Goal: Task Accomplishment & Management: Complete application form

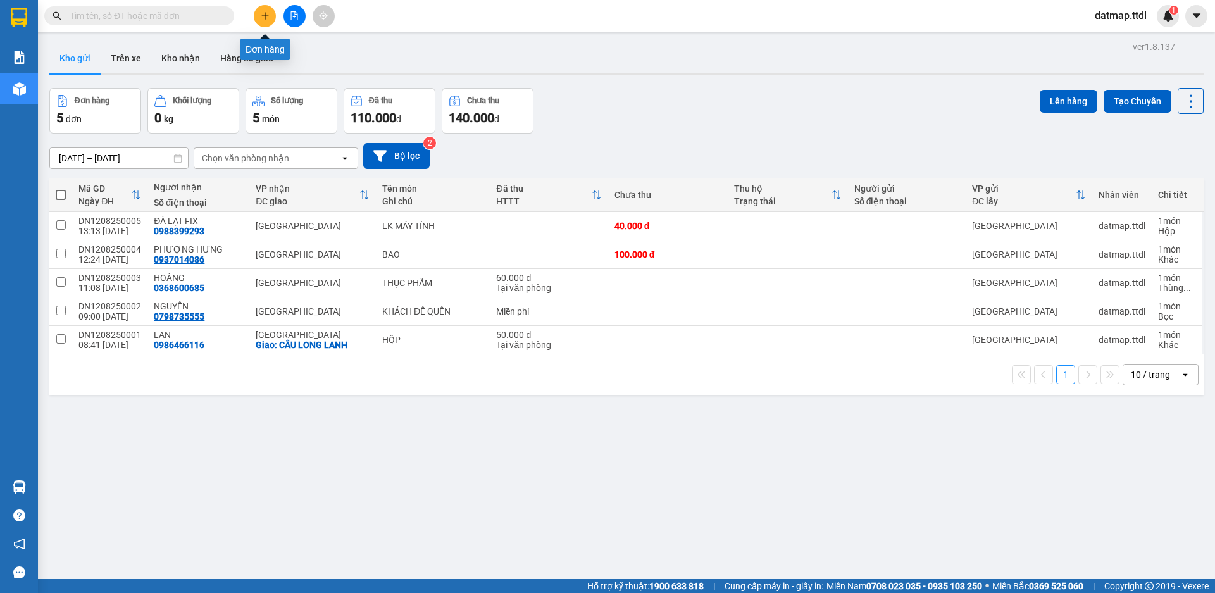
click at [265, 13] on icon "plus" at bounding box center [265, 15] width 9 height 9
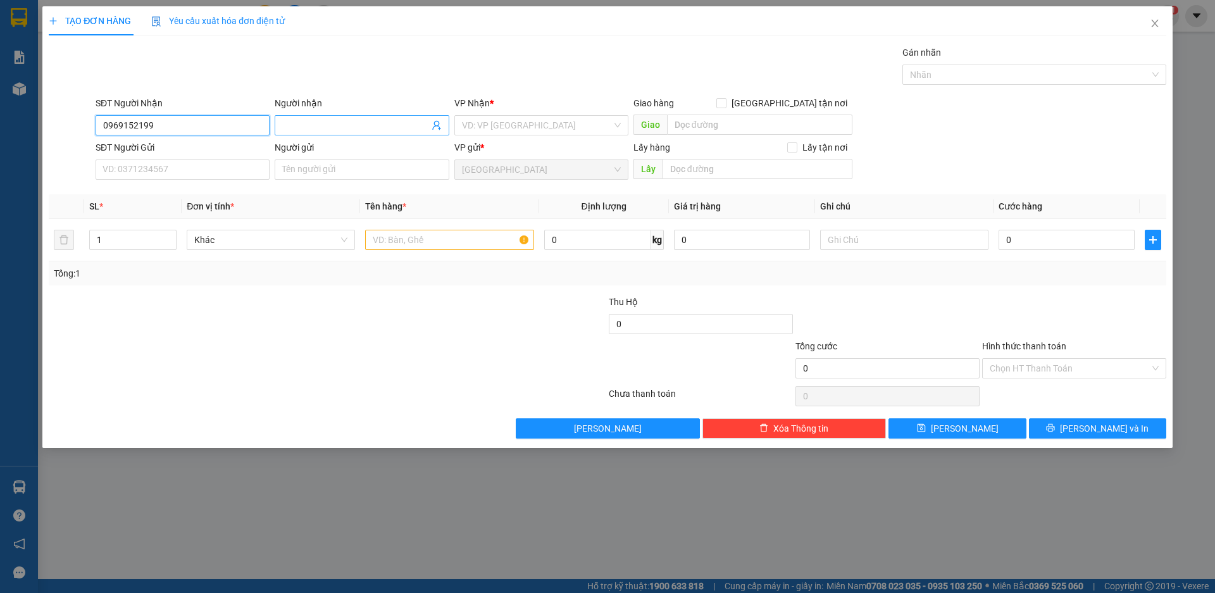
type input "0969152199"
click at [370, 121] on input "Người nhận" at bounding box center [355, 125] width 146 height 14
type input "PHÚC"
drag, startPoint x: 485, startPoint y: 120, endPoint x: 483, endPoint y: 107, distance: 12.8
click at [484, 119] on input "search" at bounding box center [537, 125] width 150 height 19
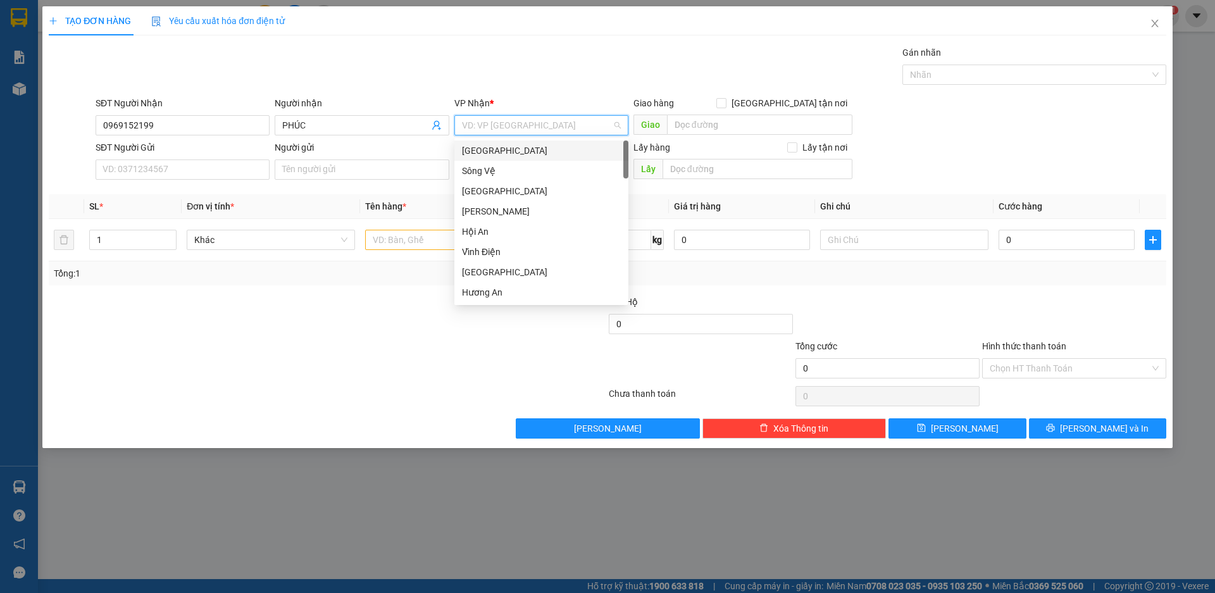
drag, startPoint x: 475, startPoint y: 147, endPoint x: 394, endPoint y: 147, distance: 80.4
click at [474, 147] on div "[GEOGRAPHIC_DATA]" at bounding box center [541, 151] width 159 height 14
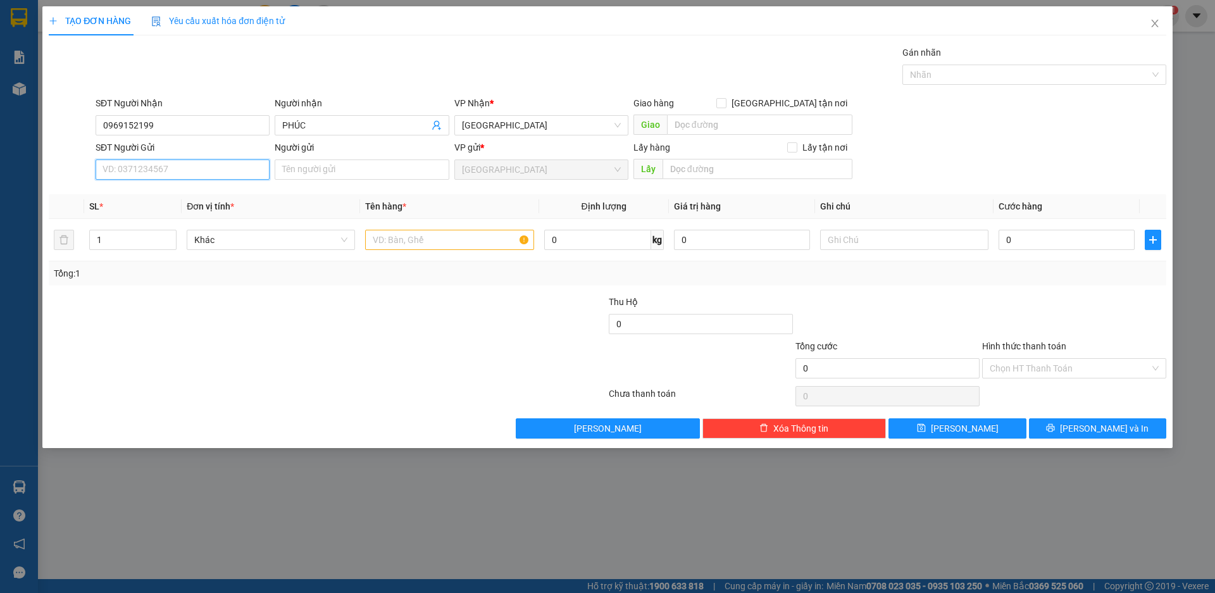
click at [171, 168] on input "SĐT Người Gửi" at bounding box center [183, 169] width 174 height 20
click at [132, 200] on div "0964670637 - KHÁCH 3451" at bounding box center [182, 195] width 159 height 14
type input "0964670637"
type input "KHÁCH 3451"
type input "0964670637"
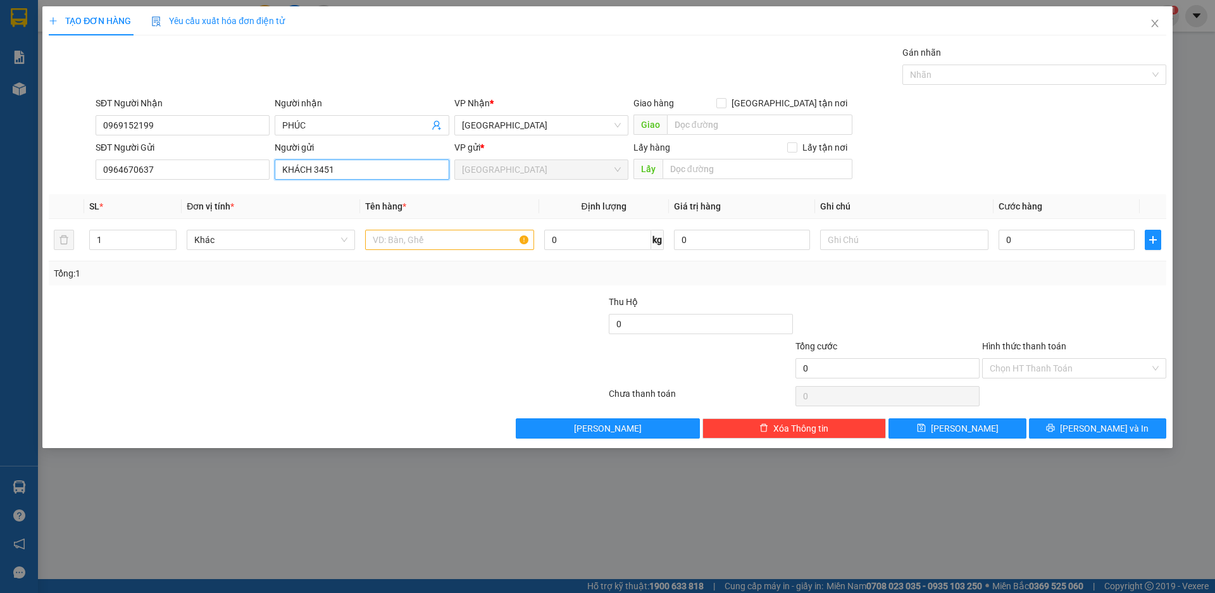
click at [347, 169] on input "KHÁCH 3451" at bounding box center [362, 169] width 174 height 20
click at [266, 244] on span "Khác" at bounding box center [270, 239] width 153 height 19
type input "THỦY ANH"
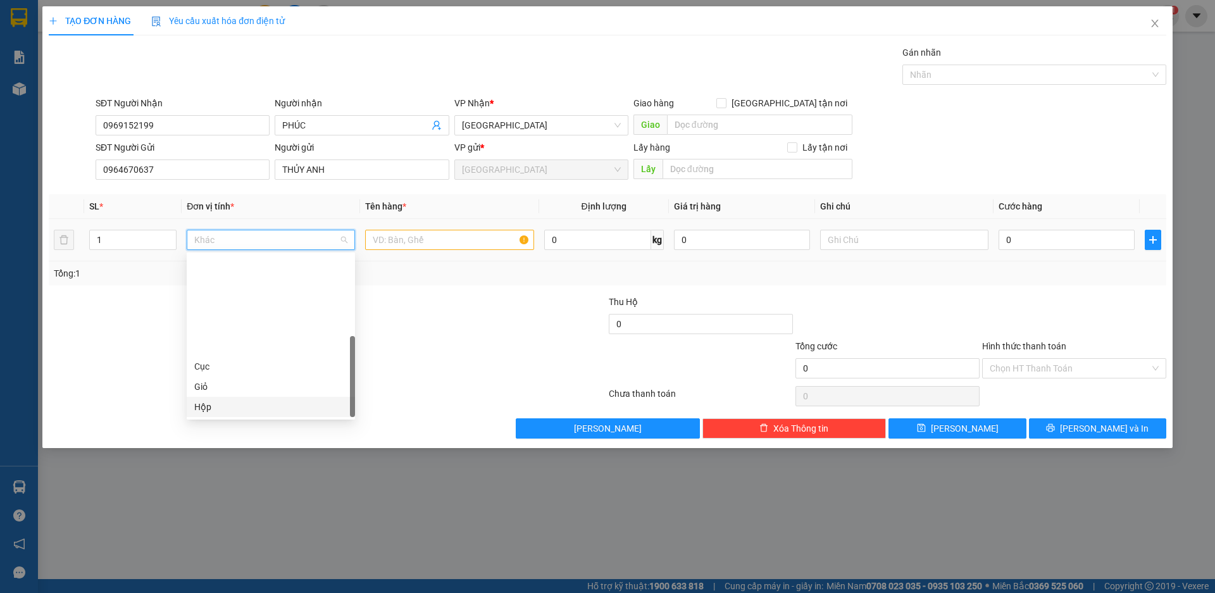
scroll to position [121, 0]
click at [232, 346] on div "Thùng xốp" at bounding box center [270, 346] width 153 height 14
click at [475, 240] on input "text" at bounding box center [449, 240] width 168 height 20
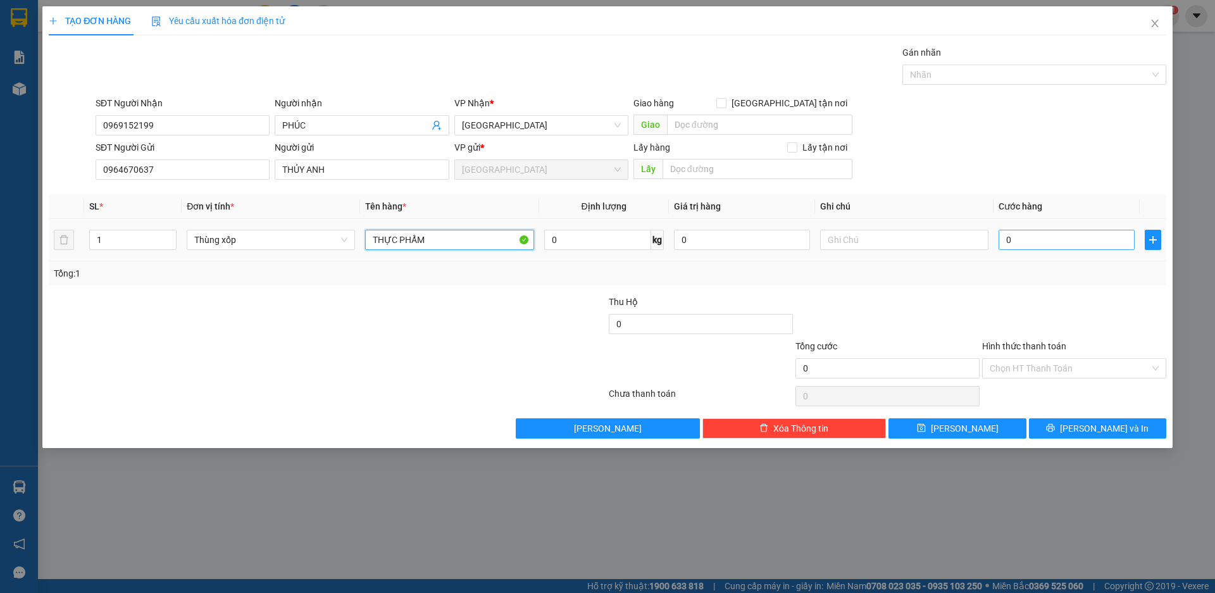
type input "THỰC PHẨM"
click at [1036, 241] on input "0" at bounding box center [1067, 240] width 136 height 20
type input "7"
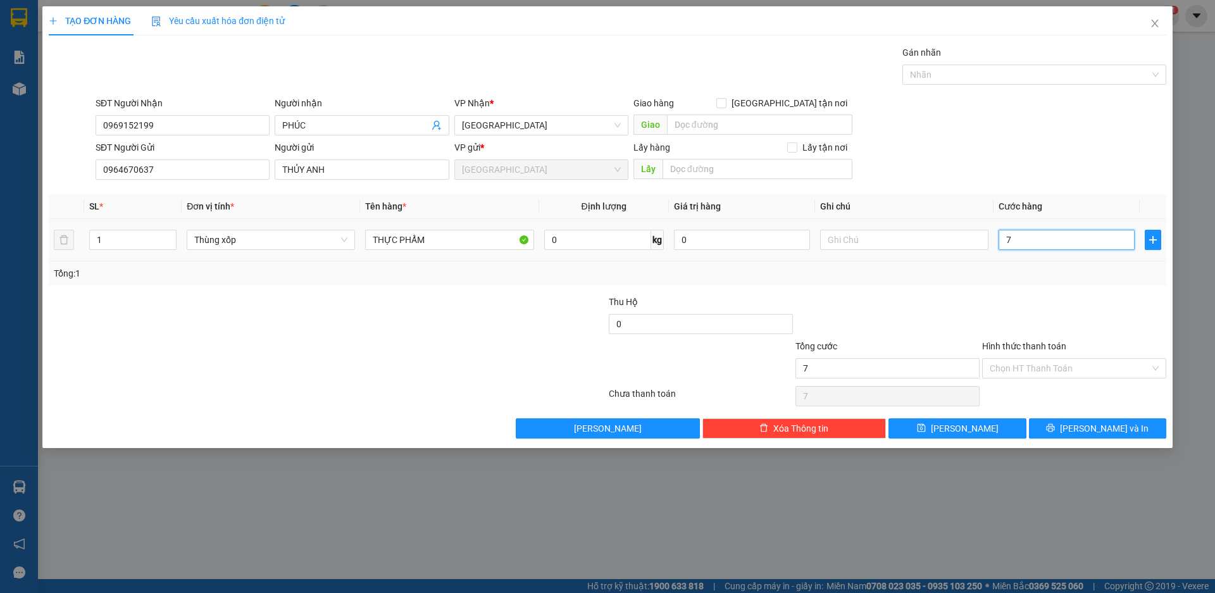
type input "70"
type input "700"
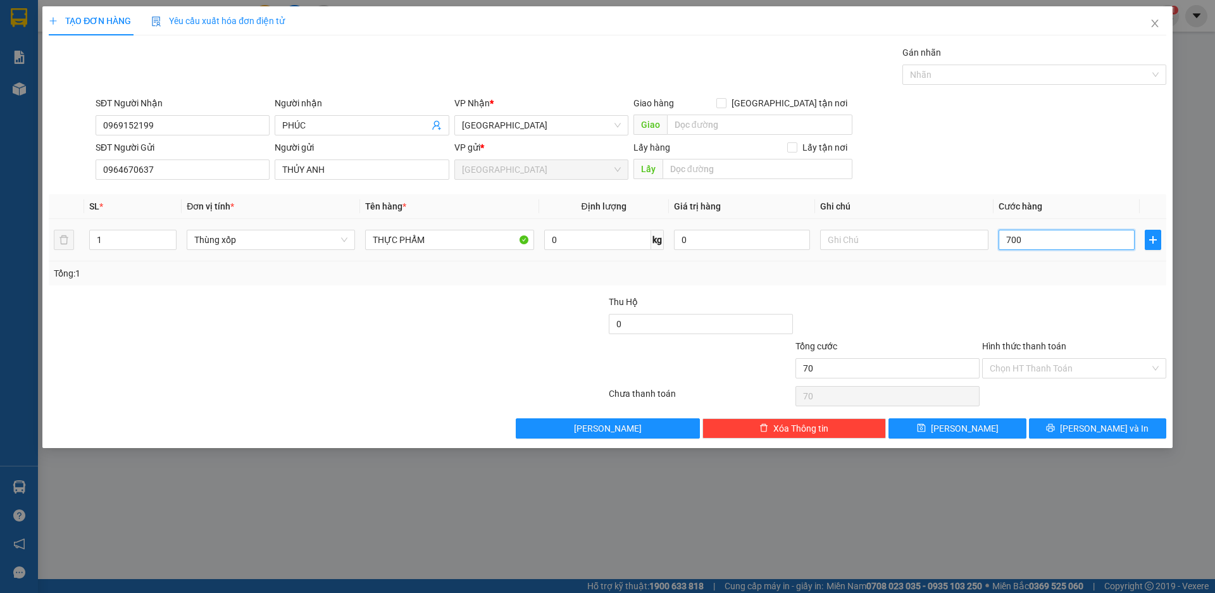
type input "700"
type input "7.000"
type input "70.000"
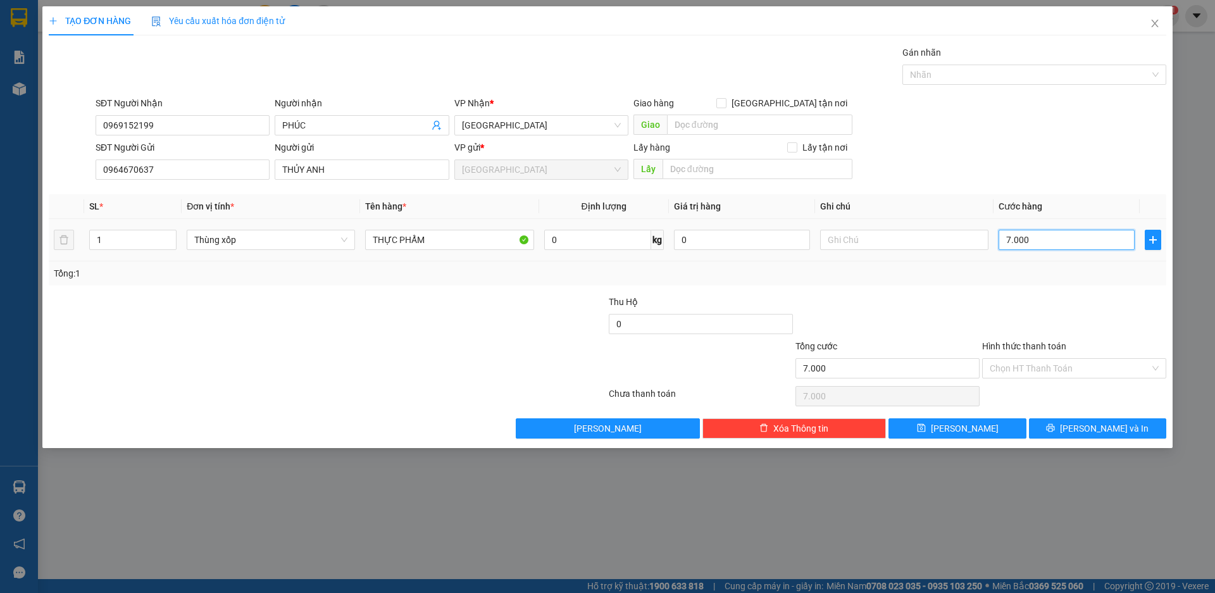
type input "70.000"
click at [1032, 364] on input "Hình thức thanh toán" at bounding box center [1070, 368] width 160 height 19
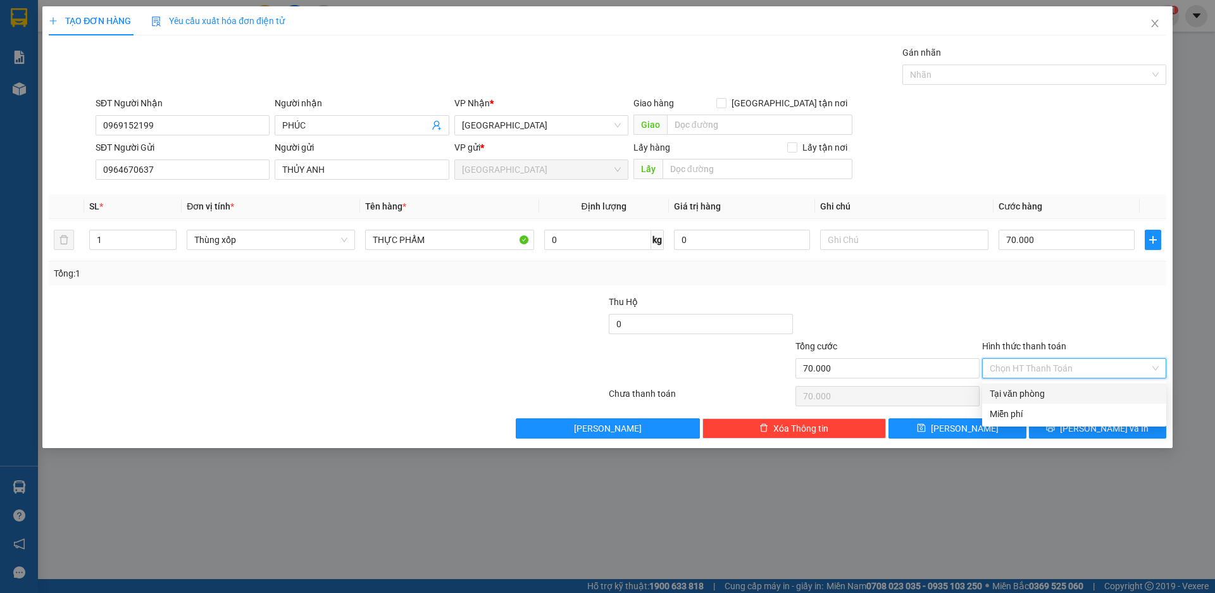
click at [1016, 396] on div "Tại văn phòng" at bounding box center [1074, 394] width 169 height 14
type input "0"
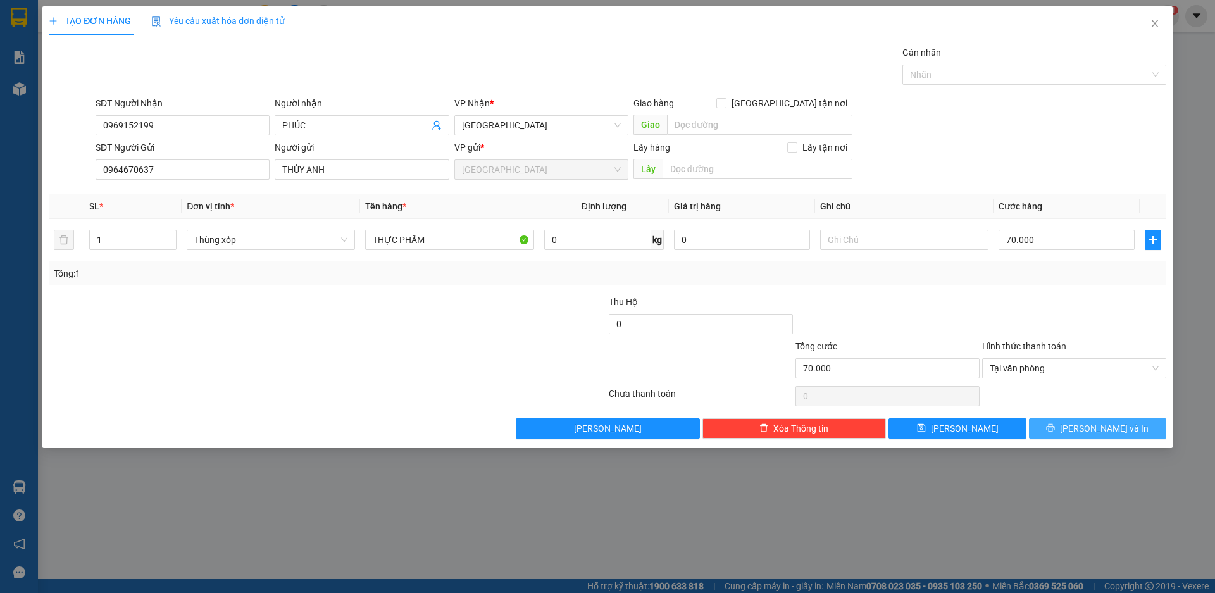
click at [1102, 425] on span "[PERSON_NAME] và In" at bounding box center [1104, 428] width 89 height 14
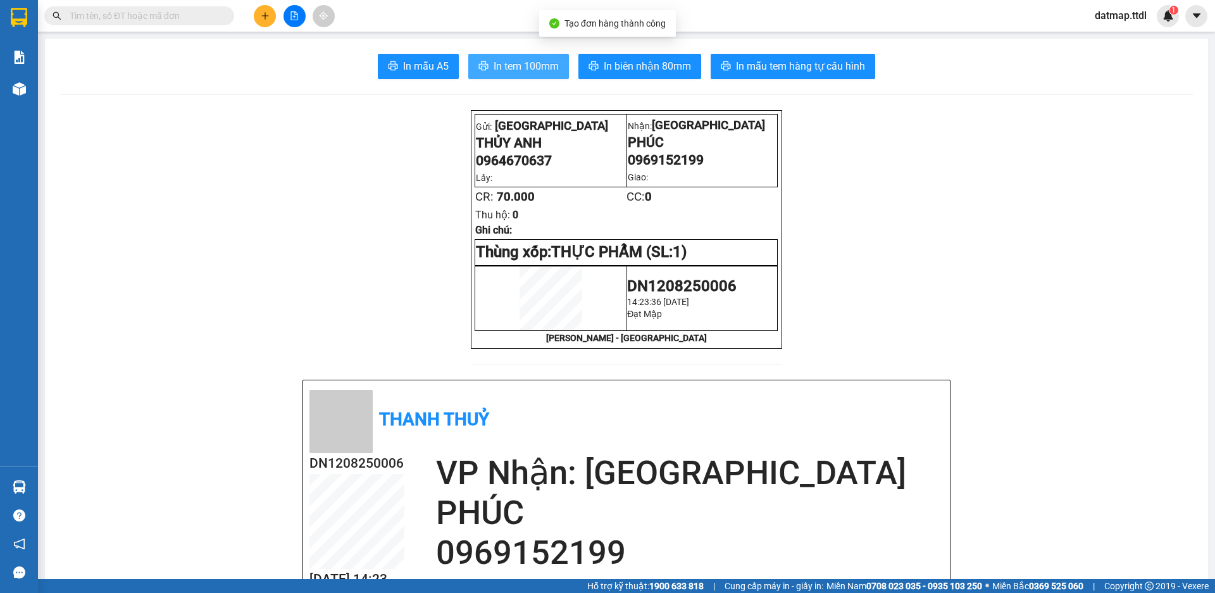
click at [530, 66] on span "In tem 100mm" at bounding box center [526, 66] width 65 height 16
click at [262, 12] on icon "plus" at bounding box center [265, 15] width 9 height 9
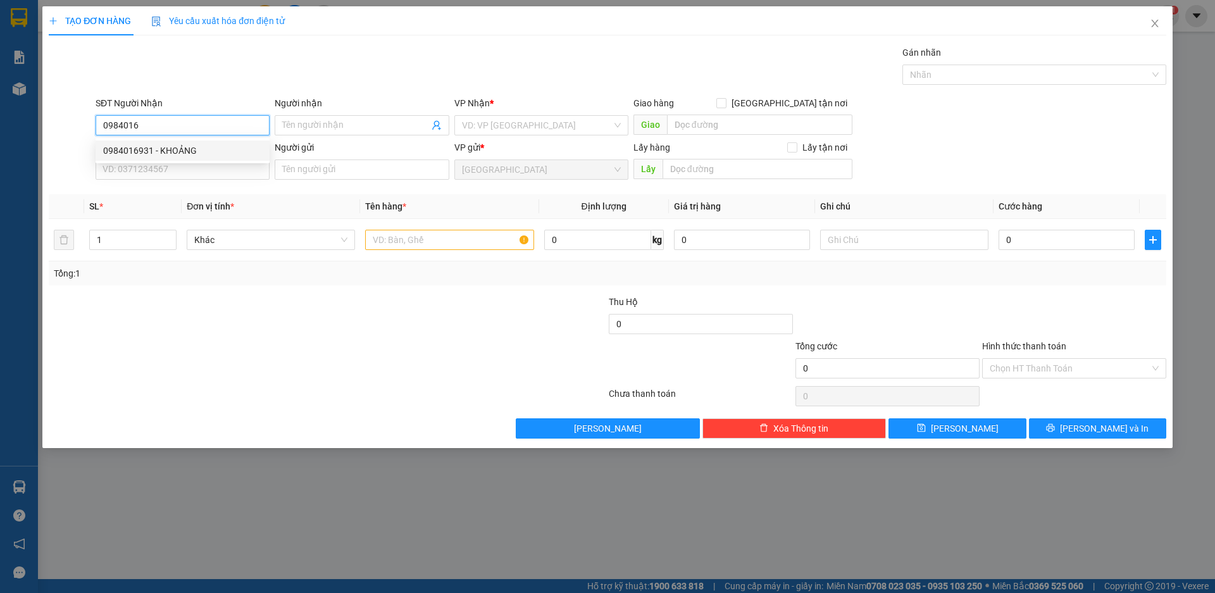
click at [132, 149] on div "0984016931 - KHOẢNG" at bounding box center [182, 151] width 159 height 14
type input "0984016931"
type input "KHOẢNG"
click at [279, 236] on span "Khác" at bounding box center [270, 239] width 153 height 19
type input "0984016931"
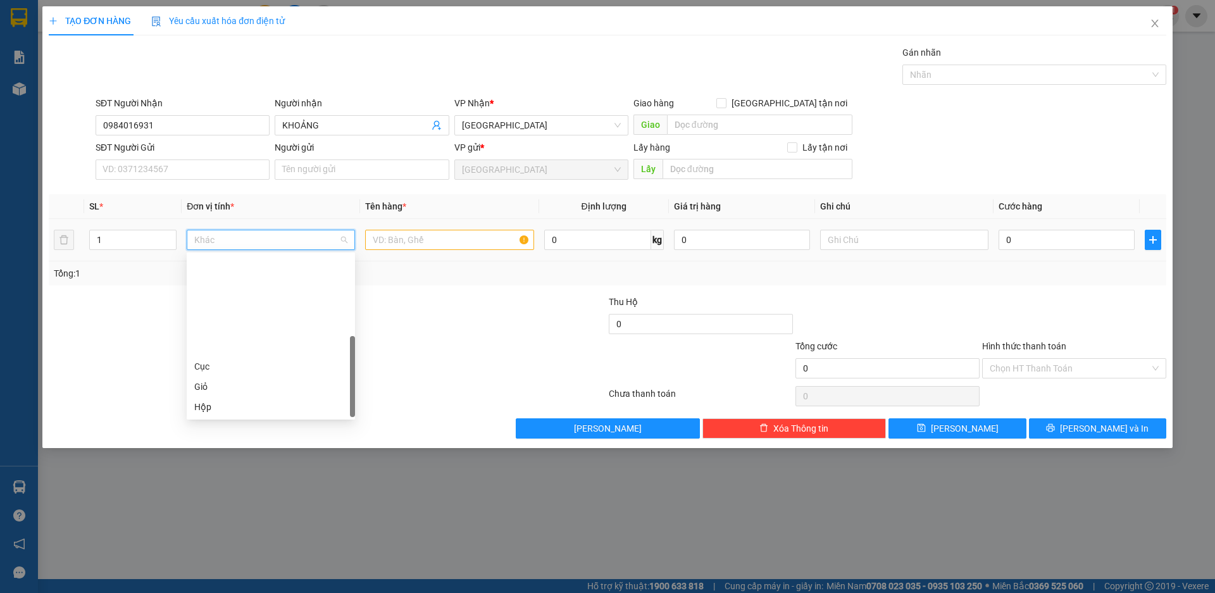
scroll to position [121, 0]
click at [255, 348] on div "Thùng xốp" at bounding box center [270, 346] width 153 height 14
click at [421, 240] on input "text" at bounding box center [449, 240] width 168 height 20
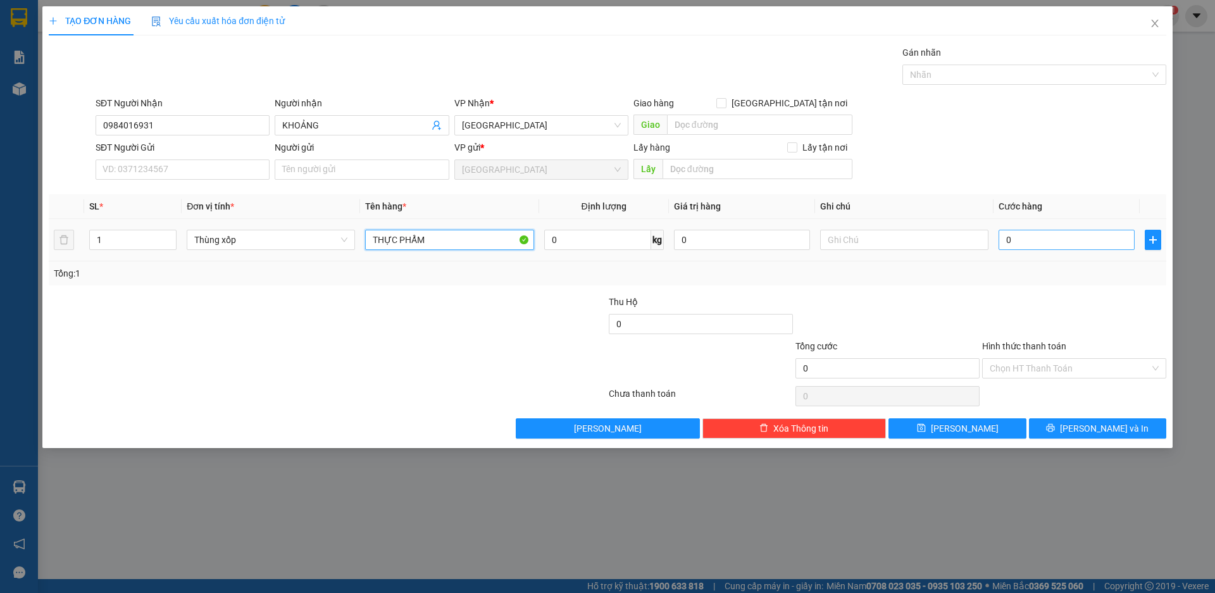
type input "THỰC PHẨM"
click at [1020, 242] on input "0" at bounding box center [1067, 240] width 136 height 20
type input "7"
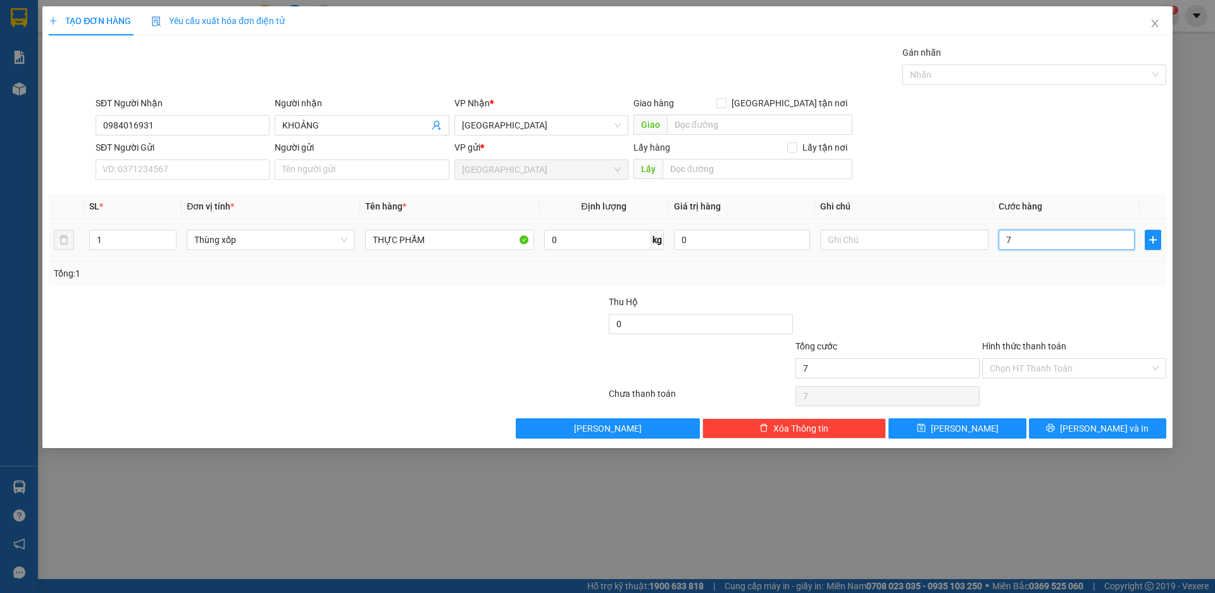
type input "70"
type input "700"
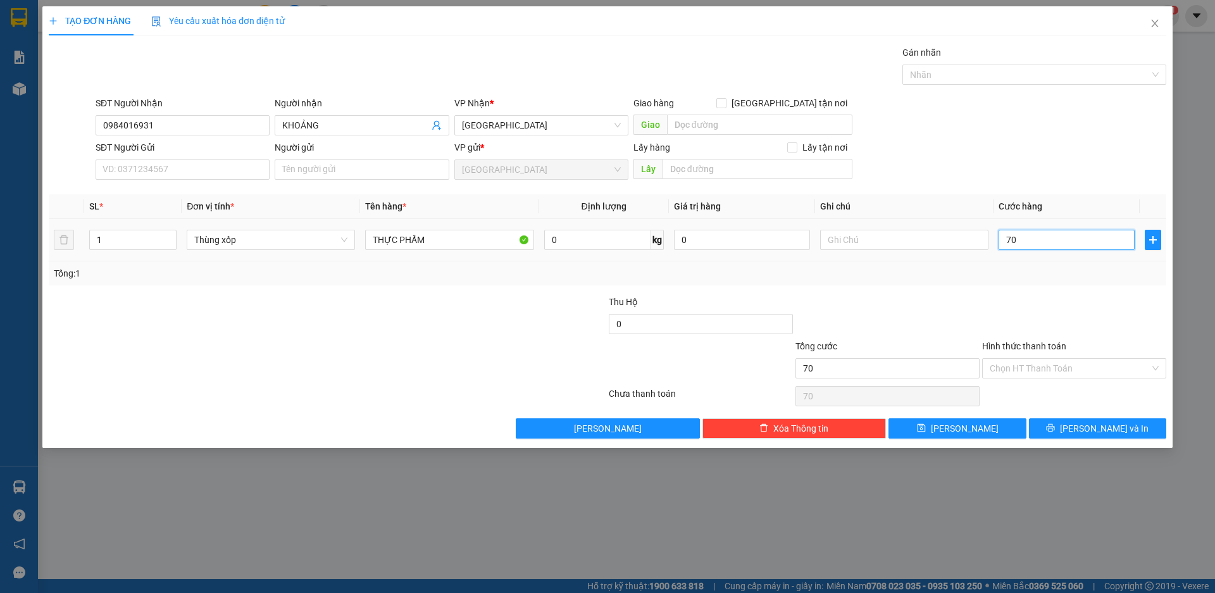
type input "700"
type input "7.000"
type input "70.000"
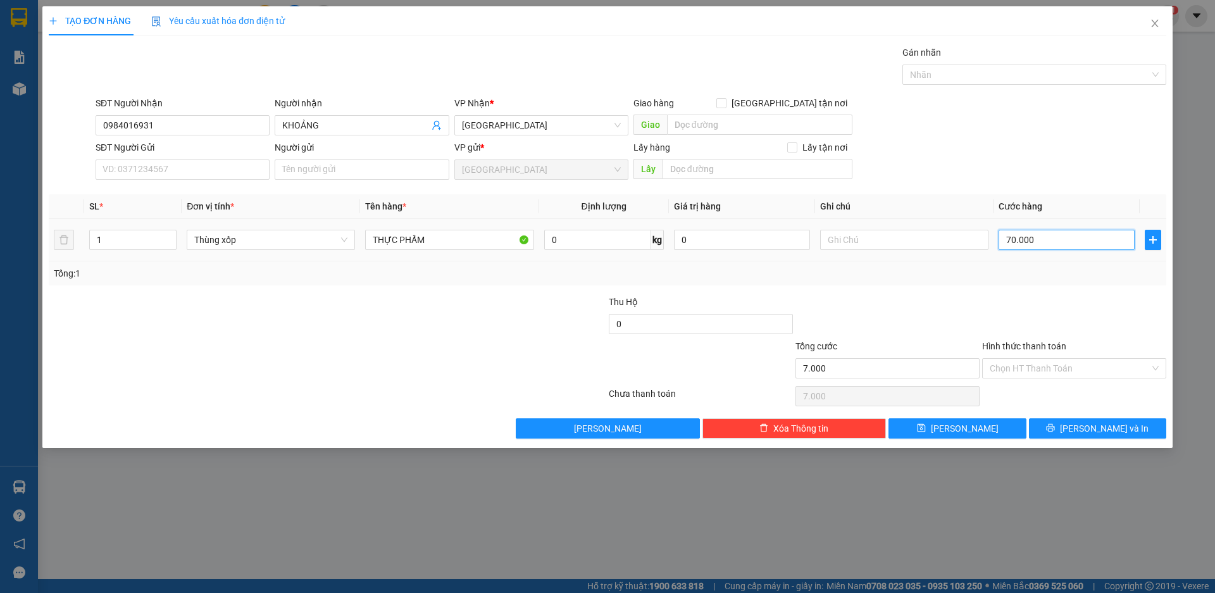
type input "70.000"
click at [1100, 368] on input "Hình thức thanh toán" at bounding box center [1070, 368] width 160 height 19
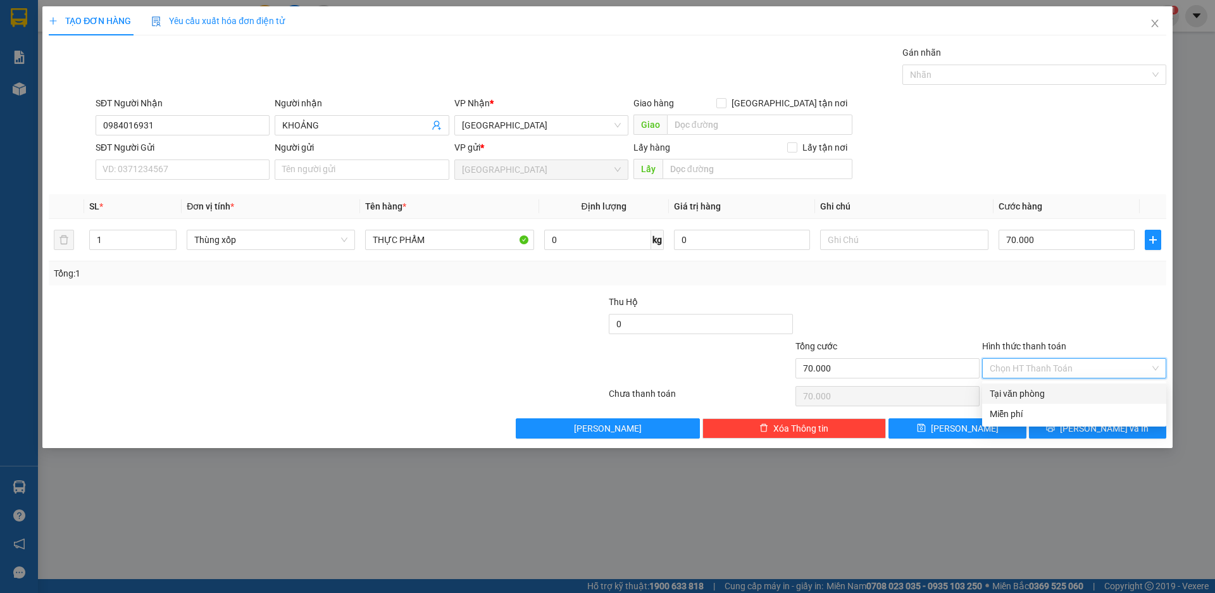
click at [1022, 392] on div "Tại văn phòng" at bounding box center [1074, 394] width 169 height 14
type input "0"
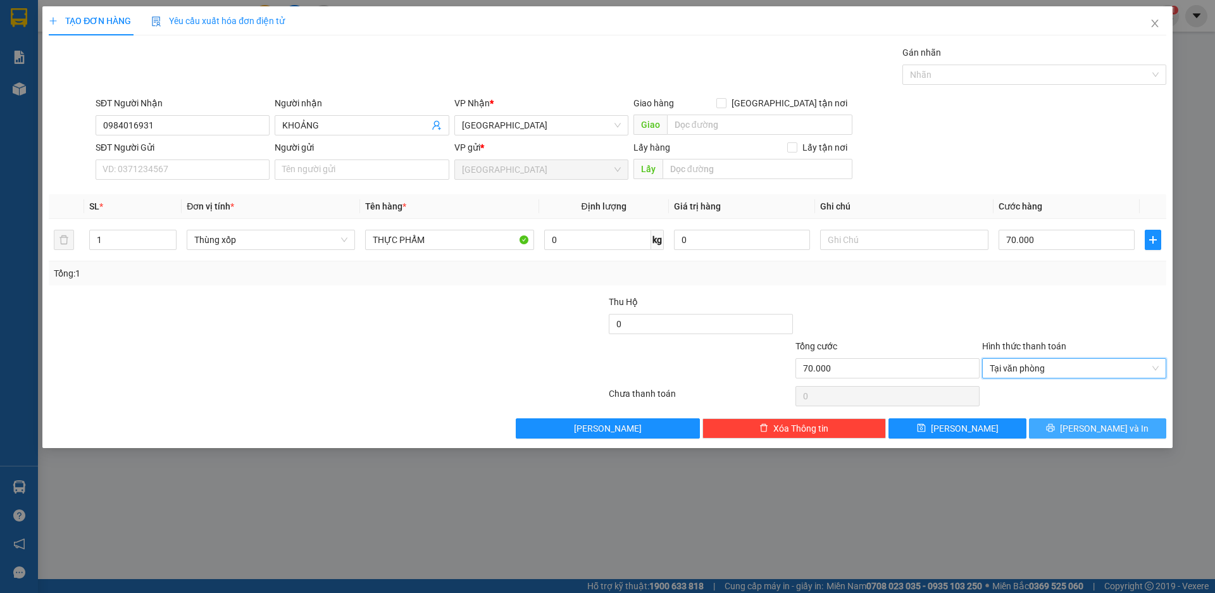
click at [1110, 424] on span "[PERSON_NAME] và In" at bounding box center [1104, 428] width 89 height 14
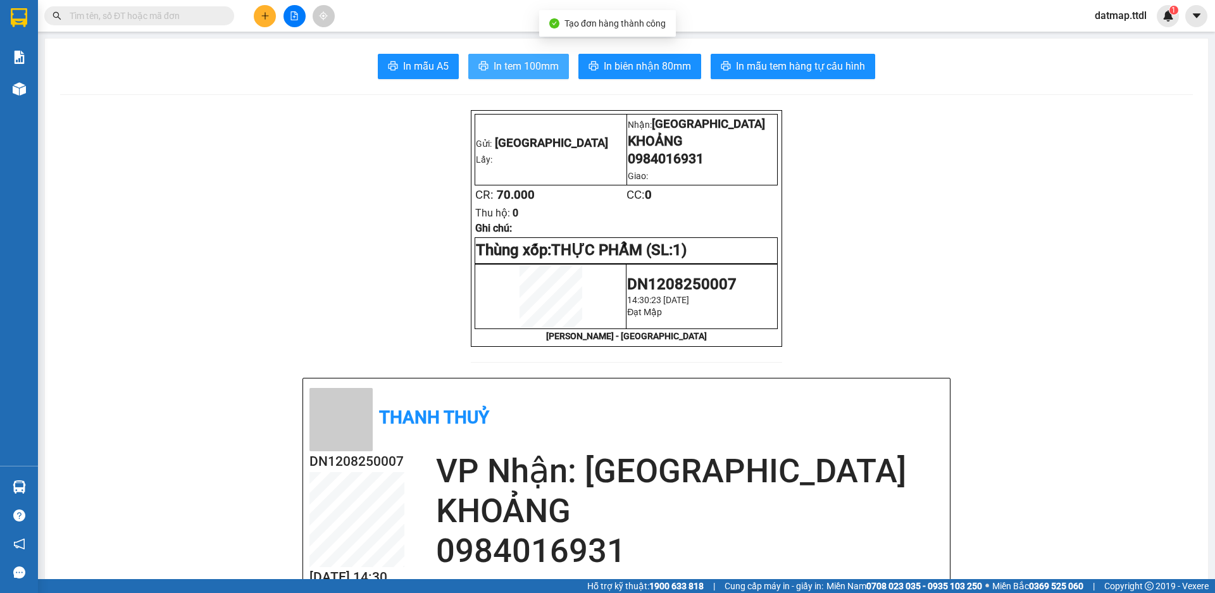
click at [547, 70] on span "In tem 100mm" at bounding box center [526, 66] width 65 height 16
click at [263, 16] on icon "plus" at bounding box center [264, 15] width 7 height 1
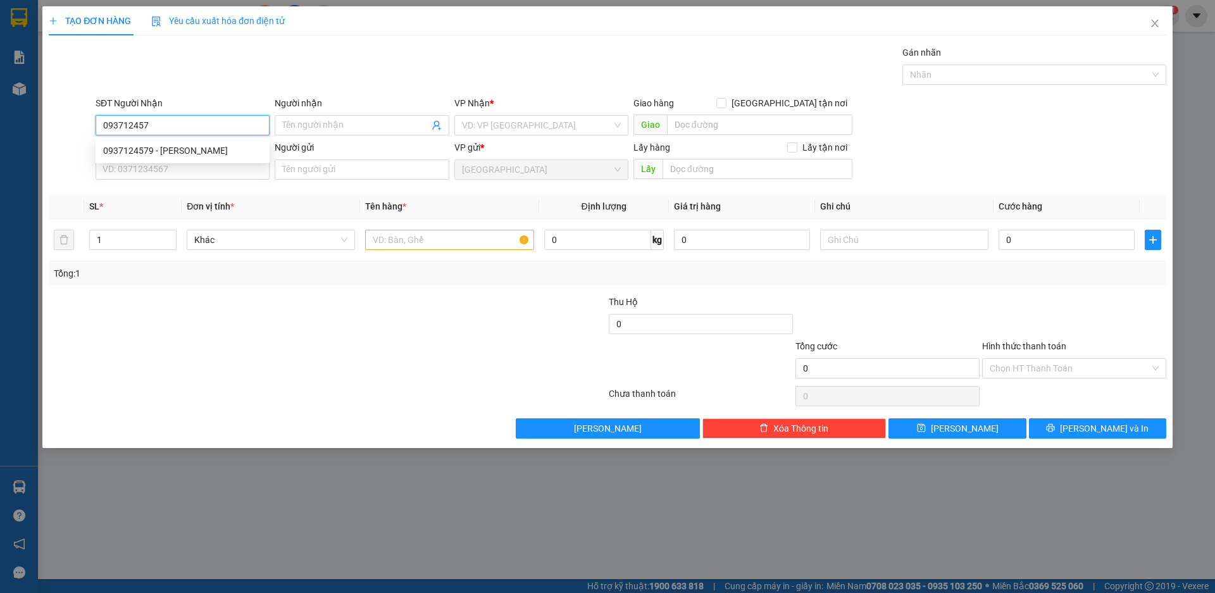
type input "0937124579"
click at [125, 154] on div "0937124579 - [PERSON_NAME]" at bounding box center [182, 151] width 159 height 14
type input "[PERSON_NAME]"
type input "0937124579"
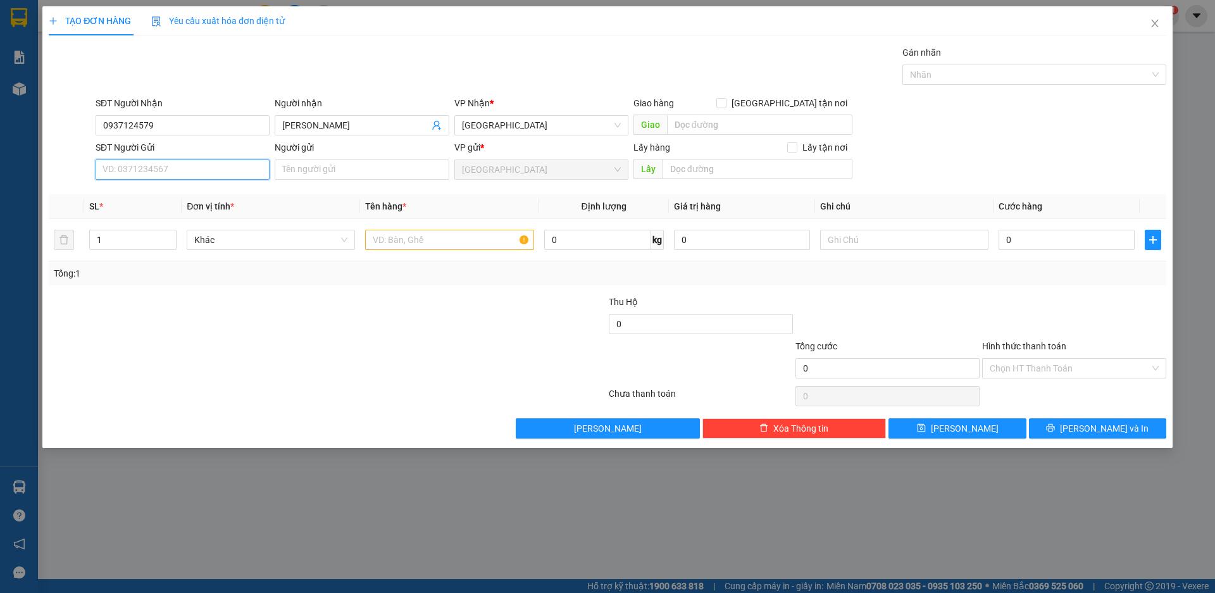
click at [130, 168] on input "SĐT Người Gửi" at bounding box center [183, 169] width 174 height 20
click at [133, 258] on div "0329563111 - HIẾU" at bounding box center [182, 256] width 159 height 14
type input "0329563111"
type input "HIẾU"
click at [284, 239] on span "Khác" at bounding box center [270, 239] width 153 height 19
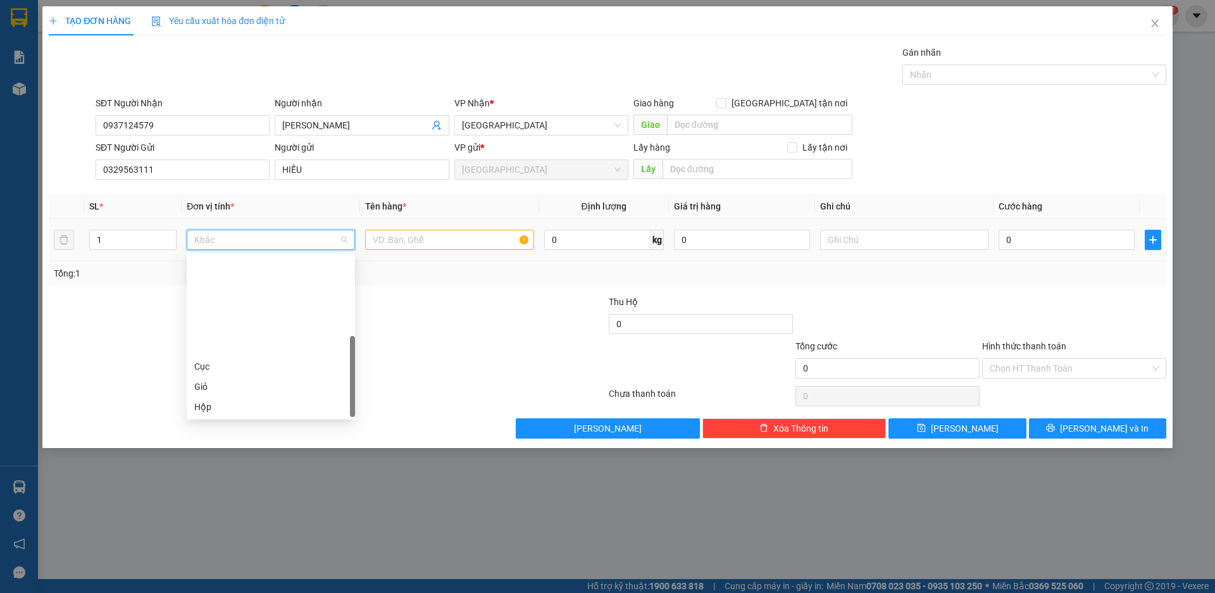
scroll to position [121, 0]
click at [268, 329] on div "Thùng" at bounding box center [270, 326] width 153 height 14
click at [471, 242] on input "text" at bounding box center [449, 240] width 168 height 20
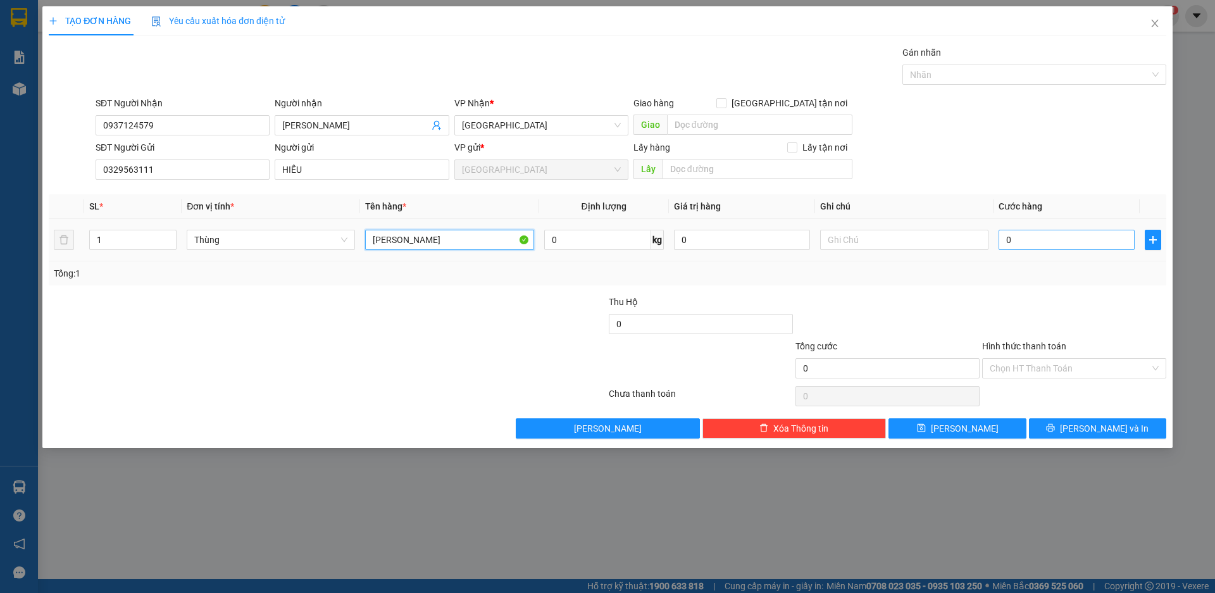
type input "[PERSON_NAME]"
click at [1059, 246] on input "0" at bounding box center [1067, 240] width 136 height 20
type input "1"
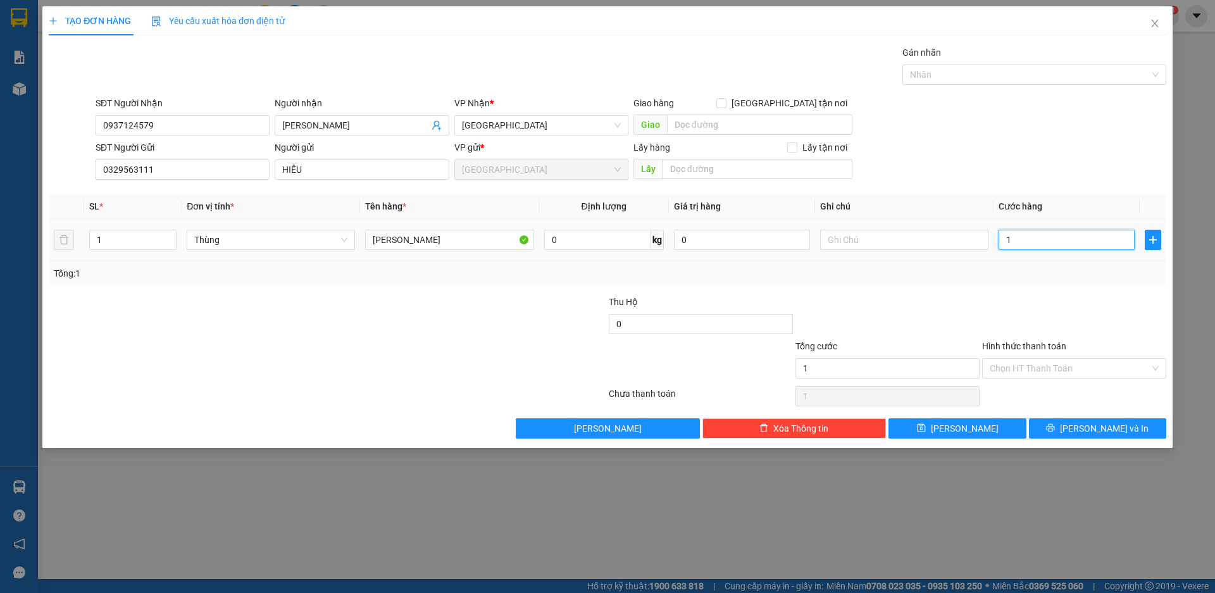
type input "10"
type input "100"
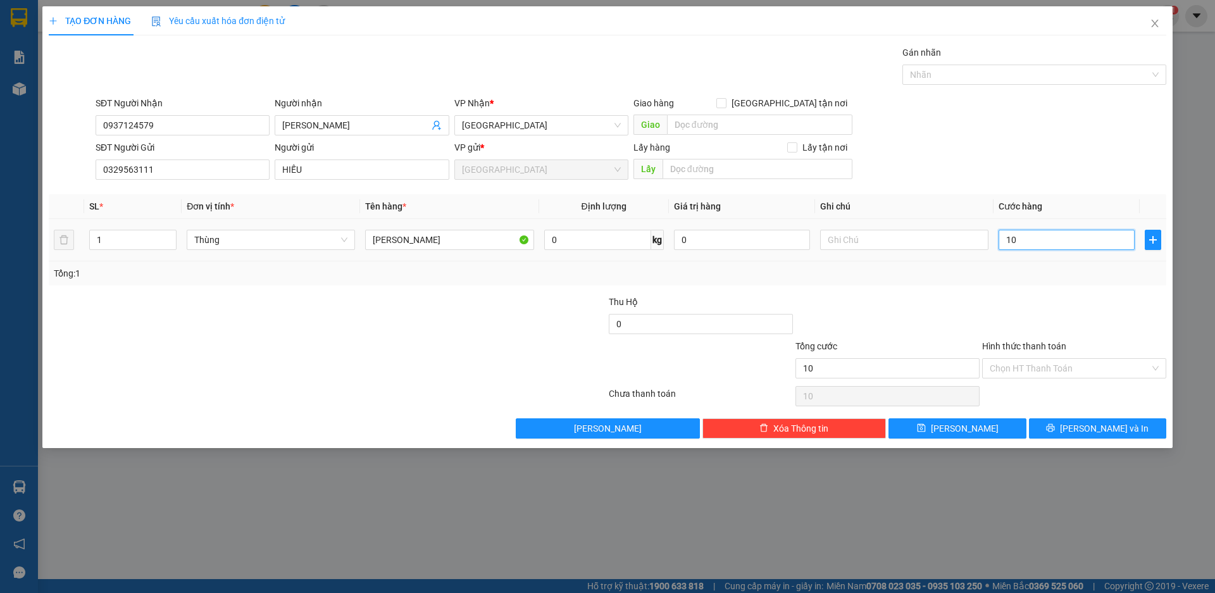
type input "100"
type input "1.000"
type input "10.000"
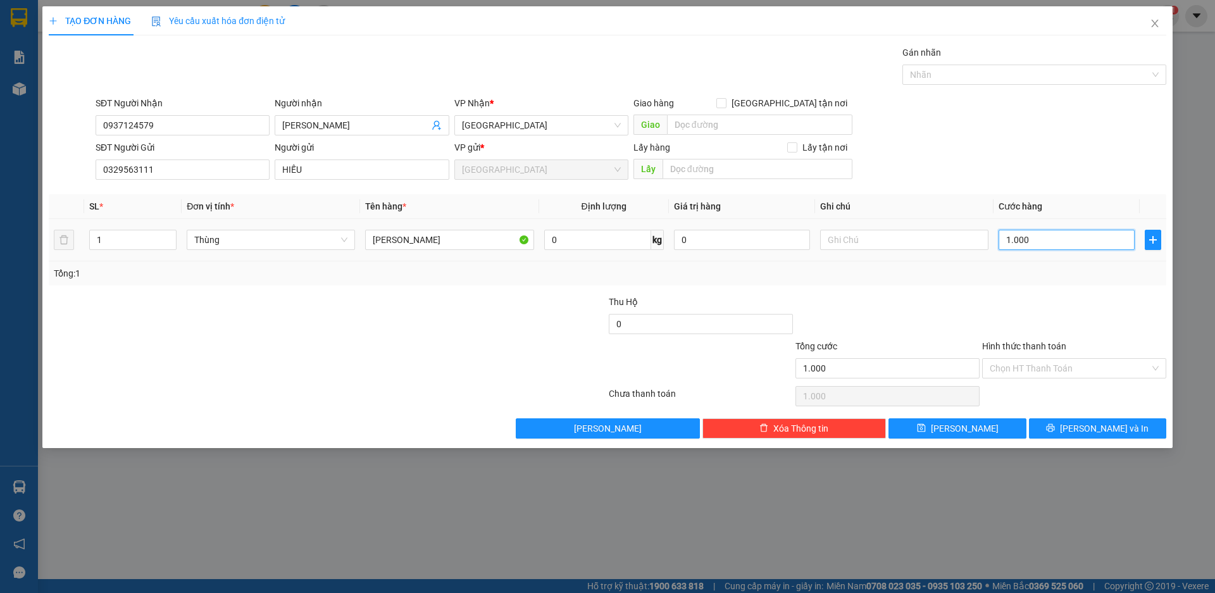
type input "10.000"
type input "100.000"
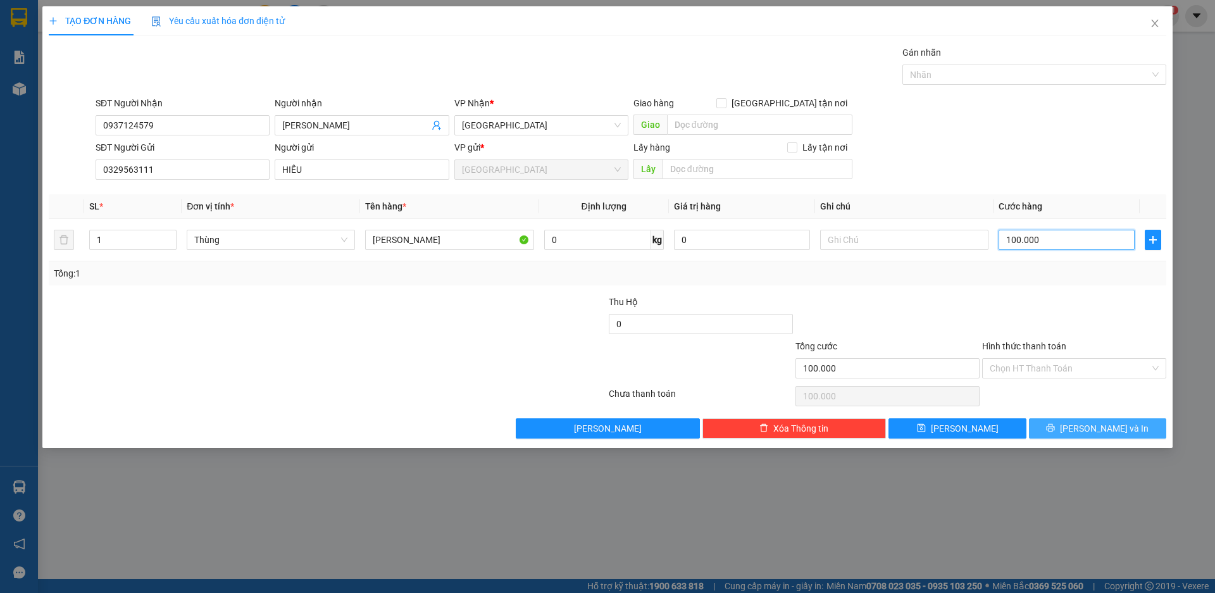
type input "100.000"
click at [1068, 426] on button "[PERSON_NAME] và In" at bounding box center [1097, 428] width 137 height 20
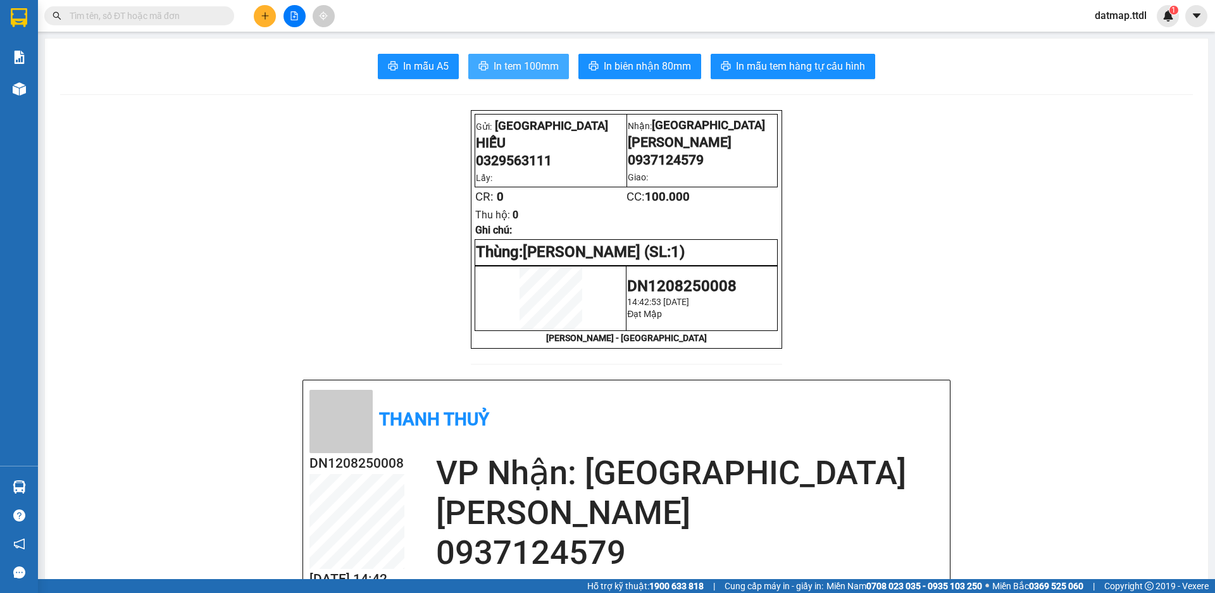
click at [540, 61] on span "In tem 100mm" at bounding box center [526, 66] width 65 height 16
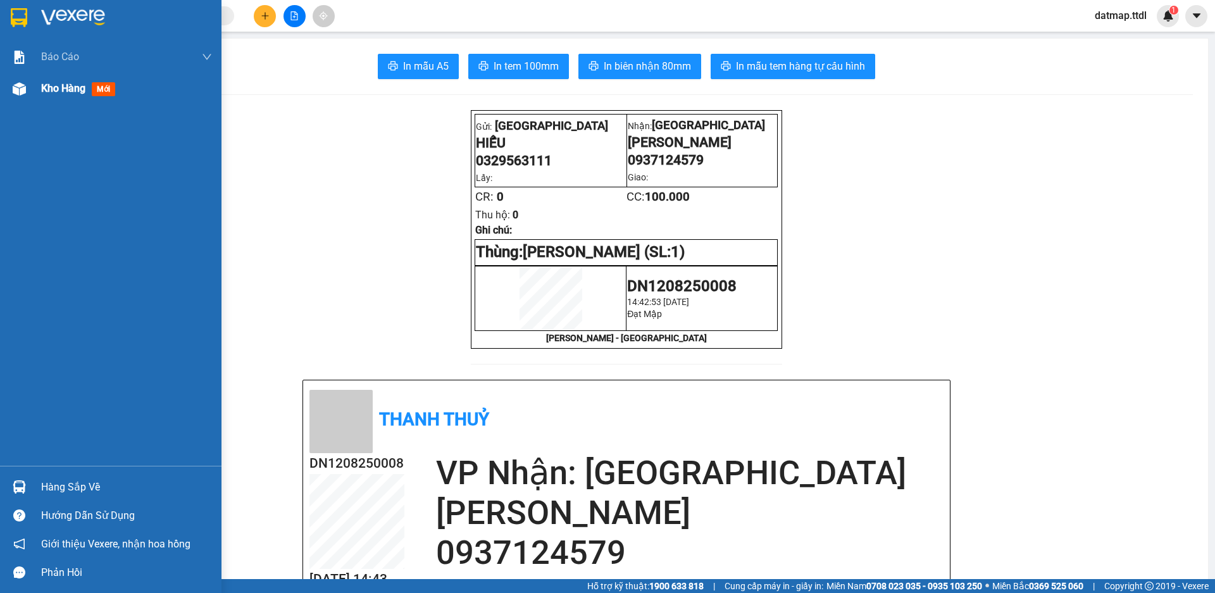
click at [54, 92] on span "Kho hàng" at bounding box center [63, 88] width 44 height 12
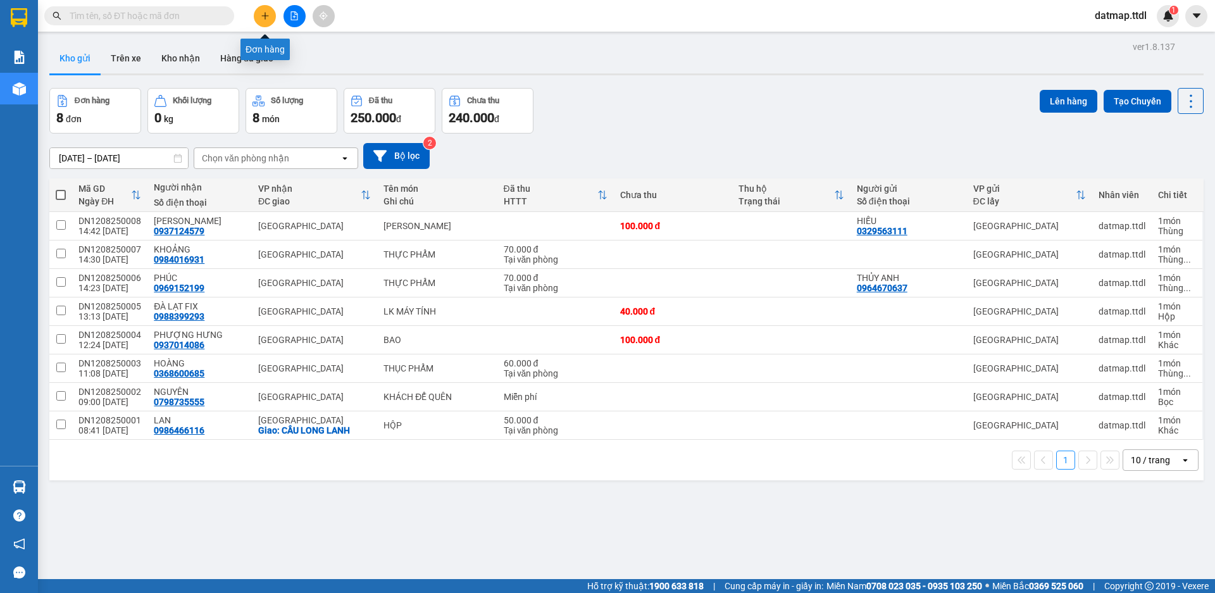
click at [268, 10] on button at bounding box center [265, 16] width 22 height 22
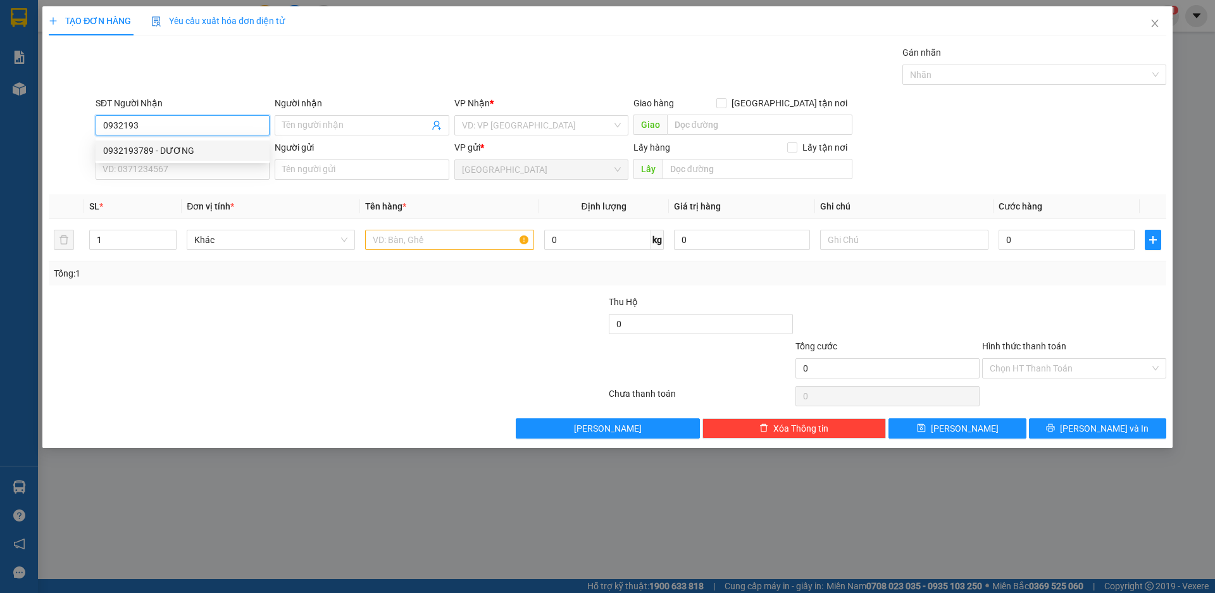
click at [121, 152] on div "0932193789 - DƯƠNG" at bounding box center [182, 151] width 159 height 14
type input "0932193789"
type input "DƯƠNG"
click at [320, 247] on span "Khác" at bounding box center [270, 239] width 153 height 19
type input "0932193789"
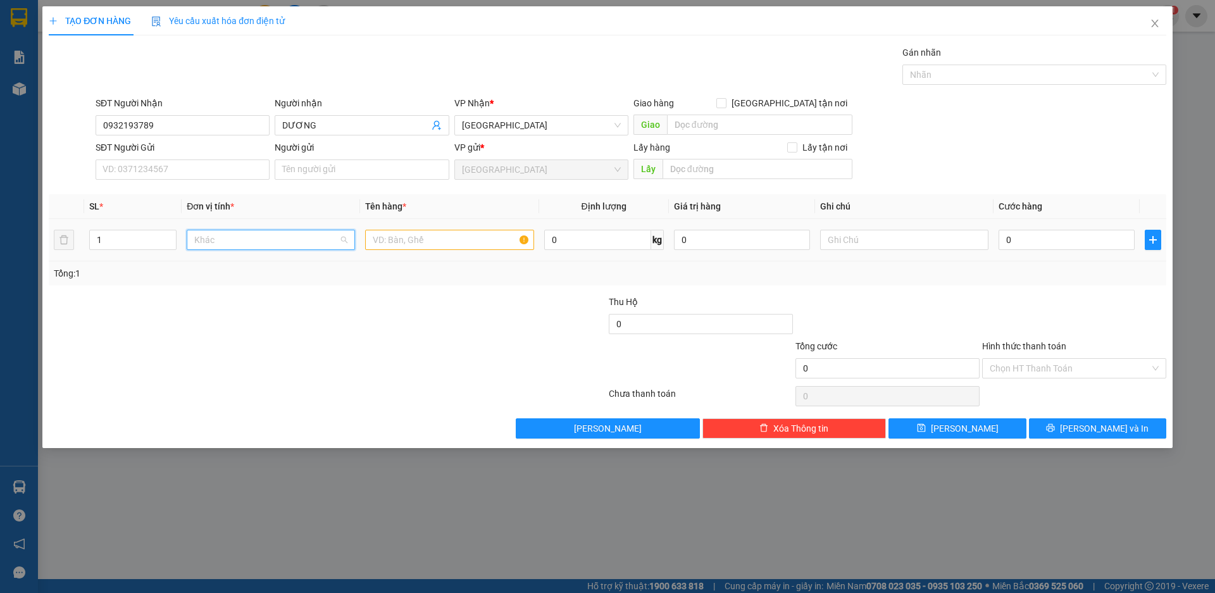
scroll to position [121, 0]
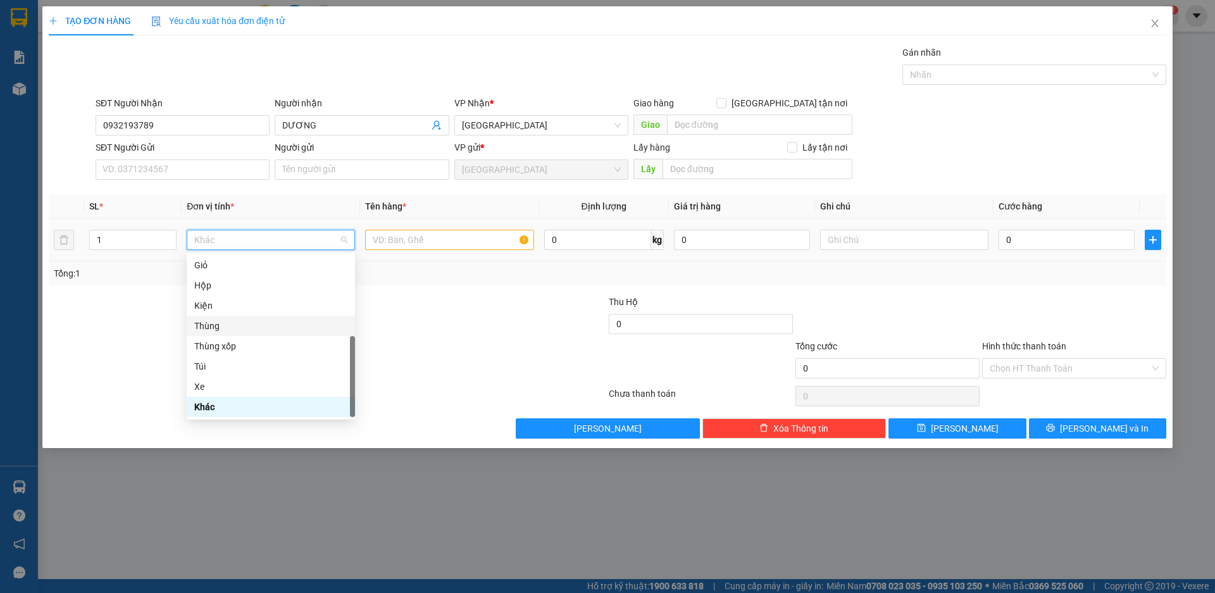
click at [252, 326] on div "Thùng" at bounding box center [270, 326] width 153 height 14
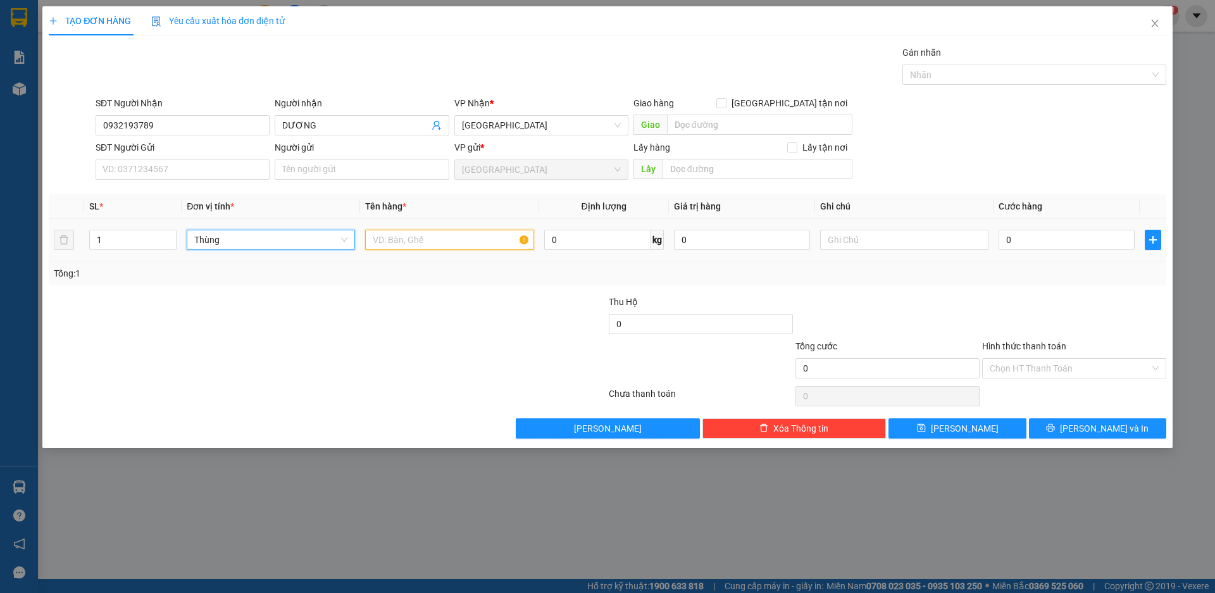
click at [439, 240] on input "text" at bounding box center [449, 240] width 168 height 20
type input "D"
type input "ĐÈN LED"
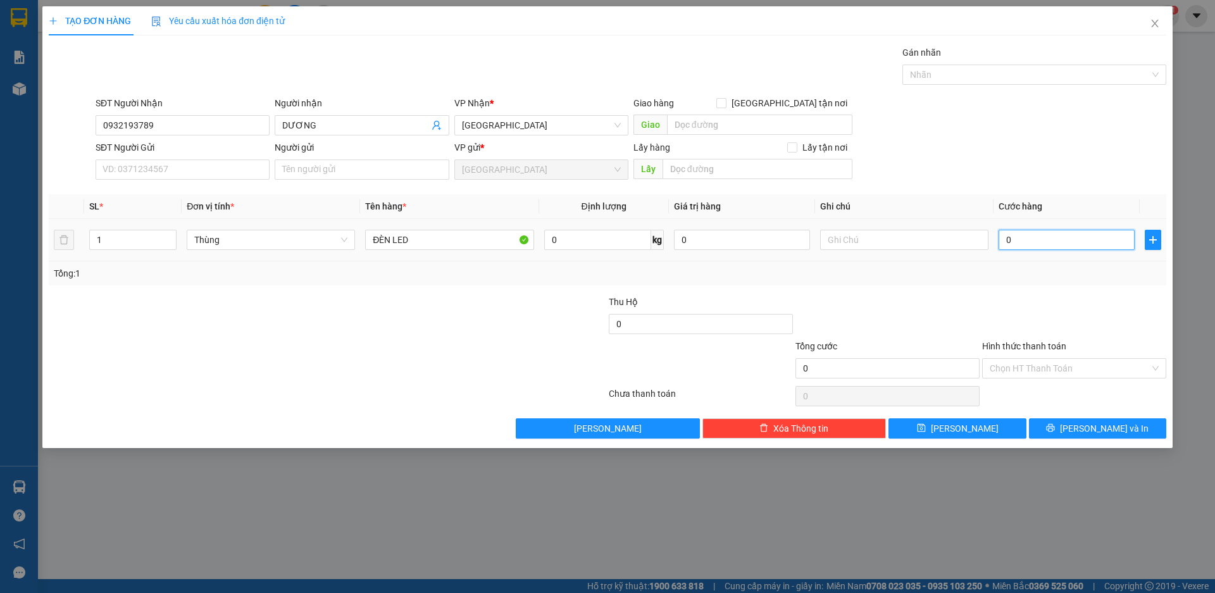
click at [1042, 244] on input "0" at bounding box center [1067, 240] width 136 height 20
type input "5"
type input "50"
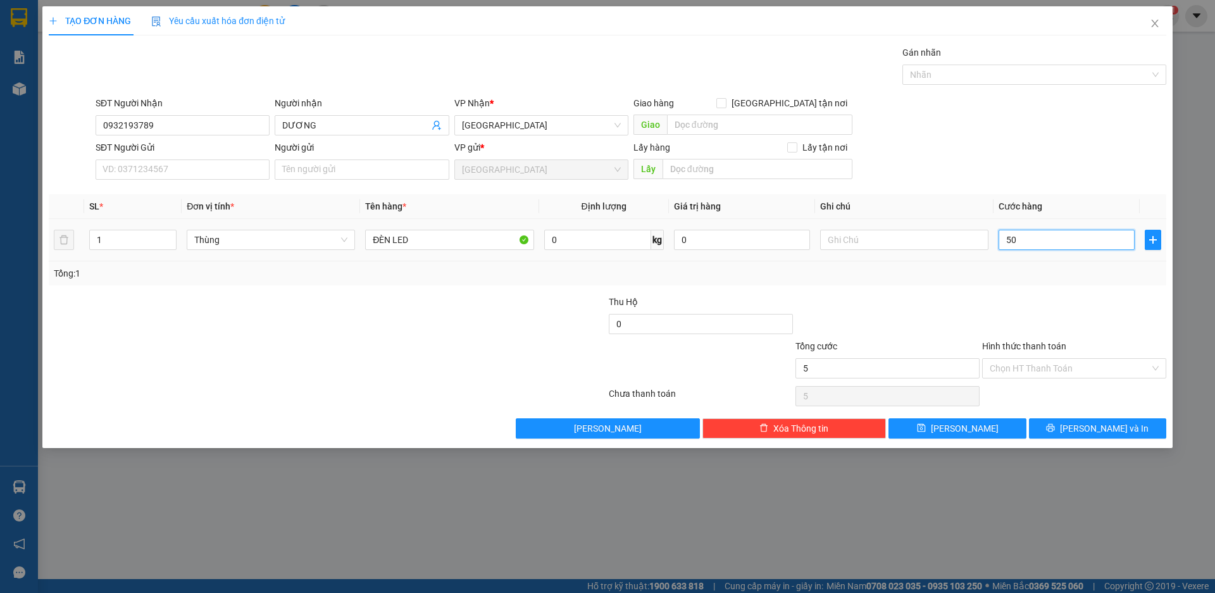
type input "50"
type input "500"
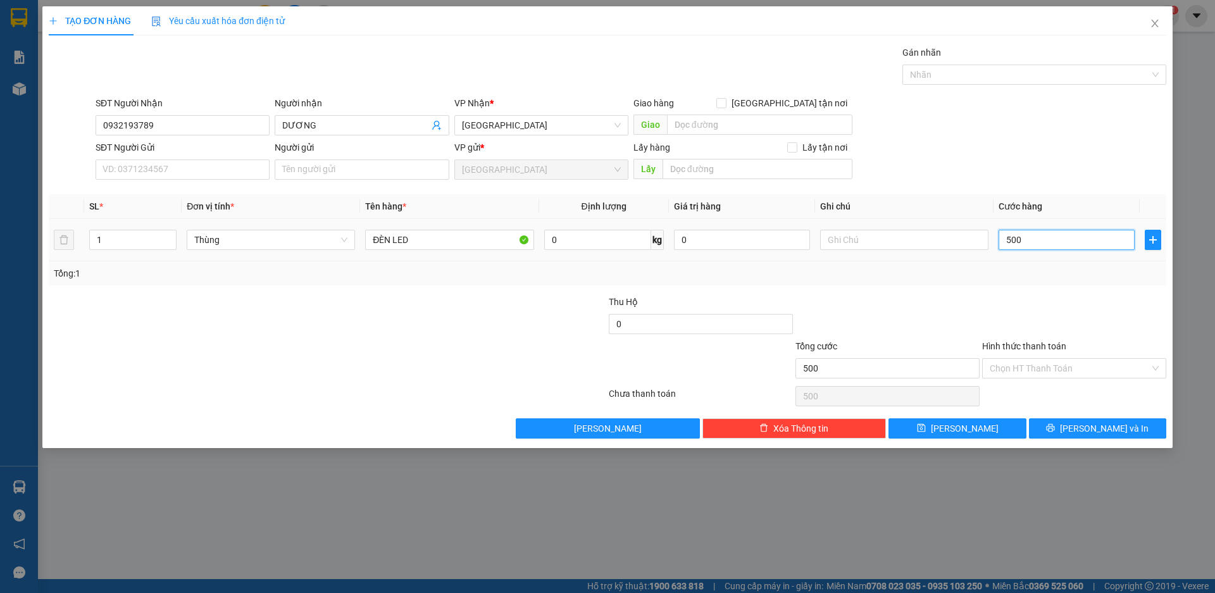
type input "5.000"
type input "50.000"
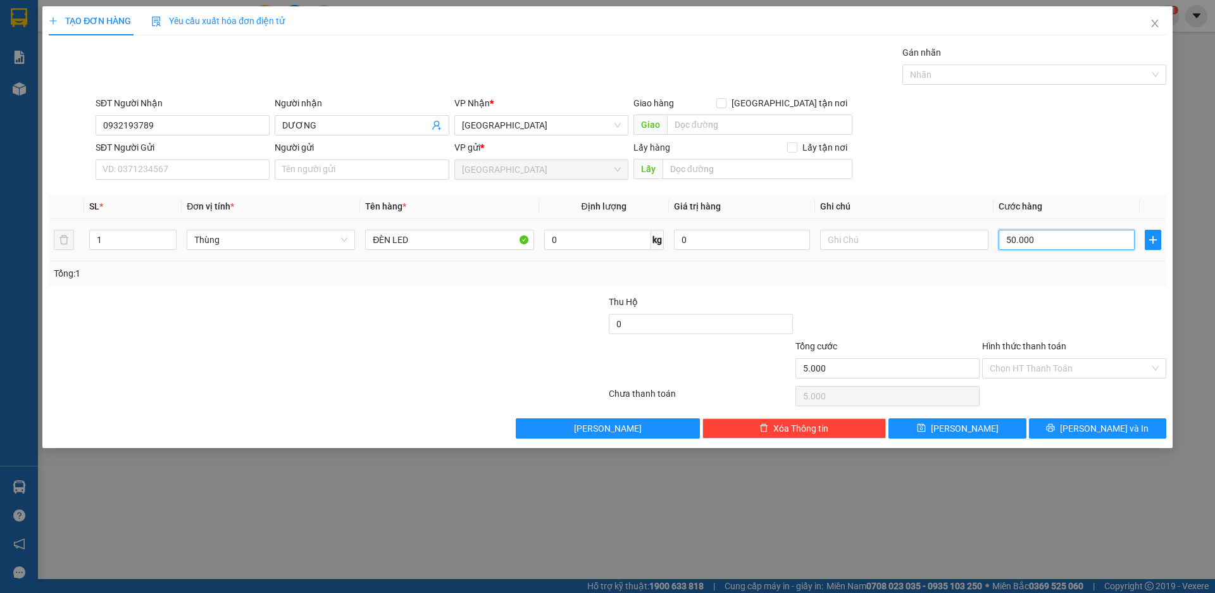
type input "50.000"
click at [1087, 426] on span "[PERSON_NAME] và In" at bounding box center [1104, 428] width 89 height 14
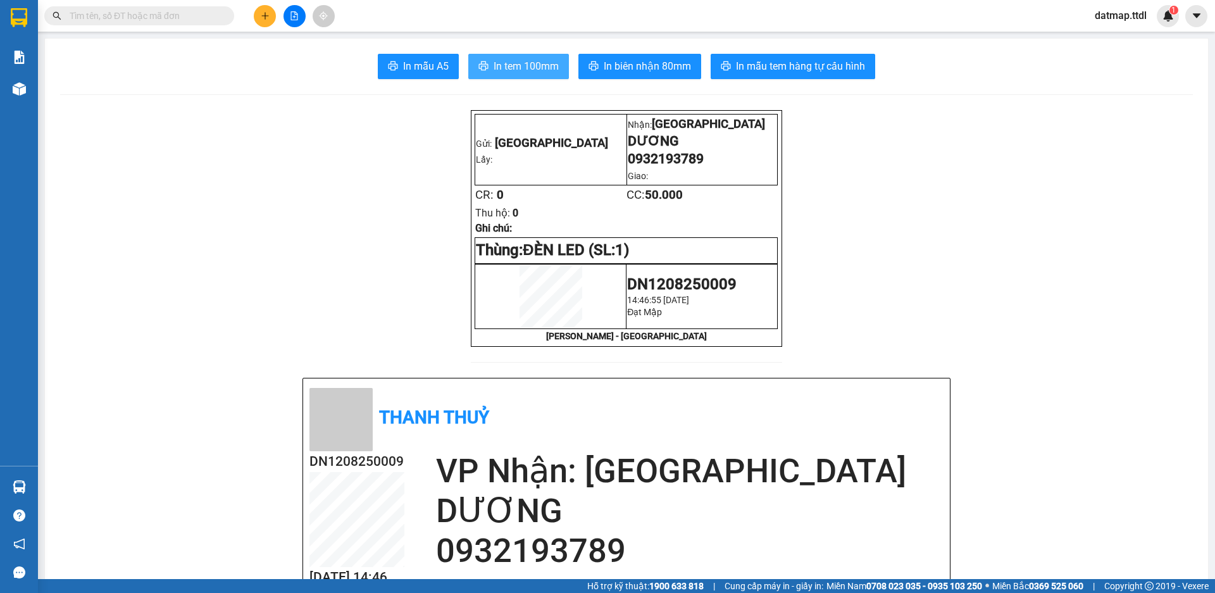
click at [532, 64] on span "In tem 100mm" at bounding box center [526, 66] width 65 height 16
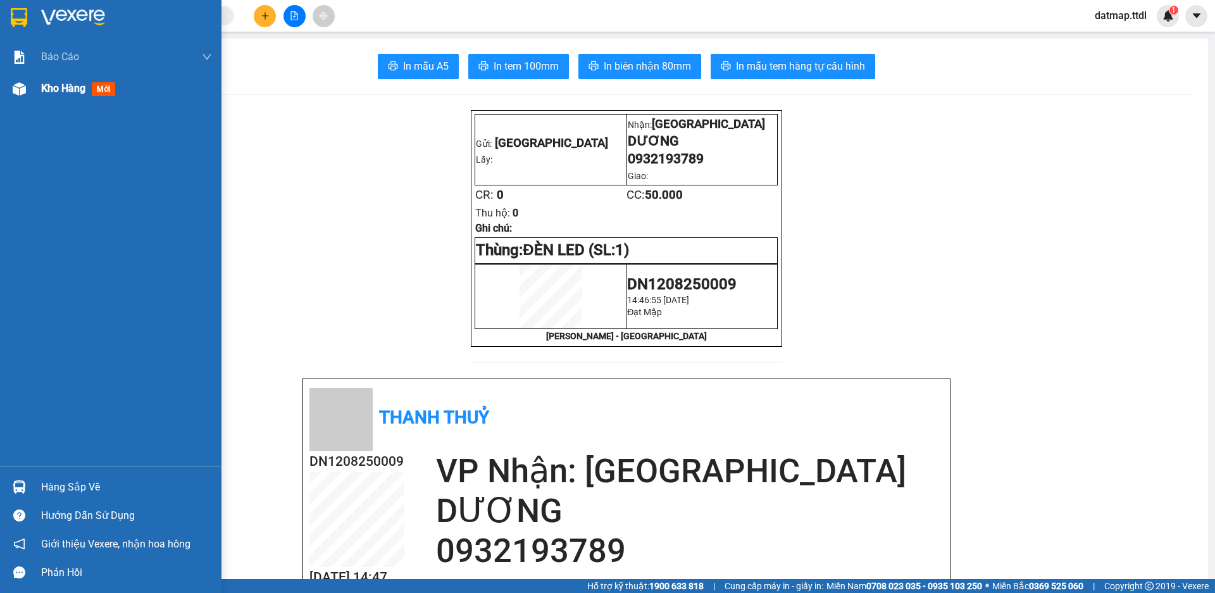
click at [49, 92] on span "Kho hàng" at bounding box center [63, 88] width 44 height 12
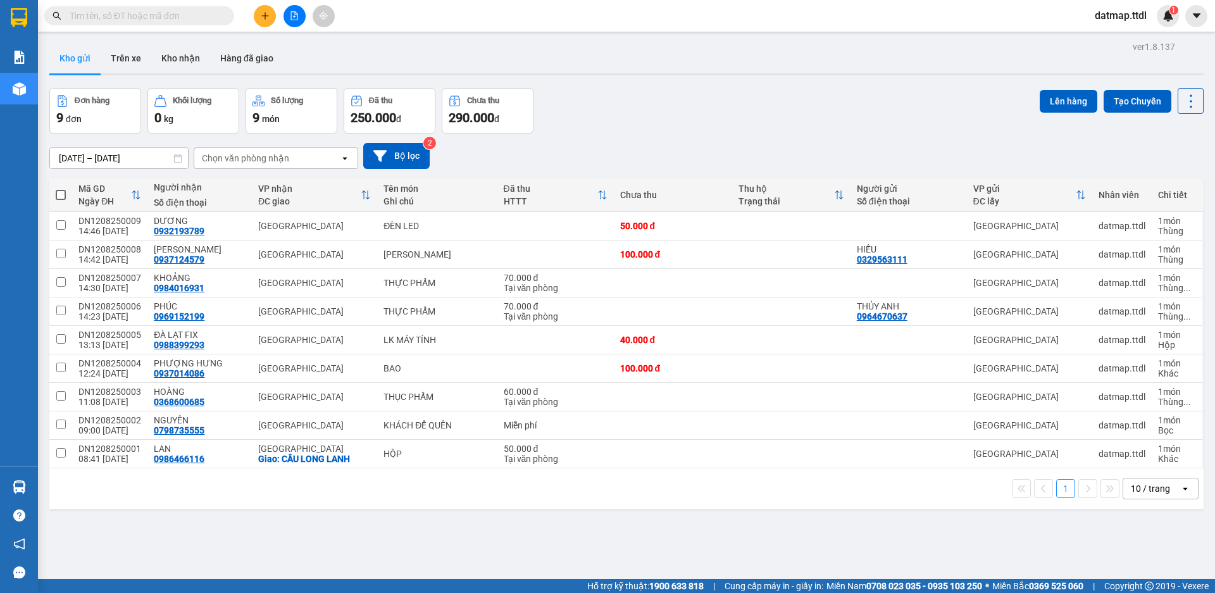
click at [61, 193] on span at bounding box center [61, 195] width 10 height 10
click at [61, 189] on input "checkbox" at bounding box center [61, 189] width 0 height 0
checkbox input "true"
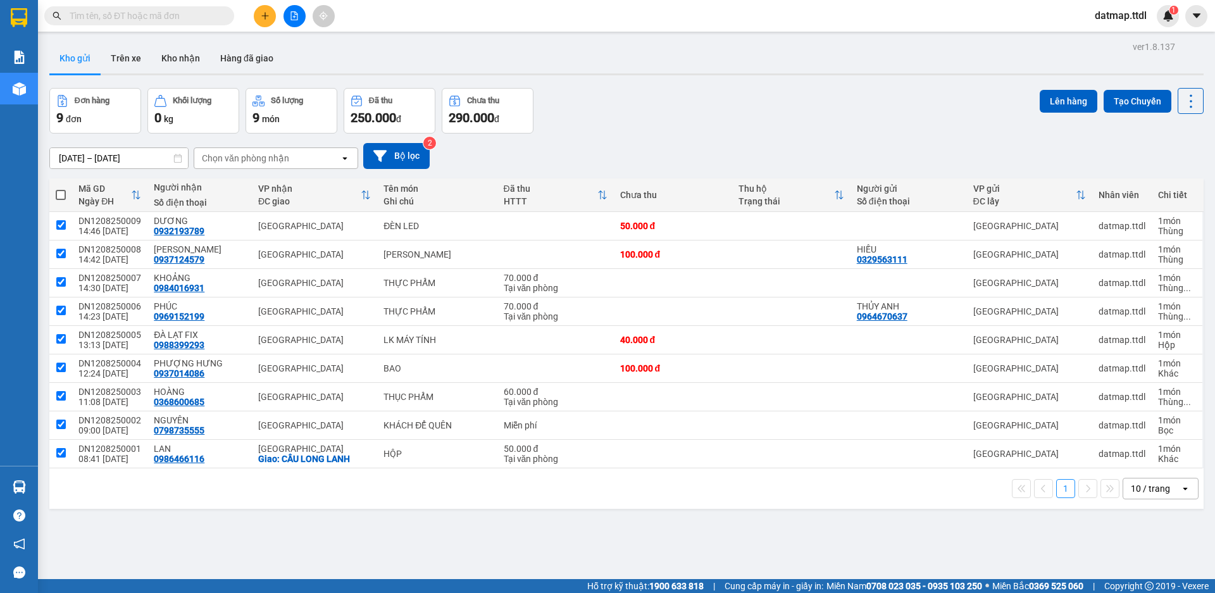
checkbox input "true"
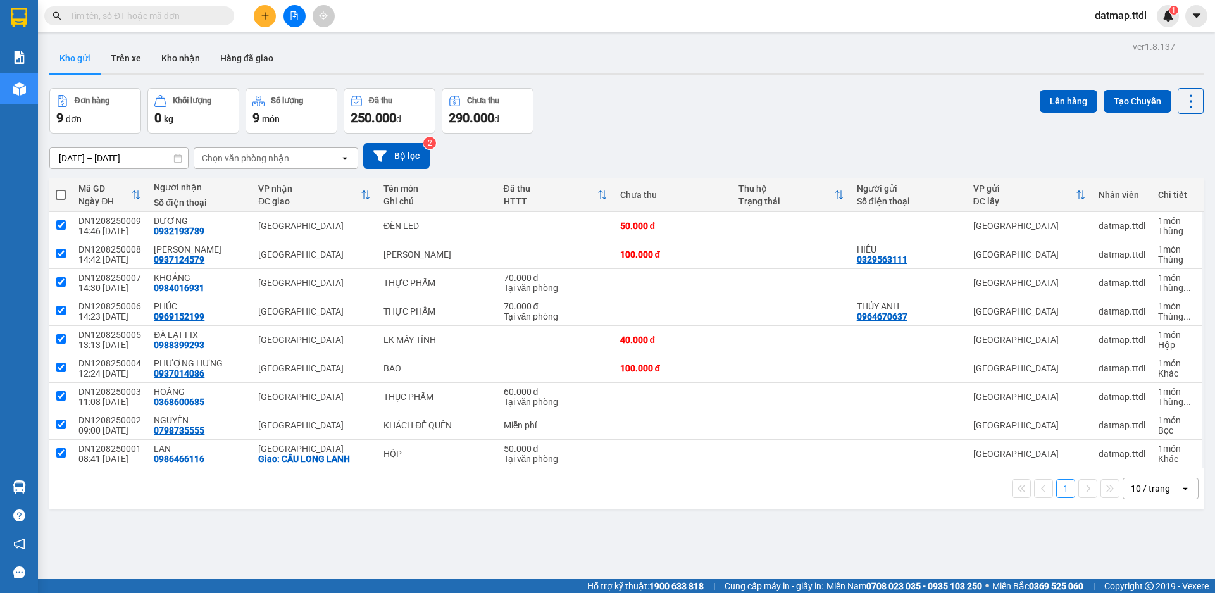
checkbox input "true"
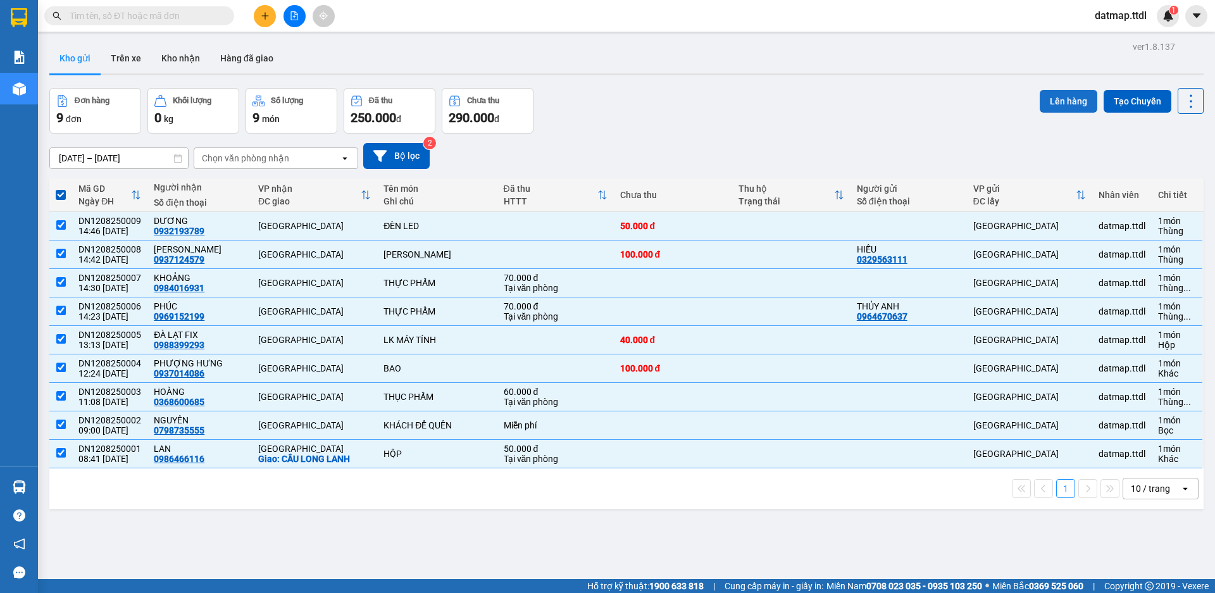
click at [1057, 101] on button "Lên hàng" at bounding box center [1069, 101] width 58 height 23
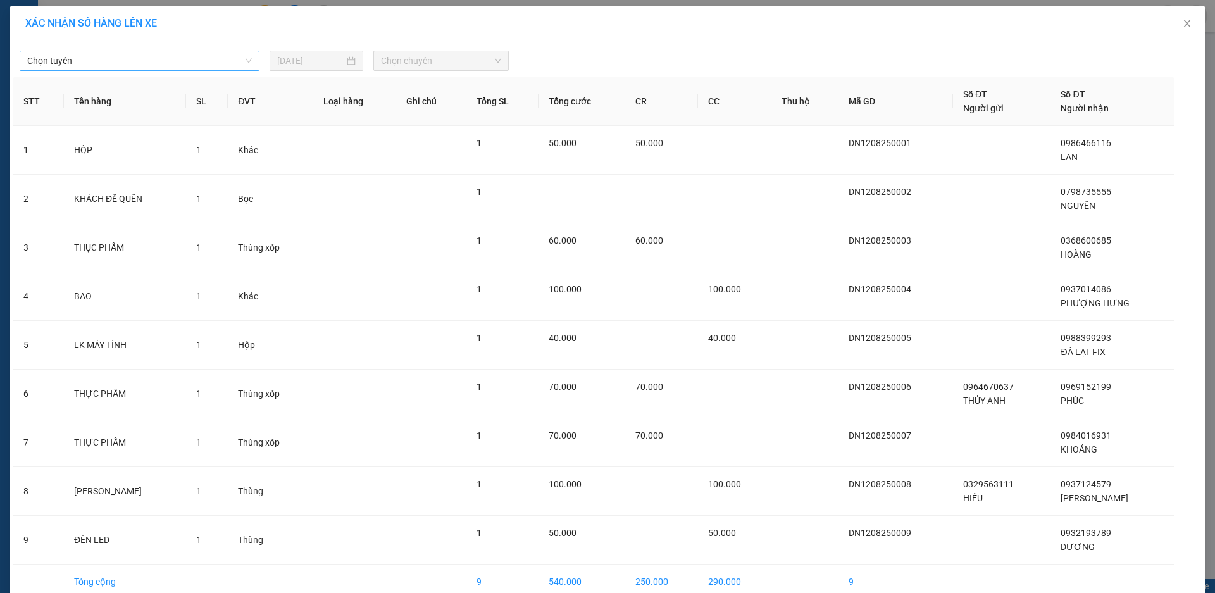
click at [158, 53] on span "Chọn tuyến" at bounding box center [139, 60] width 225 height 19
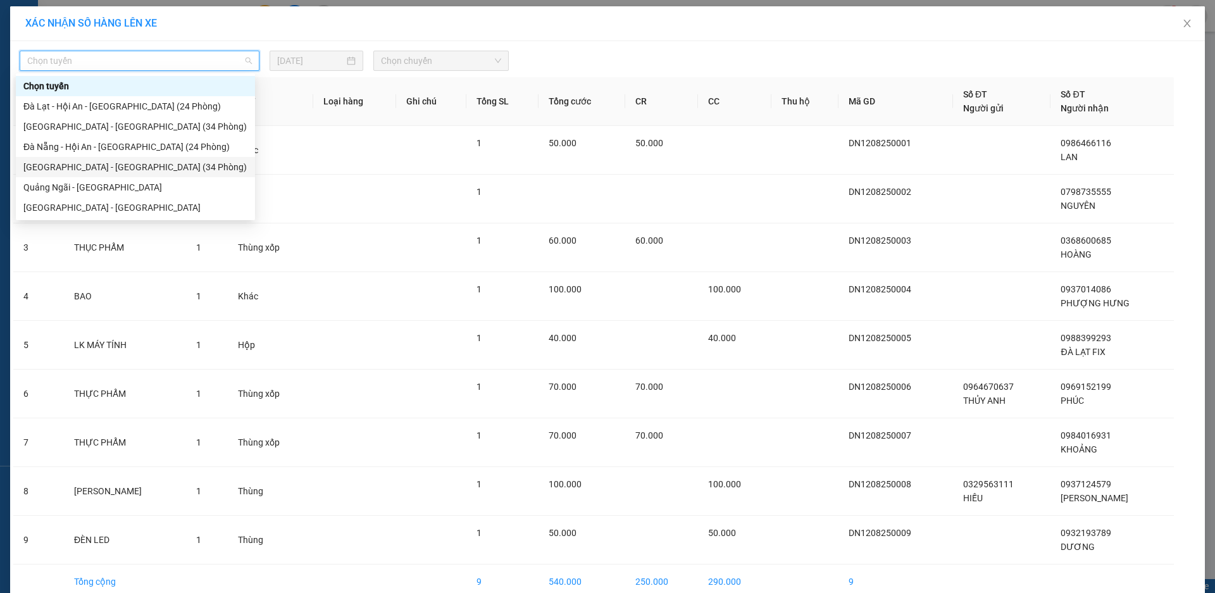
click at [90, 163] on div "[GEOGRAPHIC_DATA] - [GEOGRAPHIC_DATA] (34 Phòng)" at bounding box center [135, 167] width 224 height 14
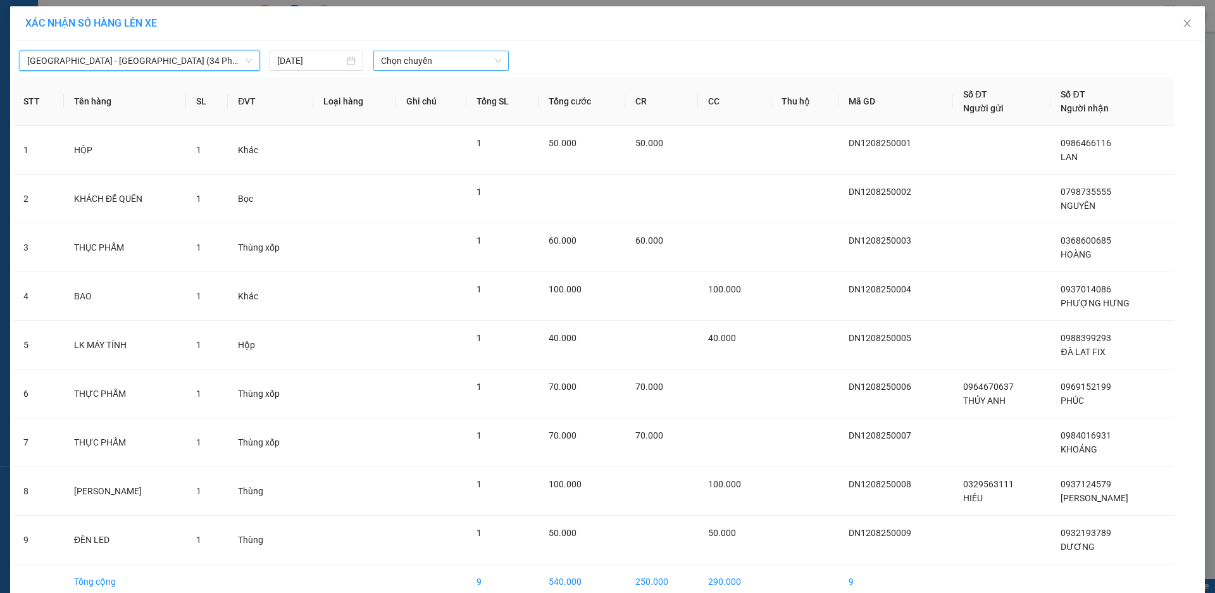
click at [451, 61] on span "Chọn chuyến" at bounding box center [441, 60] width 120 height 19
click at [423, 104] on div "15:30 - 49H-035.79" at bounding box center [425, 106] width 99 height 14
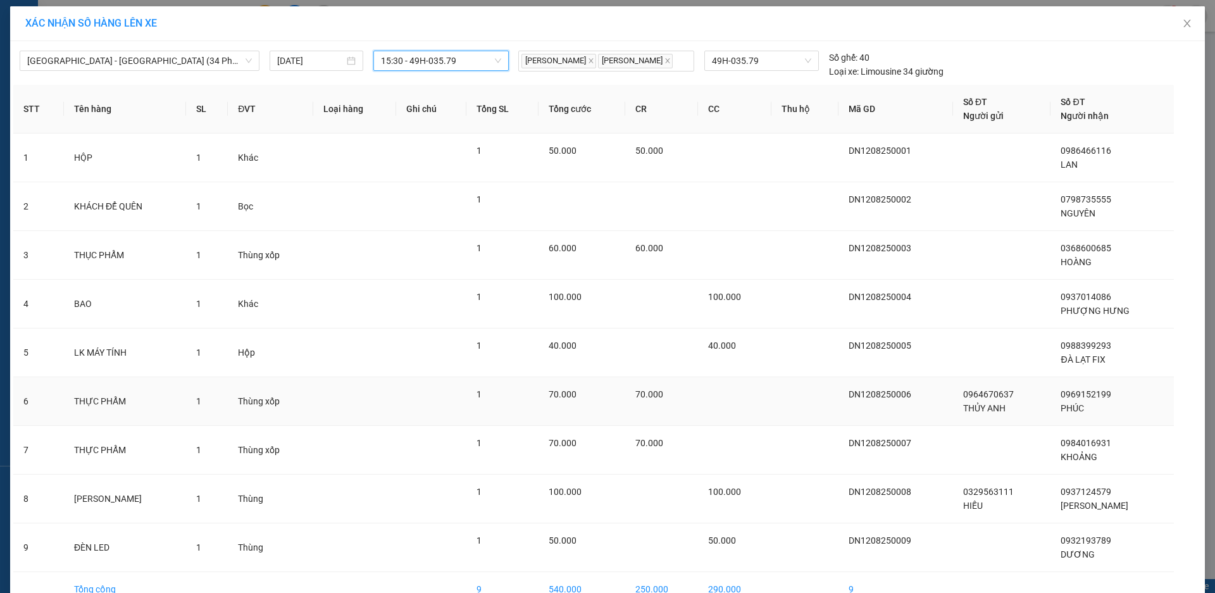
scroll to position [72, 0]
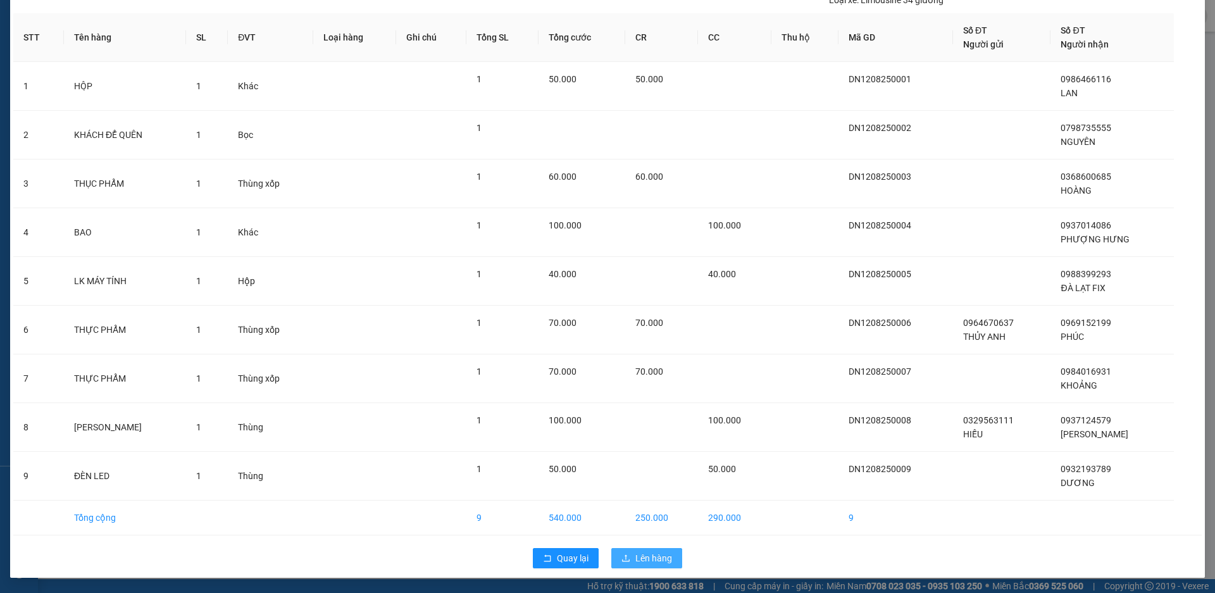
click at [658, 563] on span "Lên hàng" at bounding box center [653, 558] width 37 height 14
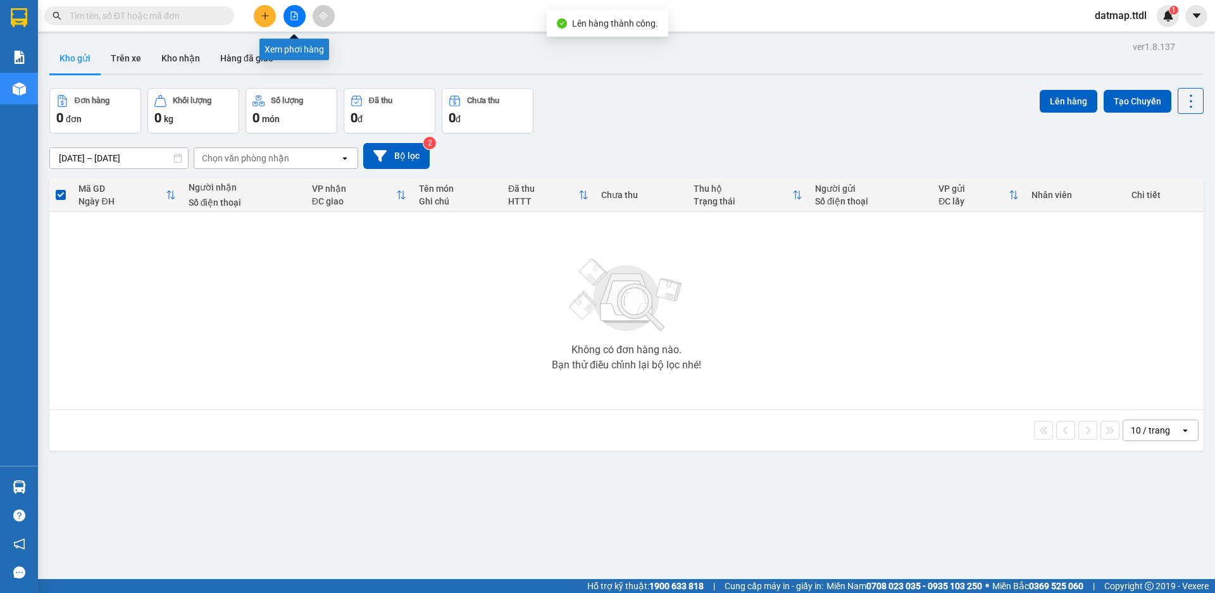
click at [293, 16] on icon "file-add" at bounding box center [294, 15] width 9 height 9
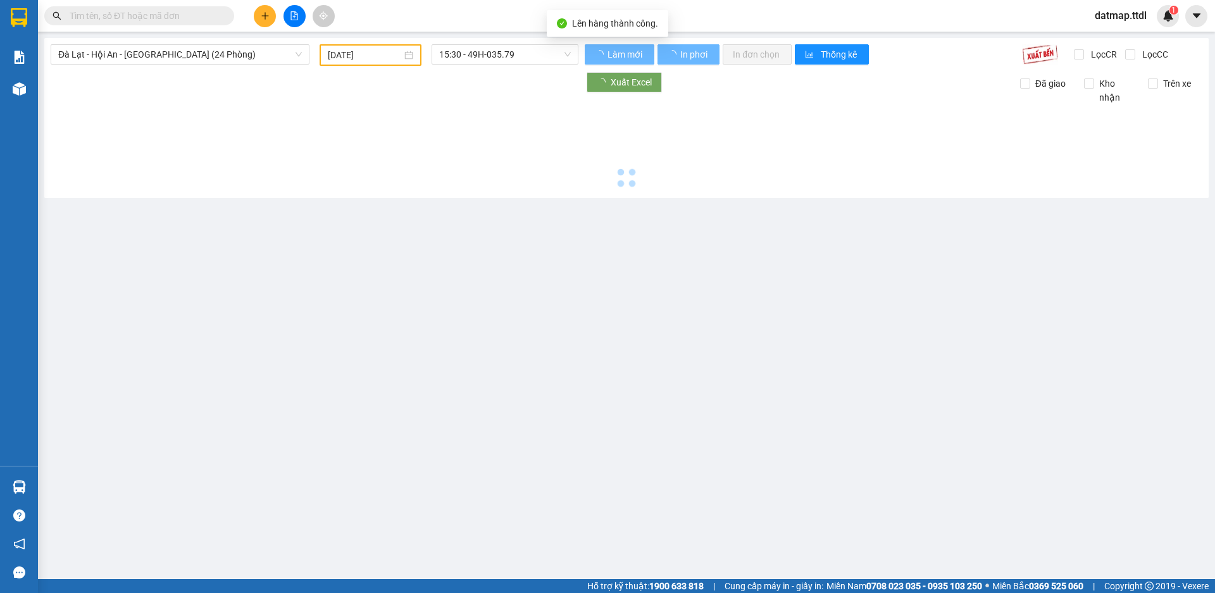
type input "[DATE]"
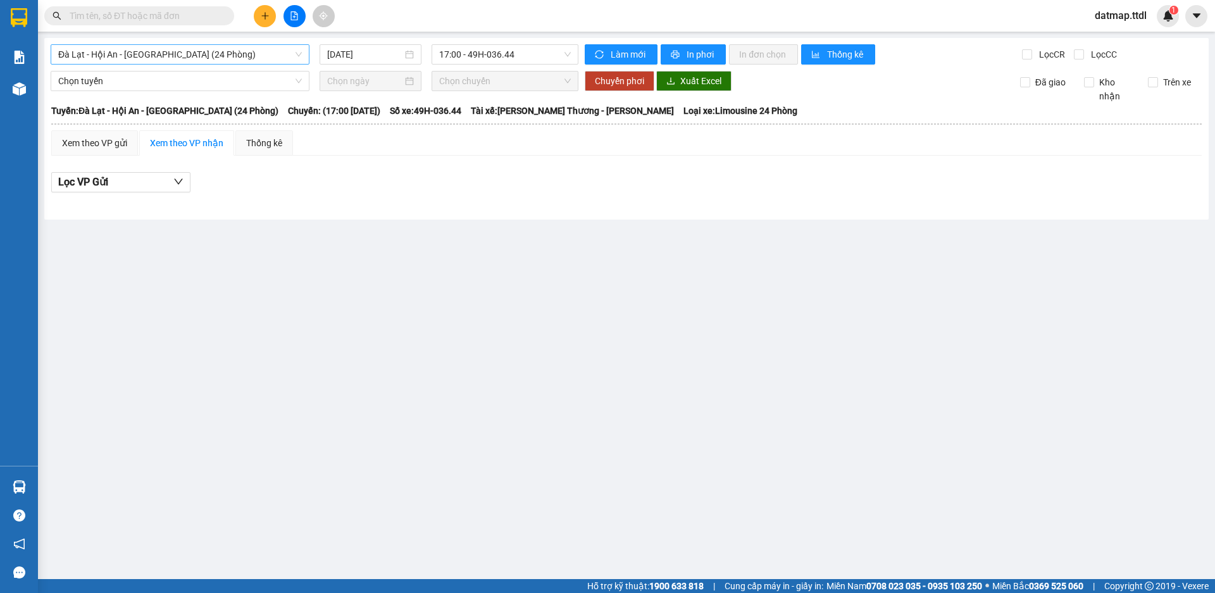
click at [232, 51] on span "Đà Lạt - Hội An - [GEOGRAPHIC_DATA] (24 Phòng)" at bounding box center [180, 54] width 244 height 19
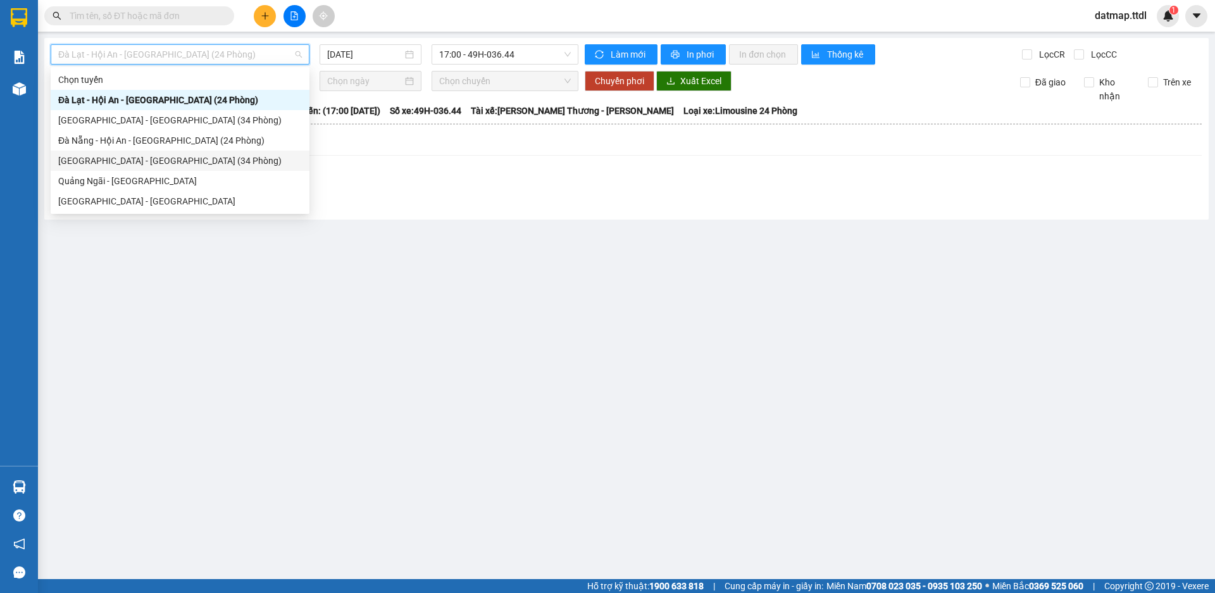
click at [113, 161] on div "[GEOGRAPHIC_DATA] - [GEOGRAPHIC_DATA] (34 Phòng)" at bounding box center [180, 161] width 244 height 14
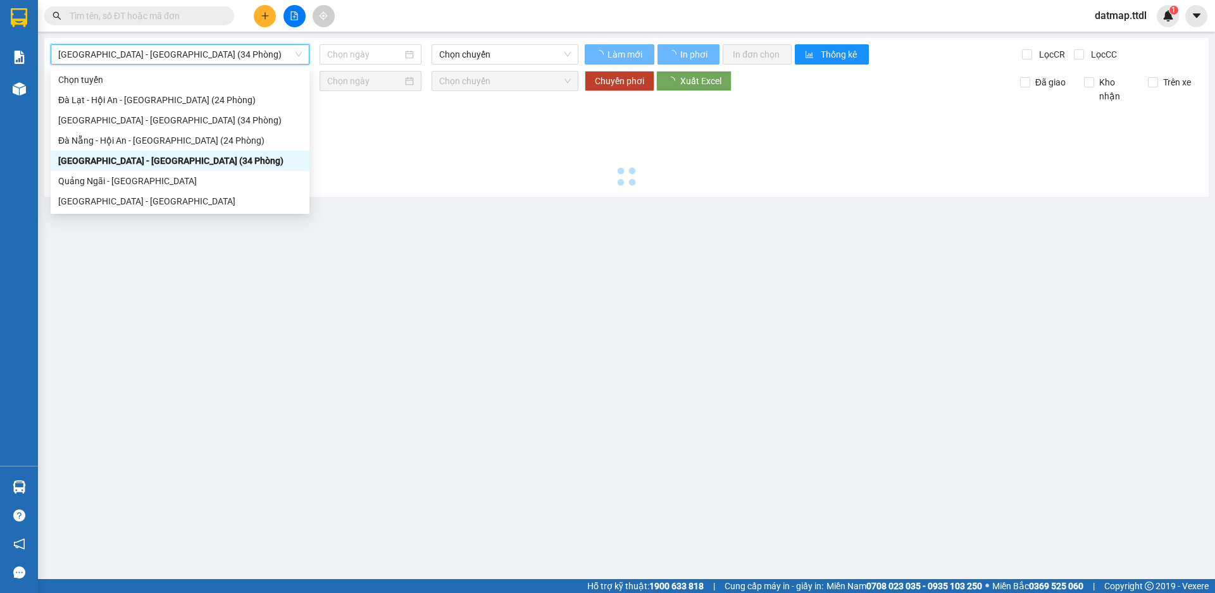
type input "[DATE]"
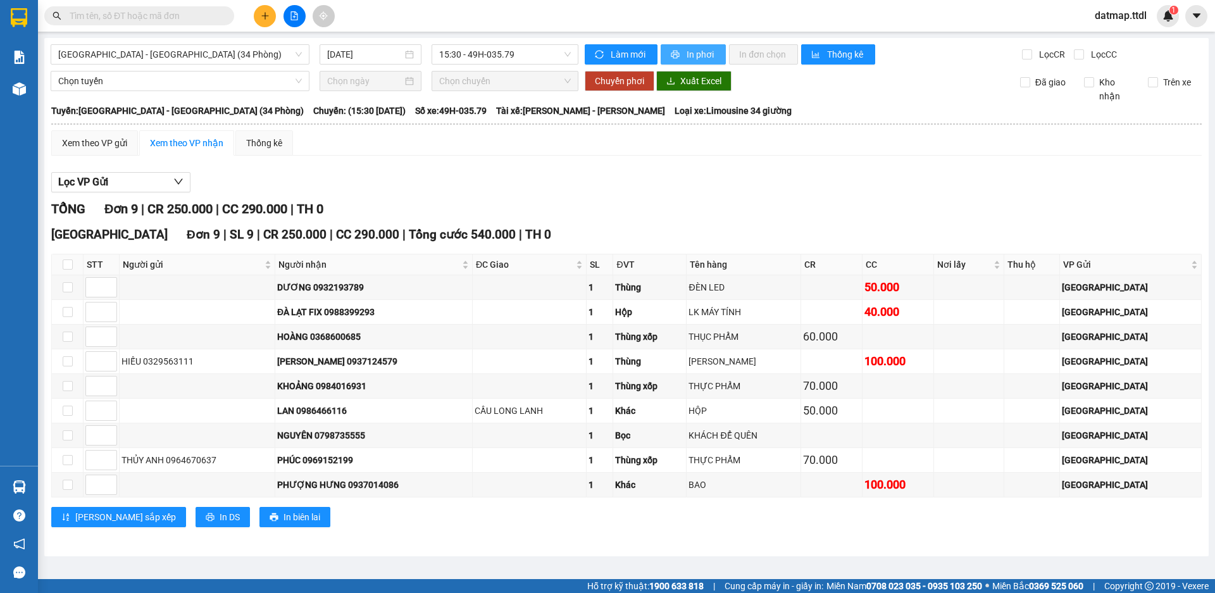
click at [699, 51] on span "In phơi" at bounding box center [701, 54] width 29 height 14
click at [266, 11] on icon "plus" at bounding box center [265, 15] width 9 height 9
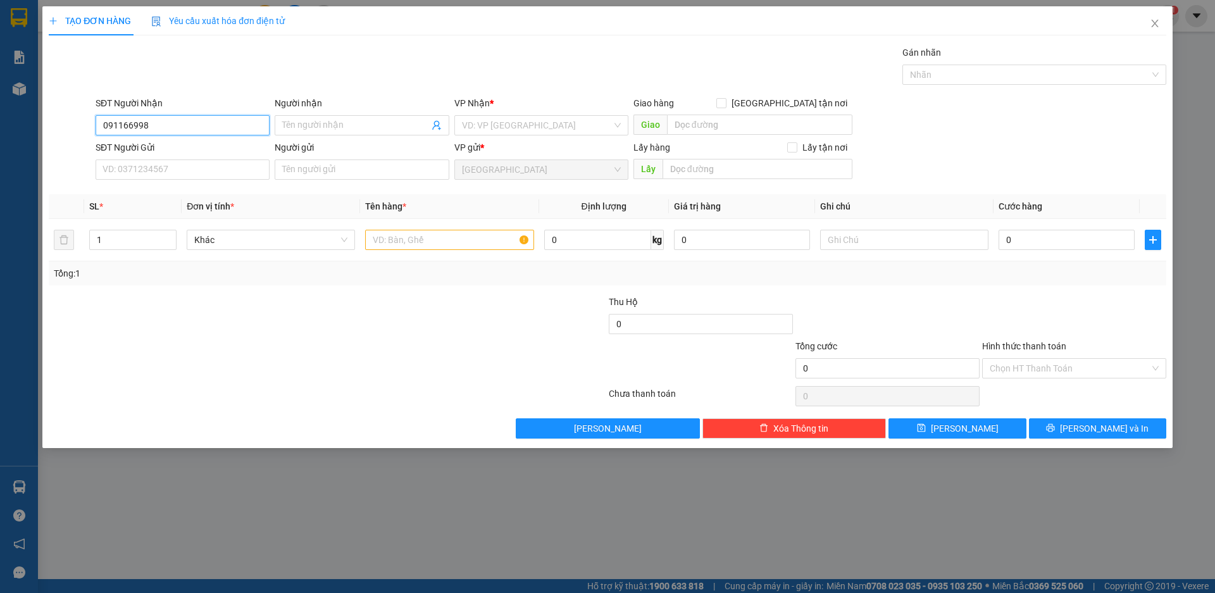
type input "0911669984"
click at [127, 150] on div "0911669984 - DŨNG" at bounding box center [182, 151] width 159 height 14
type input "DŨNG"
type input "0911669984"
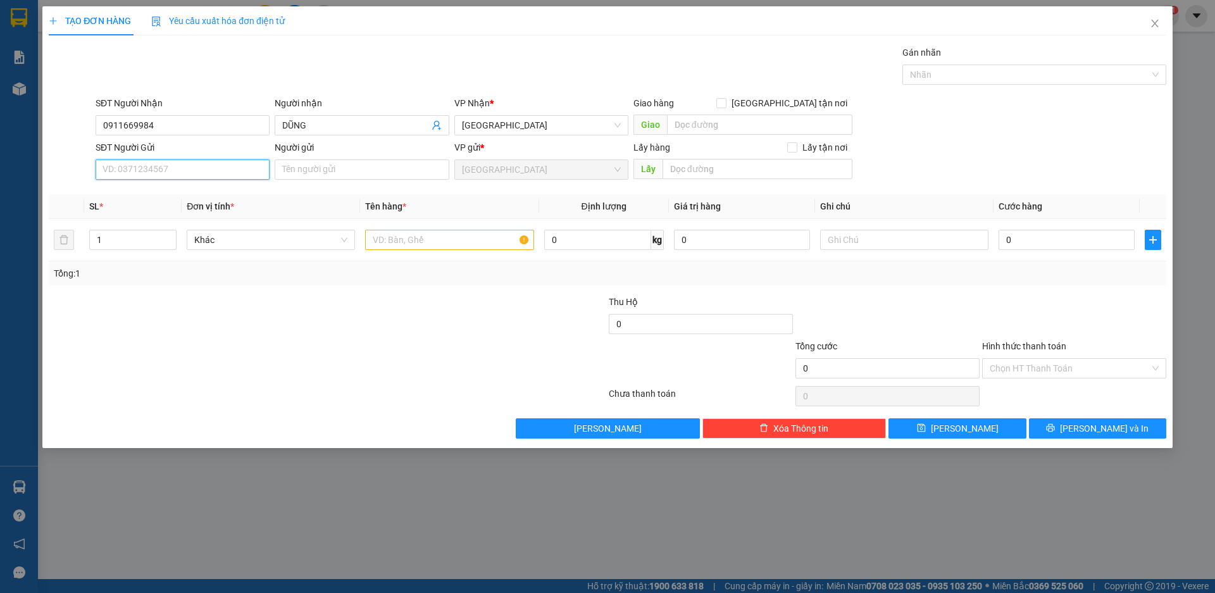
click at [151, 168] on input "SĐT Người Gửi" at bounding box center [183, 169] width 174 height 20
click at [125, 235] on div "0905716826 - HOÀNG" at bounding box center [182, 235] width 159 height 14
type input "0905716826"
type input "HOÀNG"
click at [297, 244] on span "Khác" at bounding box center [270, 239] width 153 height 19
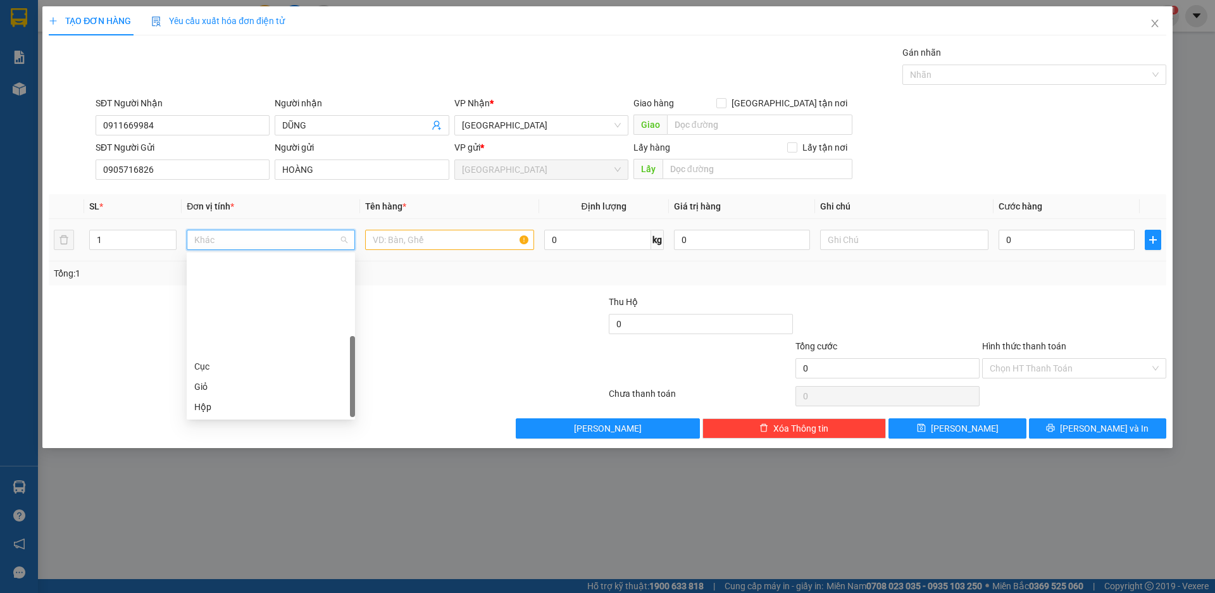
scroll to position [121, 0]
drag, startPoint x: 217, startPoint y: 348, endPoint x: 231, endPoint y: 342, distance: 15.0
click at [217, 348] on div "Thùng xốp" at bounding box center [270, 346] width 153 height 14
click at [428, 233] on input "text" at bounding box center [449, 240] width 168 height 20
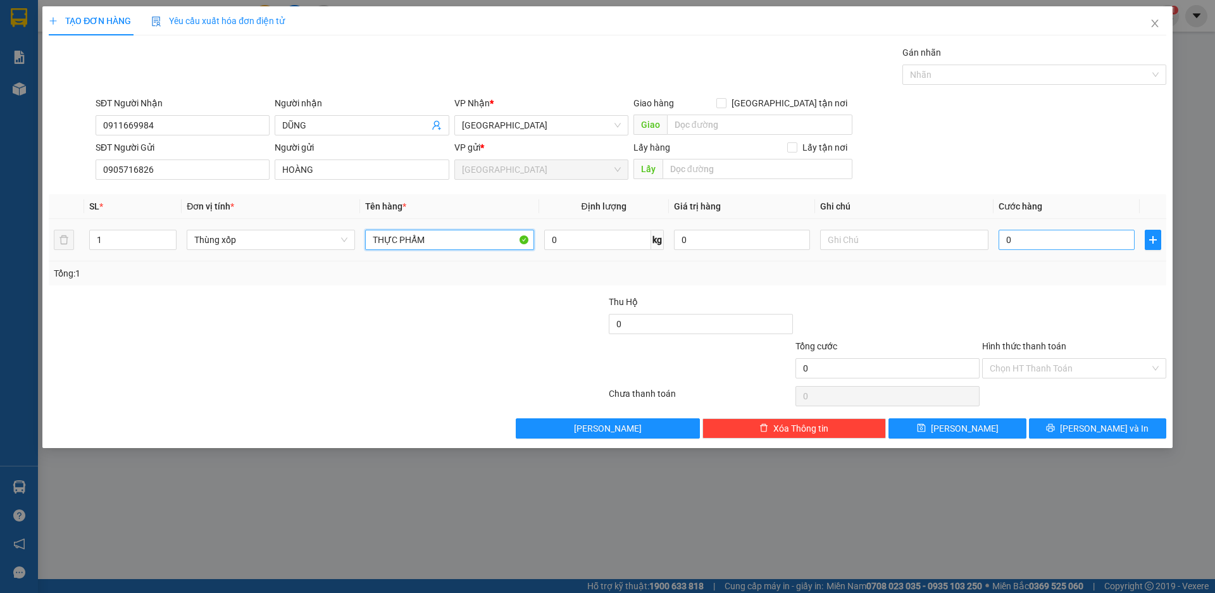
type input "THỰC PHẨM"
click at [1093, 240] on input "0" at bounding box center [1067, 240] width 136 height 20
type input "8"
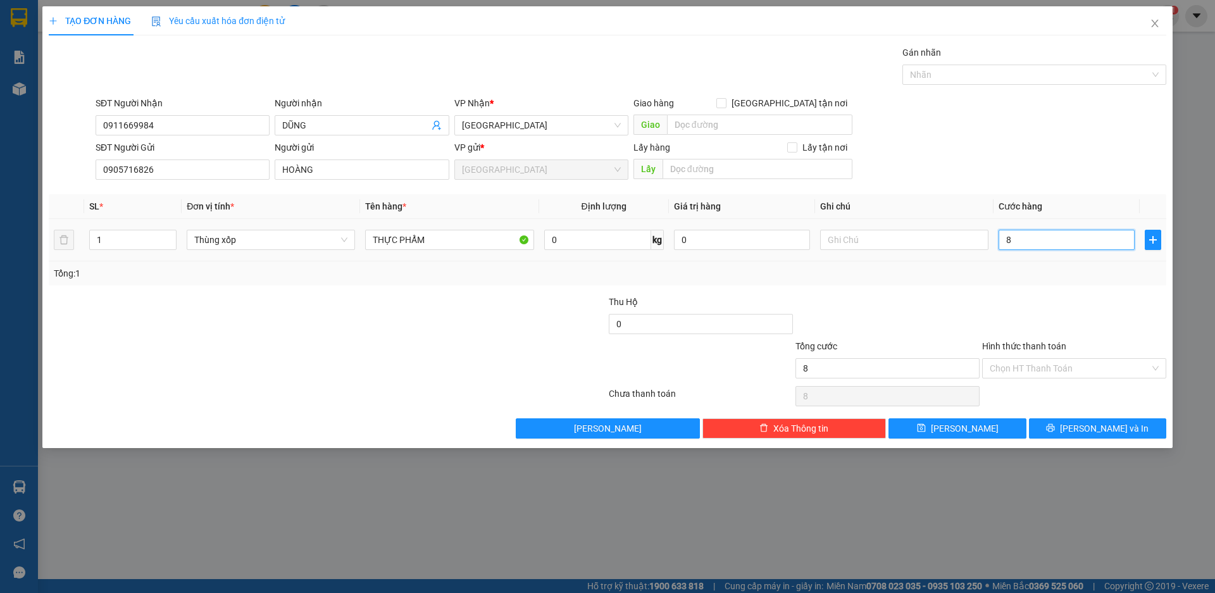
type input "80"
type input "800"
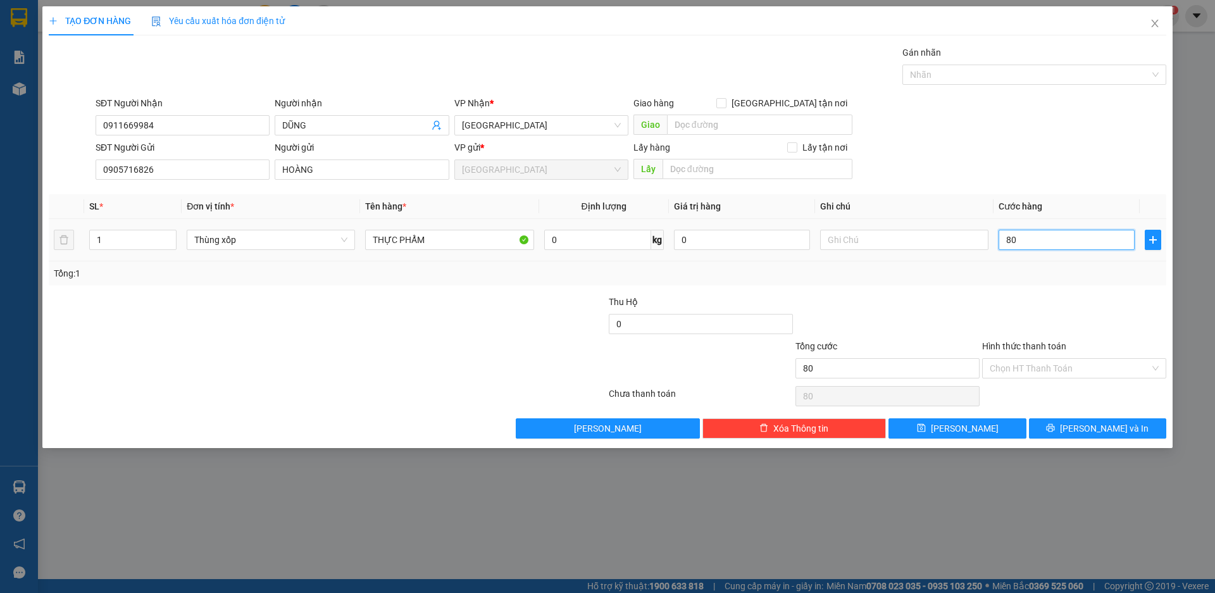
type input "800"
type input "8.000"
type input "80.000"
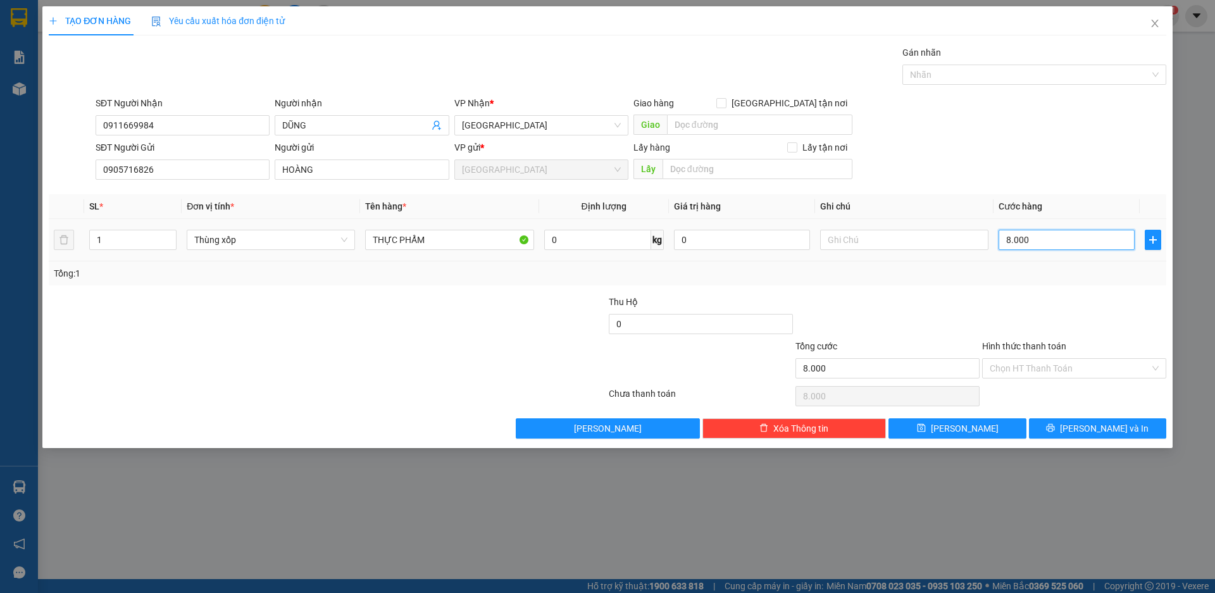
type input "80.000"
click at [1111, 429] on span "[PERSON_NAME] và In" at bounding box center [1104, 428] width 89 height 14
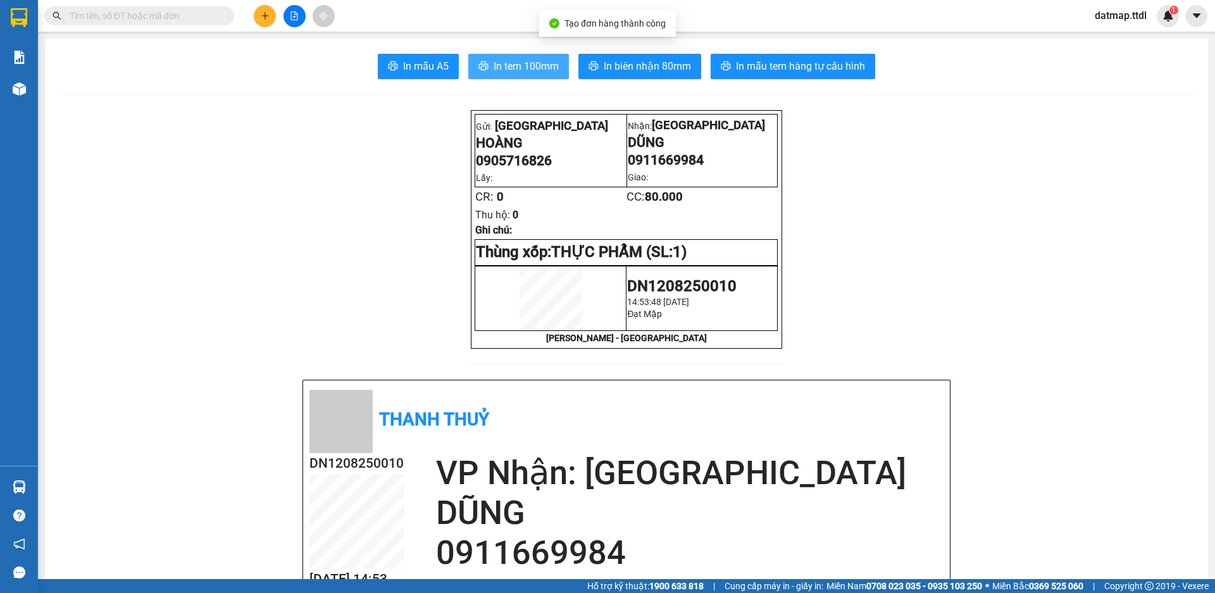
click at [539, 71] on span "In tem 100mm" at bounding box center [526, 66] width 65 height 16
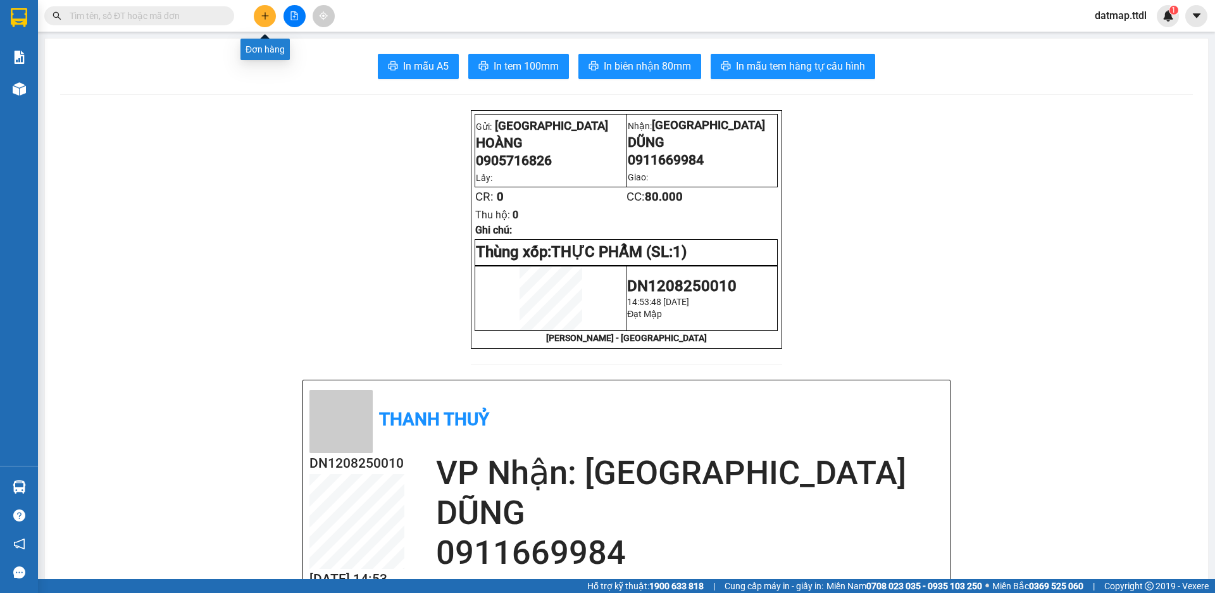
click at [258, 17] on button at bounding box center [265, 16] width 22 height 22
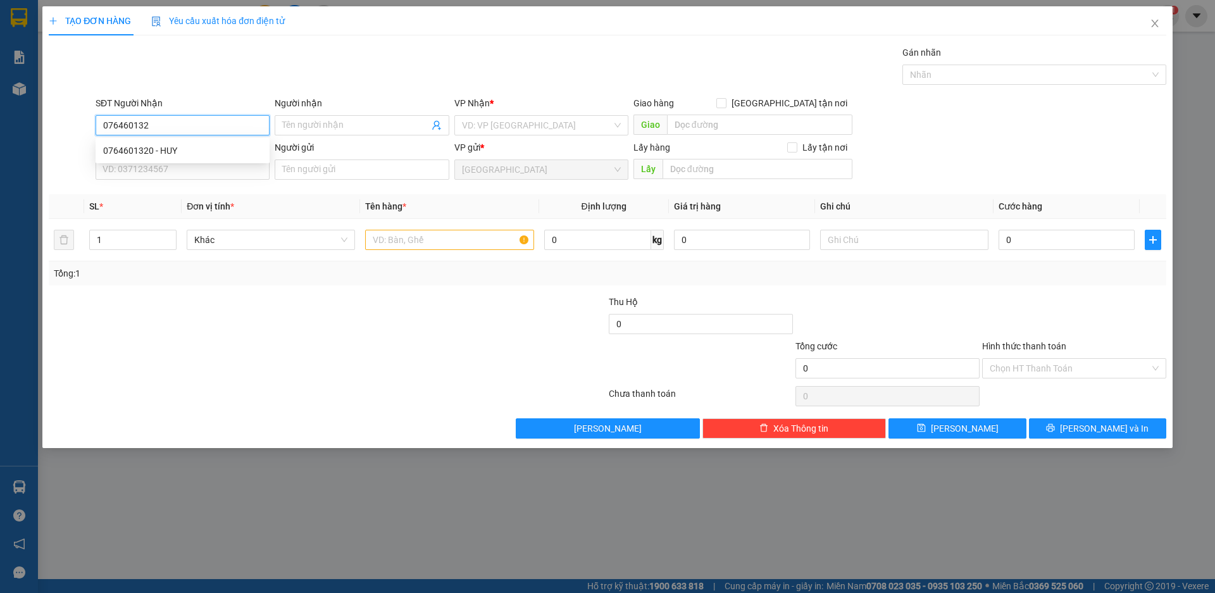
type input "0764601320"
click at [127, 148] on div "0764601320 - HUY" at bounding box center [182, 151] width 159 height 14
type input "HUY"
type input "0764601320"
click at [156, 174] on input "SĐT Người Gửi" at bounding box center [183, 169] width 174 height 20
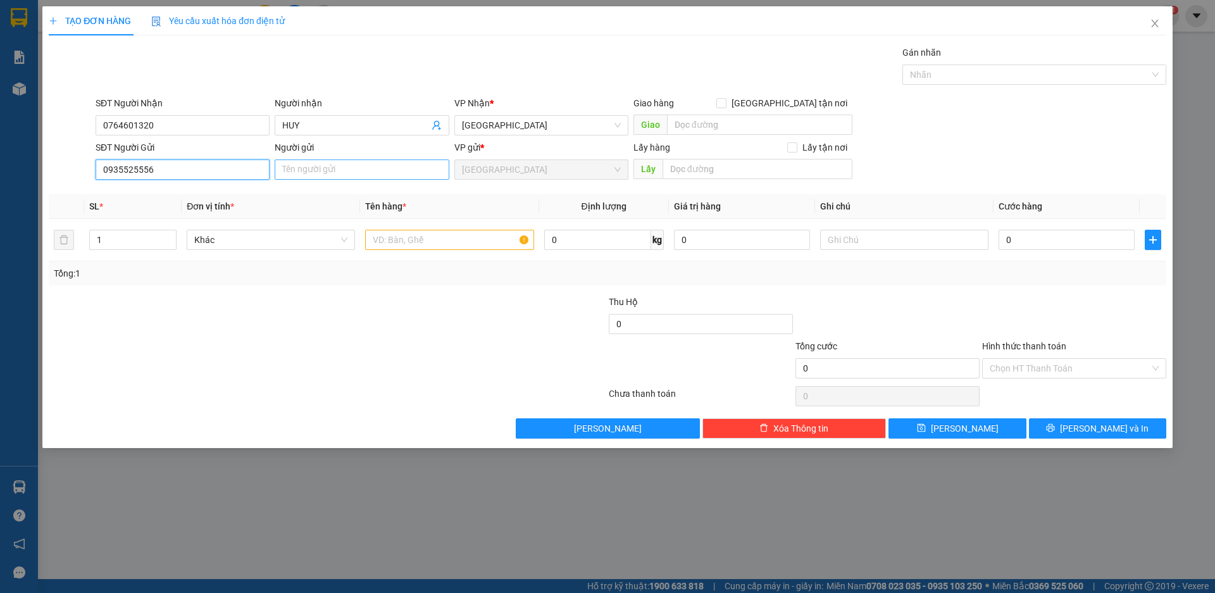
type input "0935525556"
click at [311, 173] on input "Người gửi" at bounding box center [362, 169] width 174 height 20
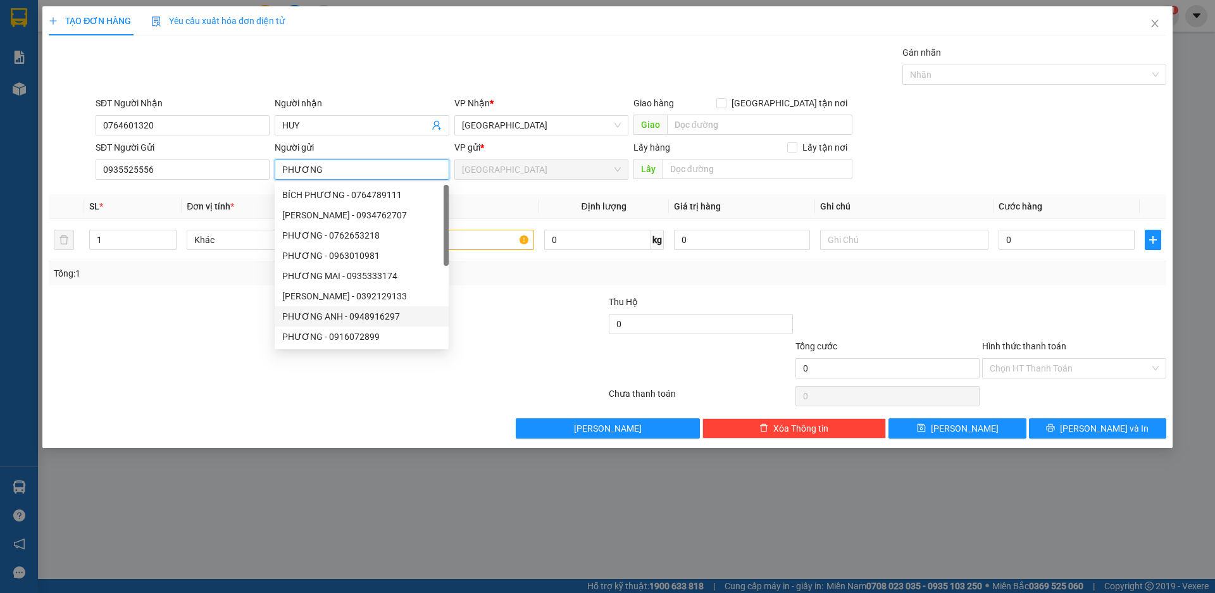
type input "PHƯƠNG"
click at [175, 346] on div at bounding box center [233, 361] width 373 height 44
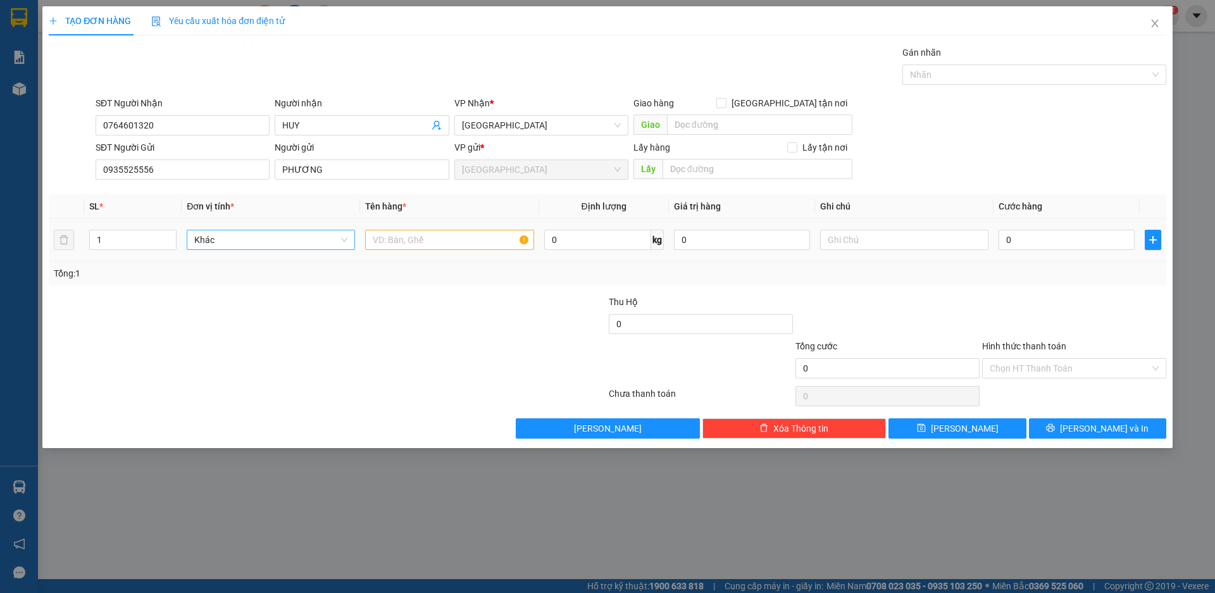
click at [223, 247] on span "Khác" at bounding box center [270, 239] width 153 height 19
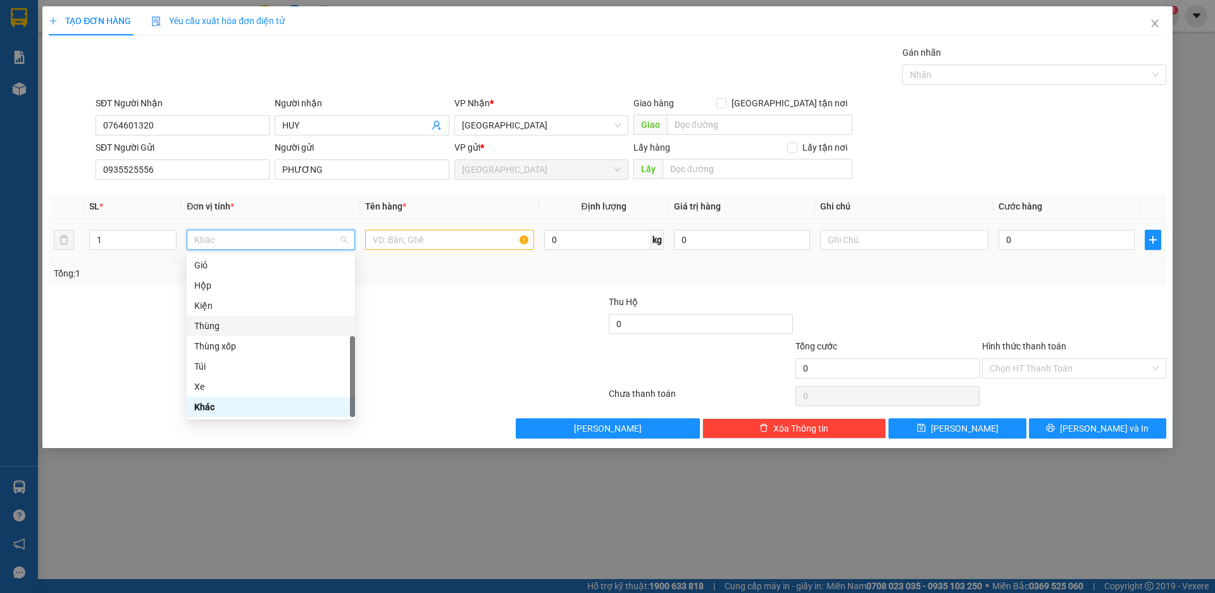
click at [225, 328] on div "Thùng" at bounding box center [270, 326] width 153 height 14
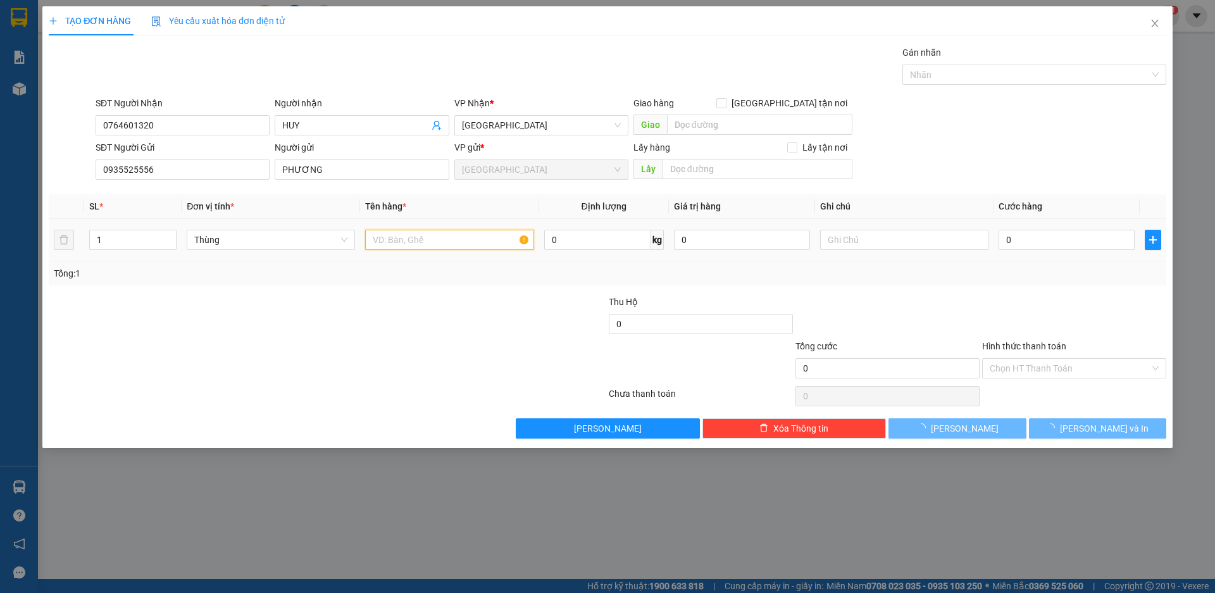
click at [461, 244] on input "text" at bounding box center [449, 240] width 168 height 20
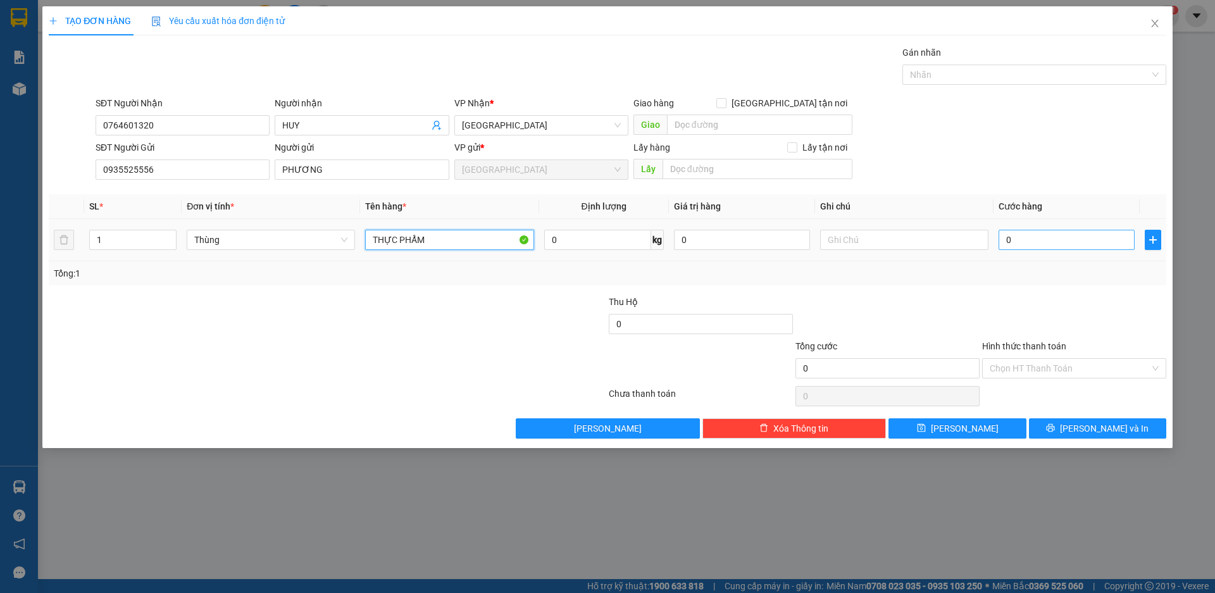
type input "THỰC PHẨM"
click at [1027, 241] on input "0" at bounding box center [1067, 240] width 136 height 20
type input "7"
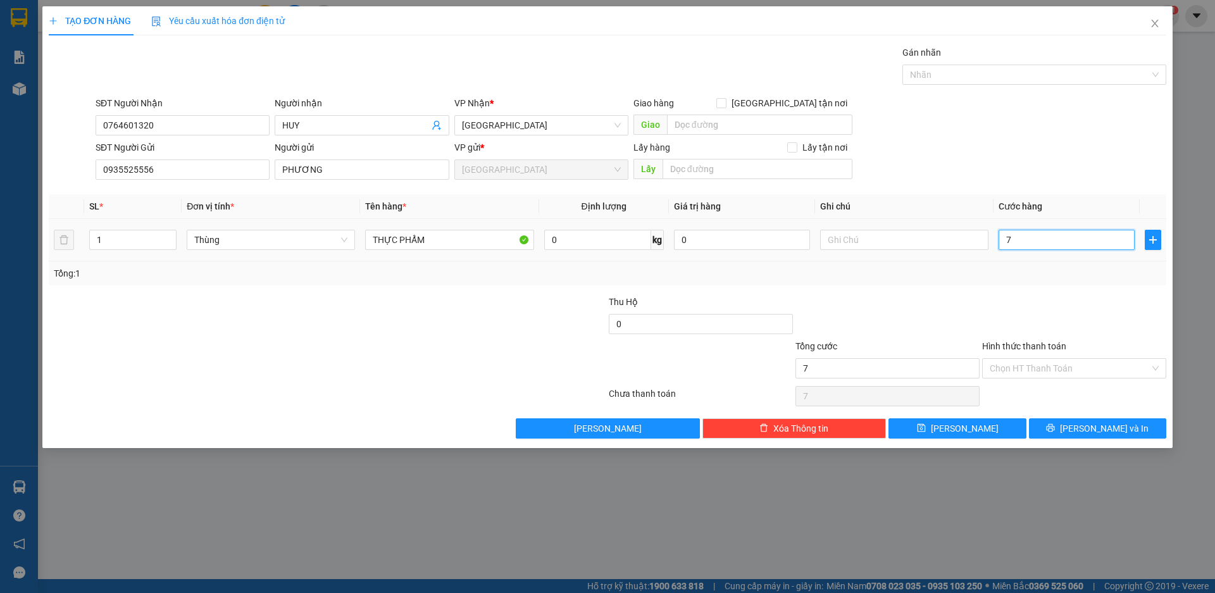
type input "70"
type input "700"
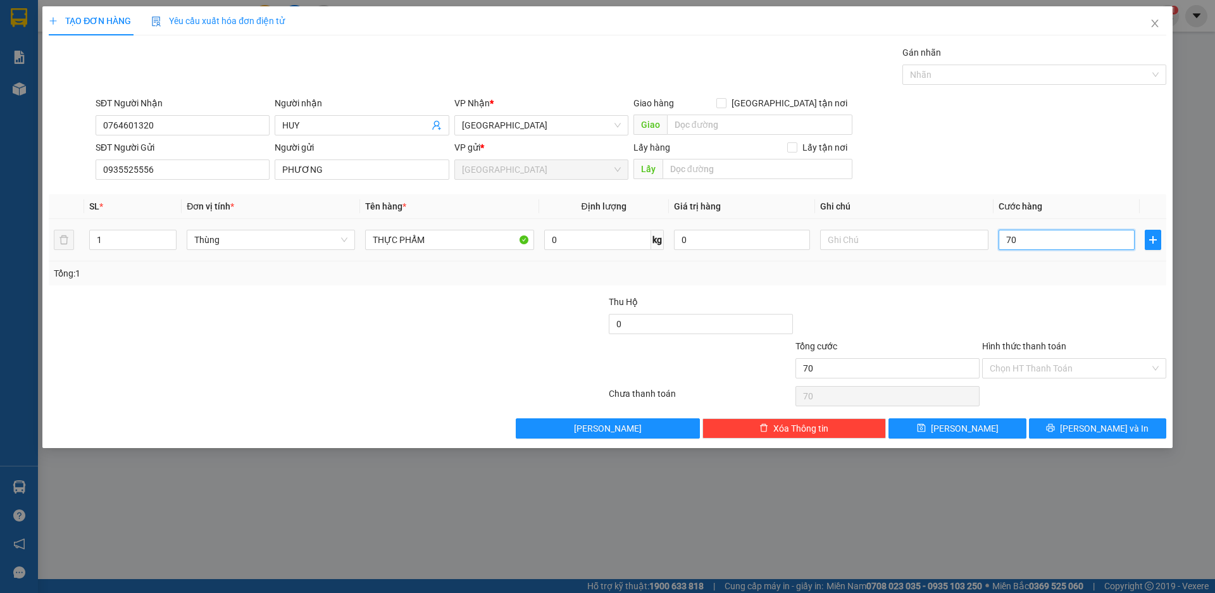
type input "700"
type input "7.000"
type input "70.000"
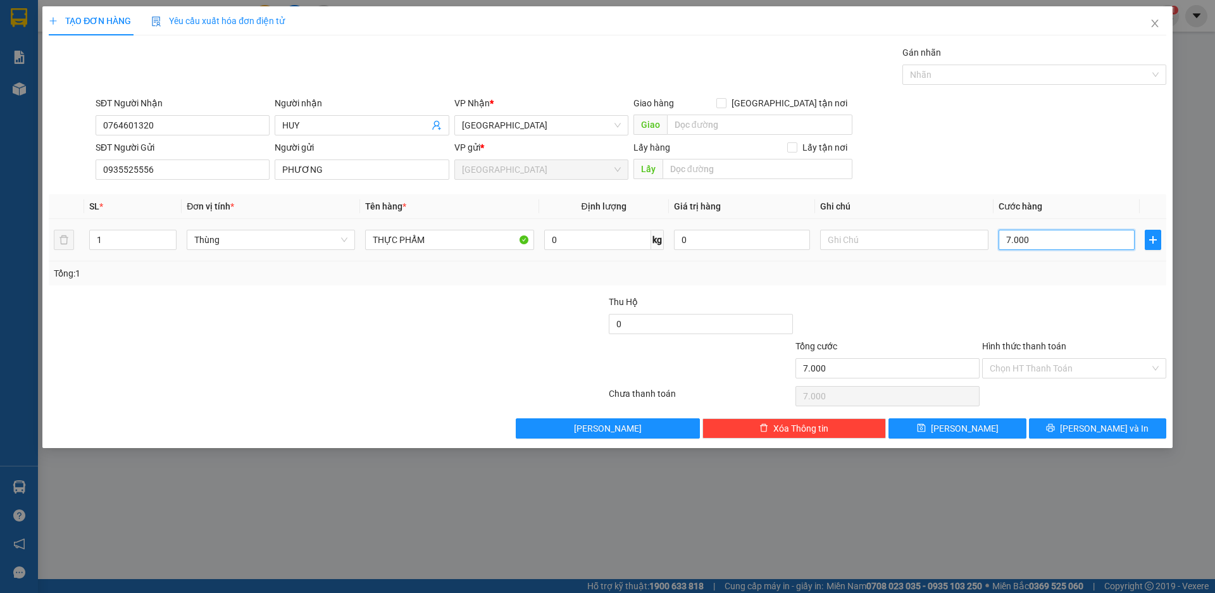
type input "70.000"
click at [965, 426] on span "[PERSON_NAME]" at bounding box center [965, 428] width 68 height 14
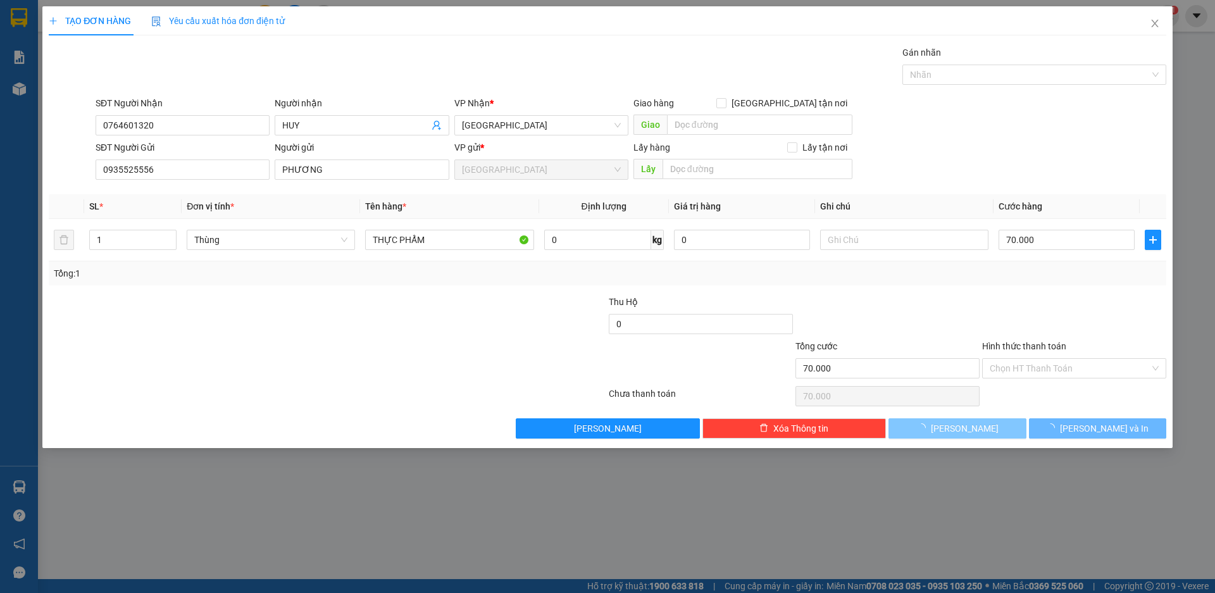
type input "0"
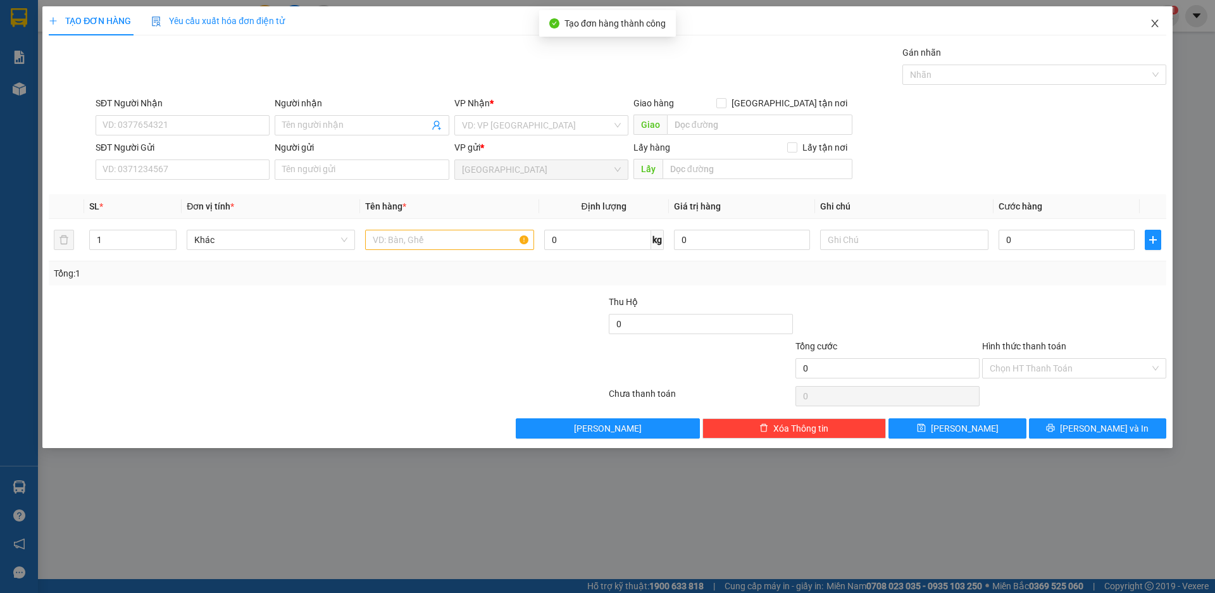
click at [1153, 20] on icon "close" at bounding box center [1155, 23] width 10 height 10
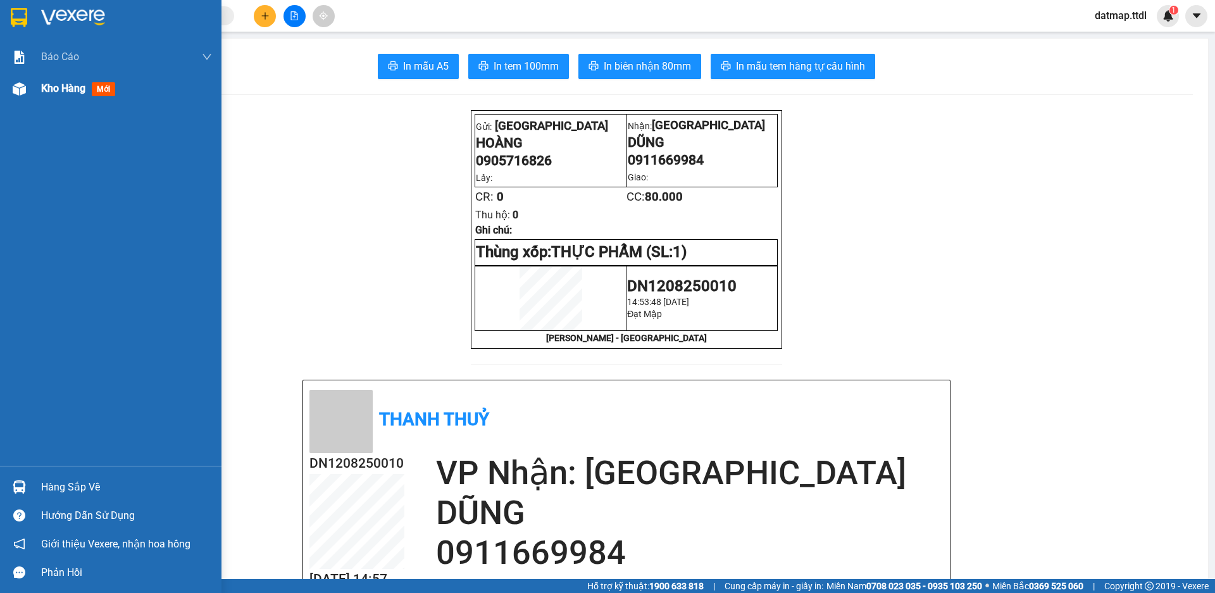
click at [57, 89] on span "Kho hàng" at bounding box center [63, 88] width 44 height 12
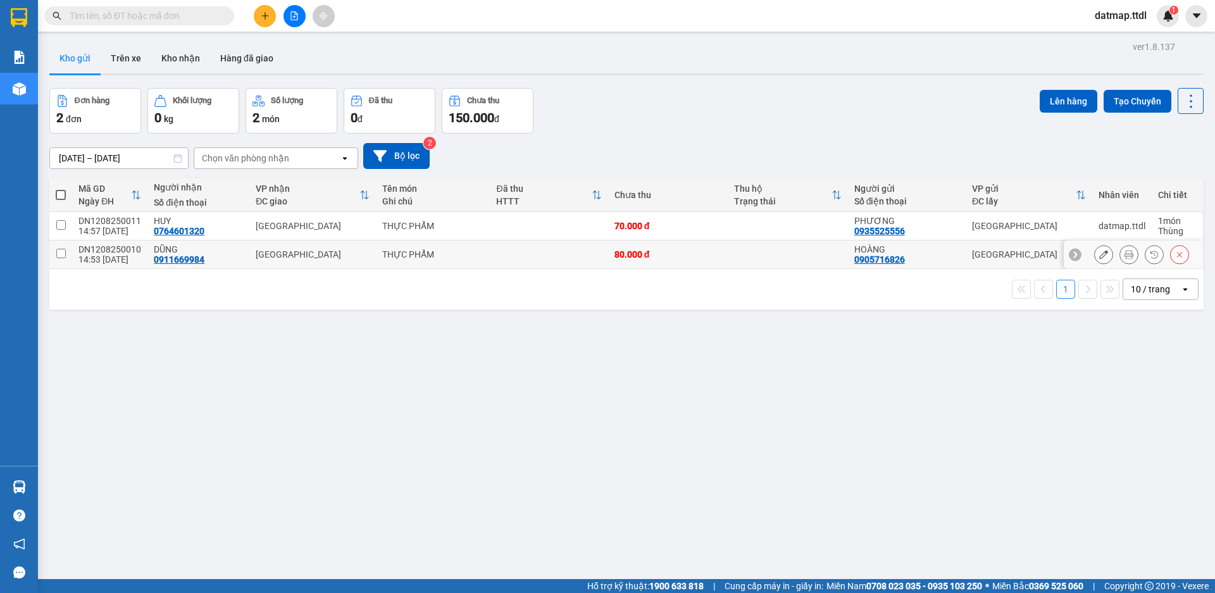
click at [61, 253] on input "checkbox" at bounding box center [60, 253] width 9 height 9
checkbox input "true"
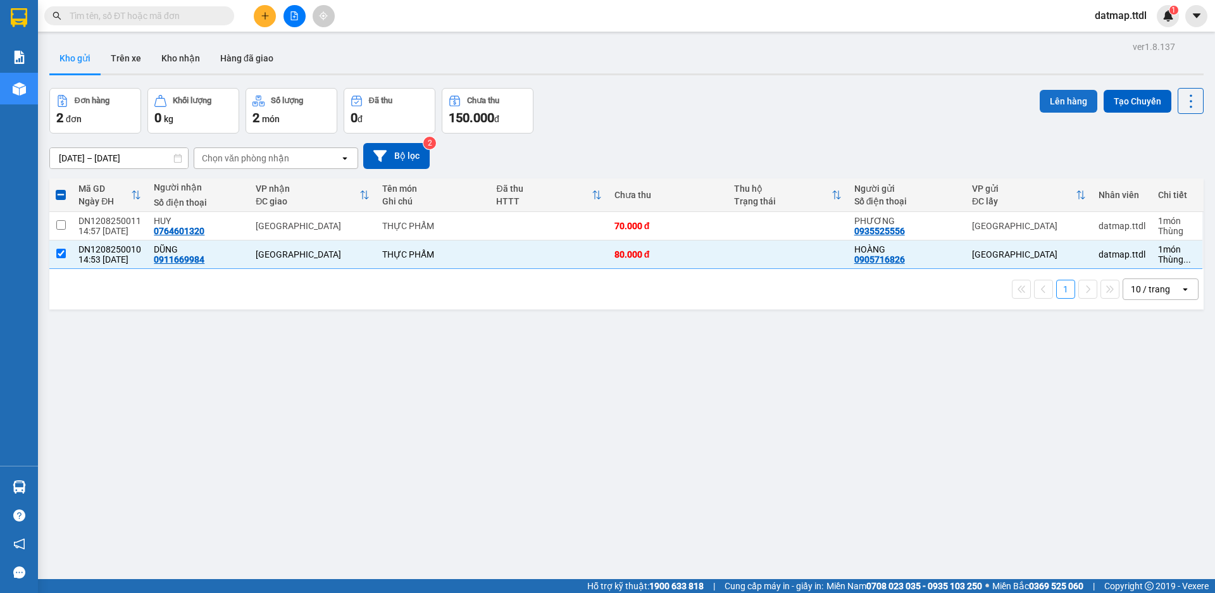
click at [1042, 107] on button "Lên hàng" at bounding box center [1069, 101] width 58 height 23
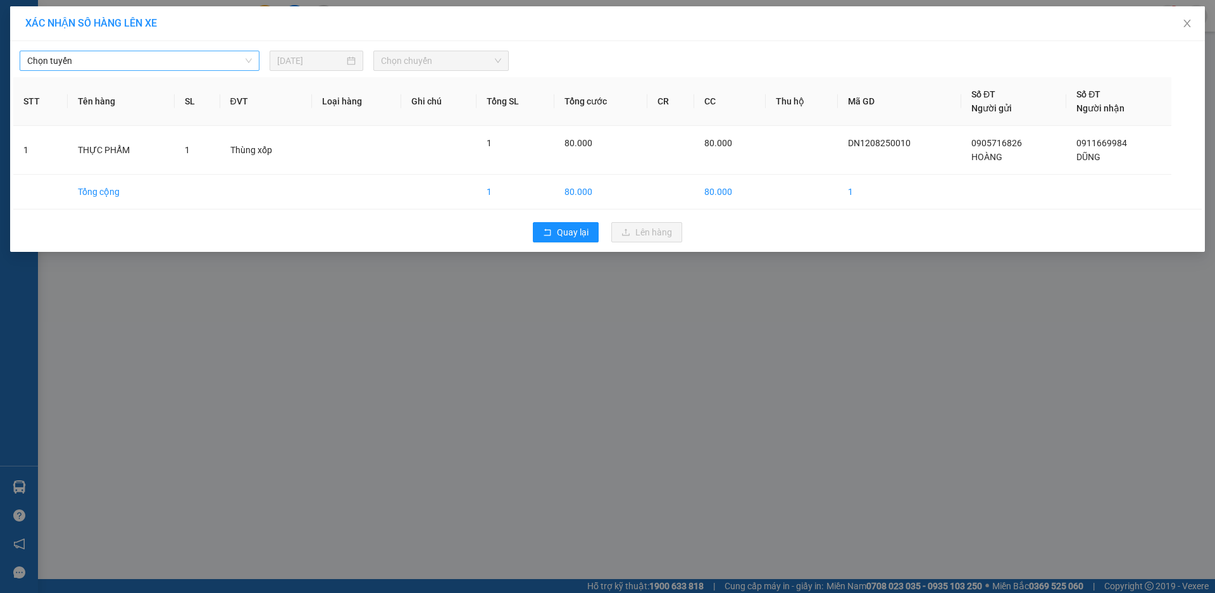
click at [222, 61] on span "Chọn tuyến" at bounding box center [139, 60] width 225 height 19
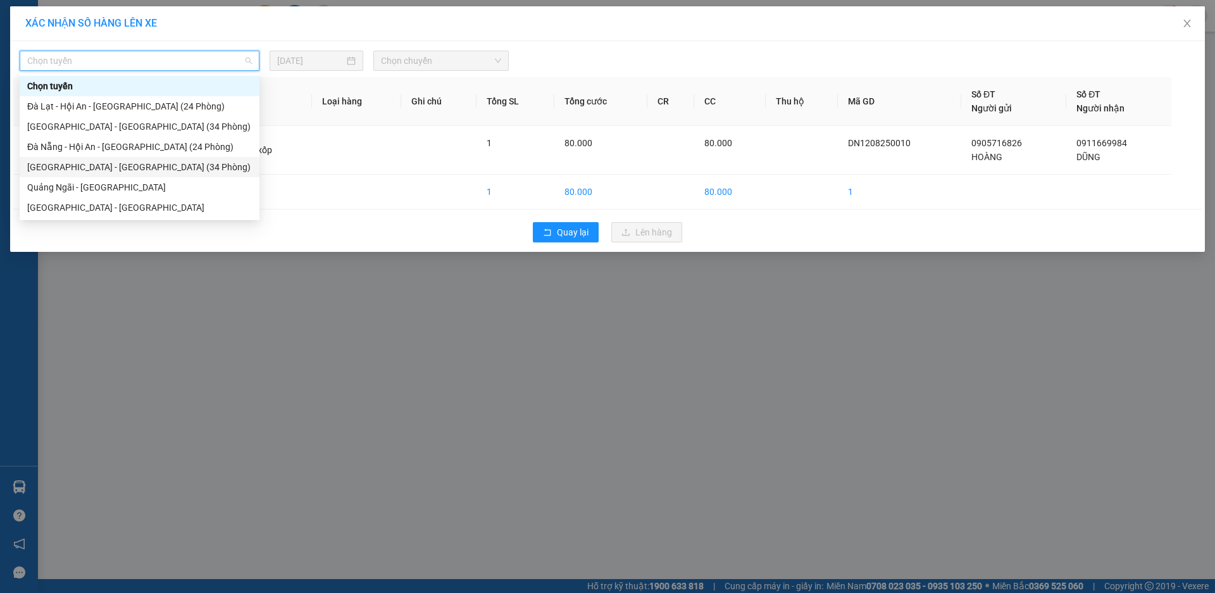
drag, startPoint x: 84, startPoint y: 164, endPoint x: 116, endPoint y: 153, distance: 34.0
click at [83, 164] on div "[GEOGRAPHIC_DATA] - [GEOGRAPHIC_DATA] (34 Phòng)" at bounding box center [139, 167] width 225 height 14
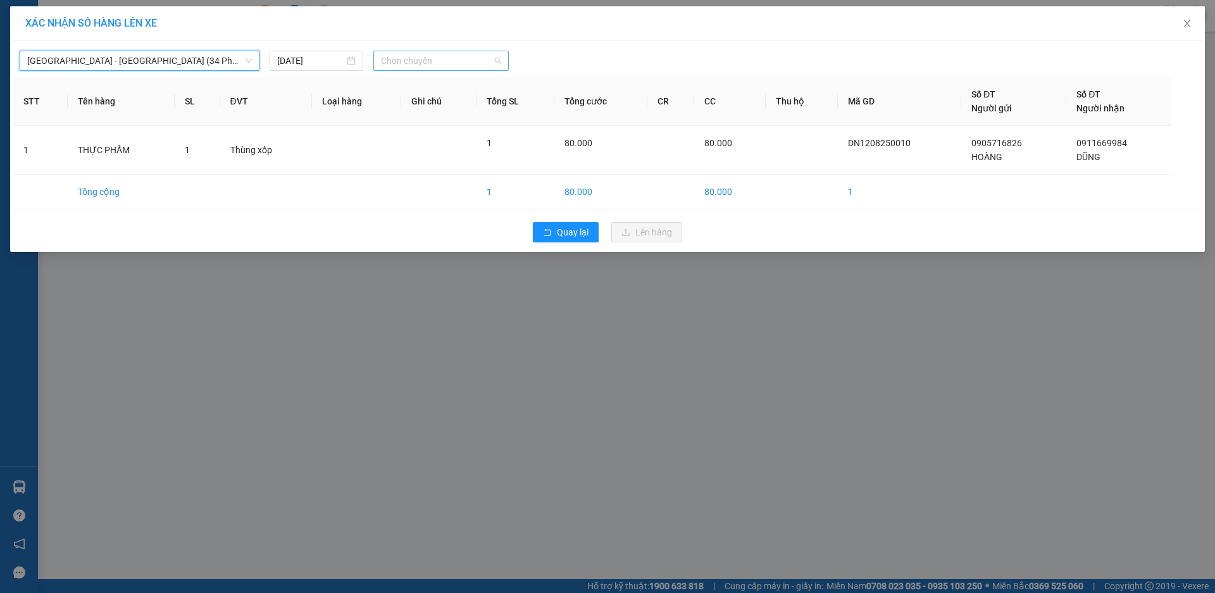
click at [438, 66] on span "Chọn chuyến" at bounding box center [441, 60] width 120 height 19
click at [430, 109] on div "15:30 - 49H-035.79" at bounding box center [430, 106] width 99 height 14
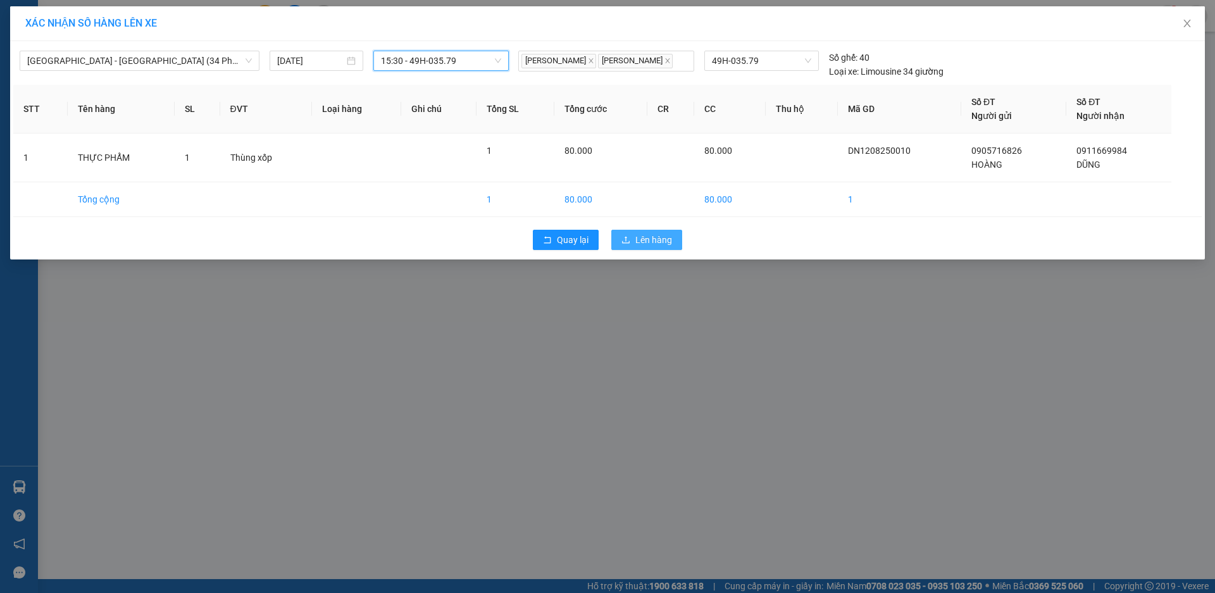
click at [661, 243] on span "Lên hàng" at bounding box center [653, 240] width 37 height 14
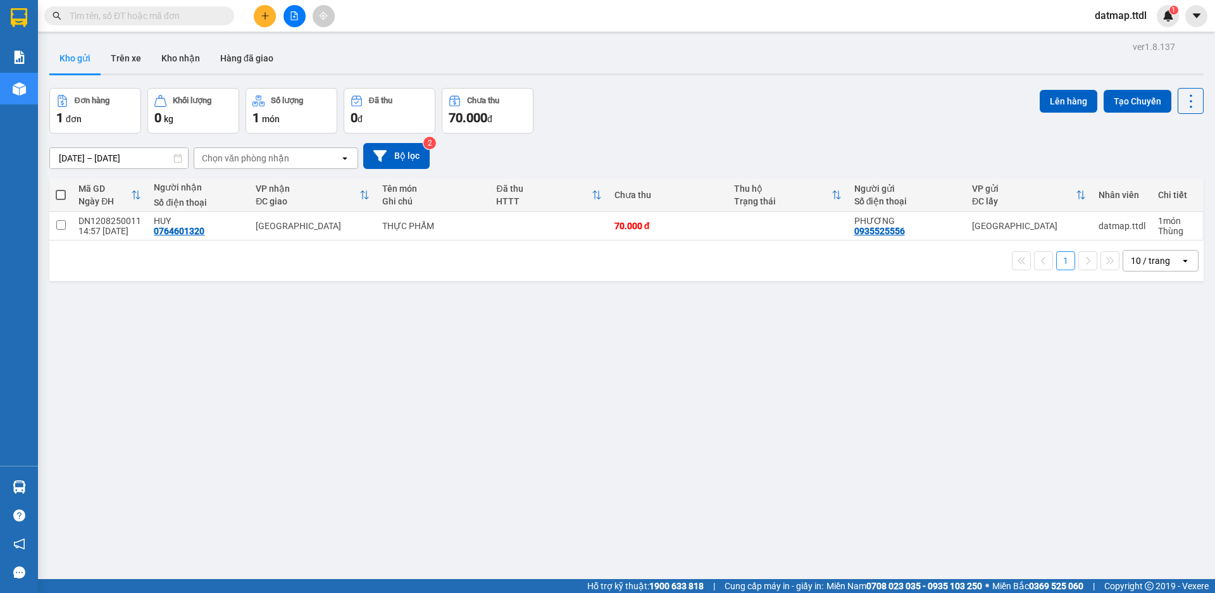
click at [264, 14] on icon "plus" at bounding box center [265, 15] width 9 height 9
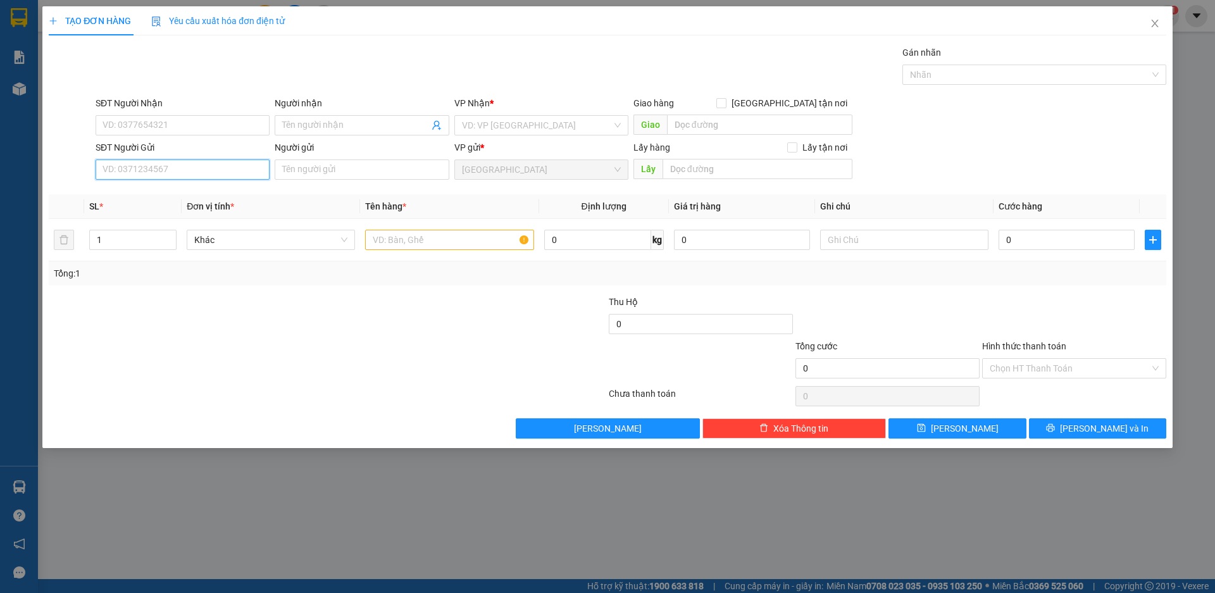
click at [146, 170] on input "SĐT Người Gửi" at bounding box center [183, 169] width 174 height 20
click at [120, 197] on div "0981528676 - SƠN" at bounding box center [182, 195] width 159 height 14
type input "0981528676"
type input "SƠN"
type input "0981528676"
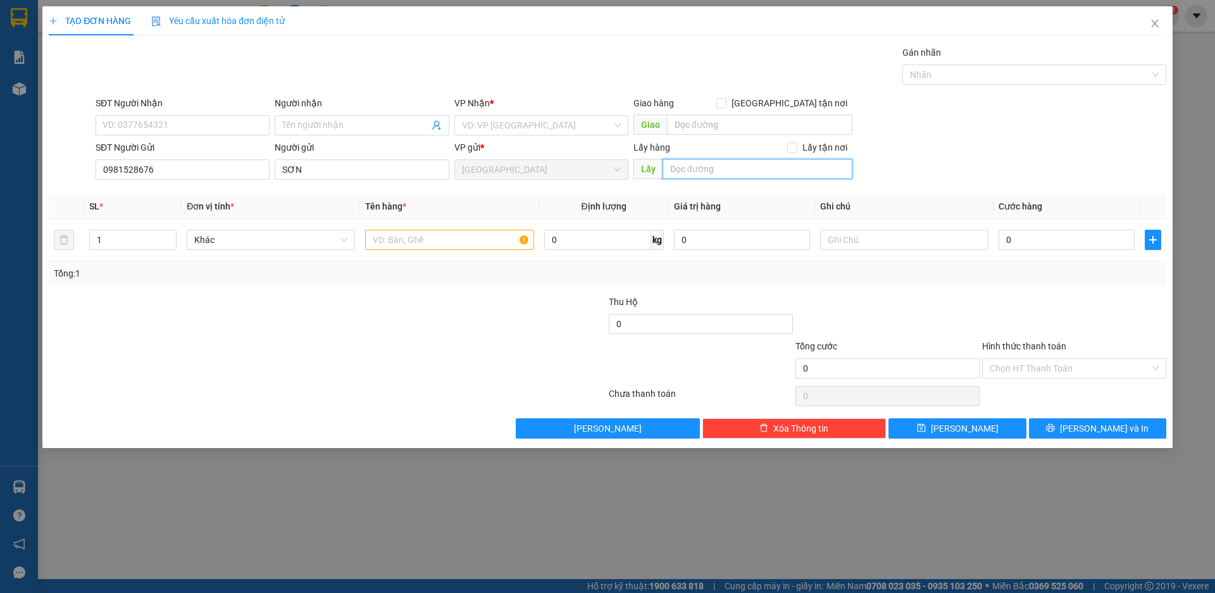
click at [705, 173] on input "text" at bounding box center [758, 169] width 190 height 20
click at [142, 170] on input "0981528676" at bounding box center [183, 169] width 174 height 20
click at [1157, 23] on icon "close" at bounding box center [1155, 23] width 10 height 10
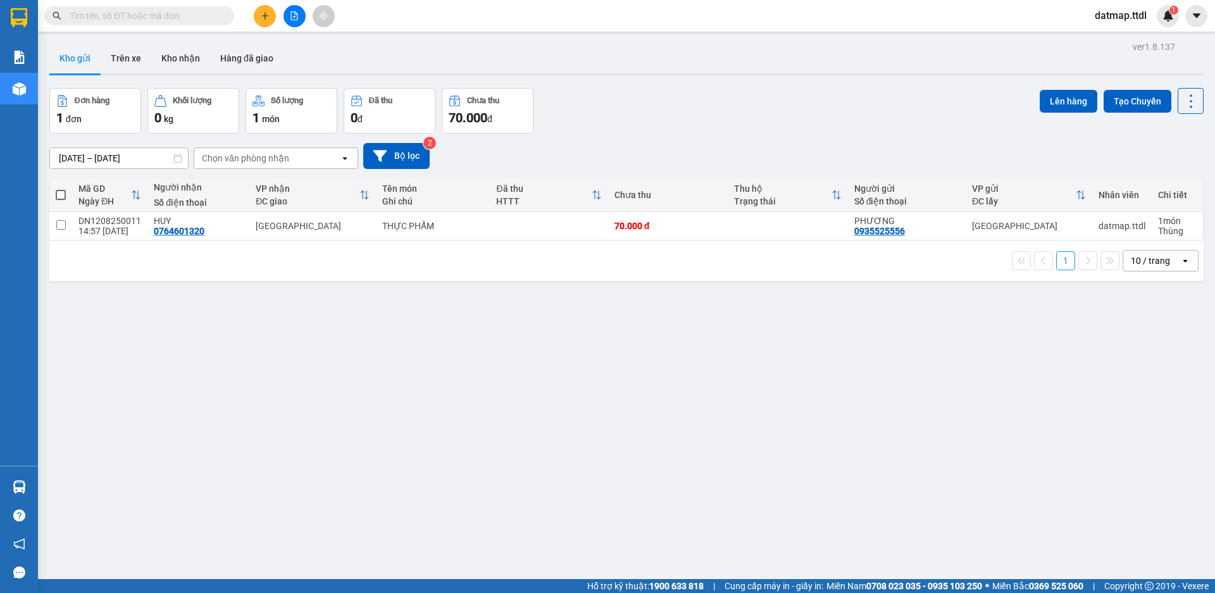
click at [175, 17] on input "text" at bounding box center [144, 16] width 149 height 14
paste input "0981528676"
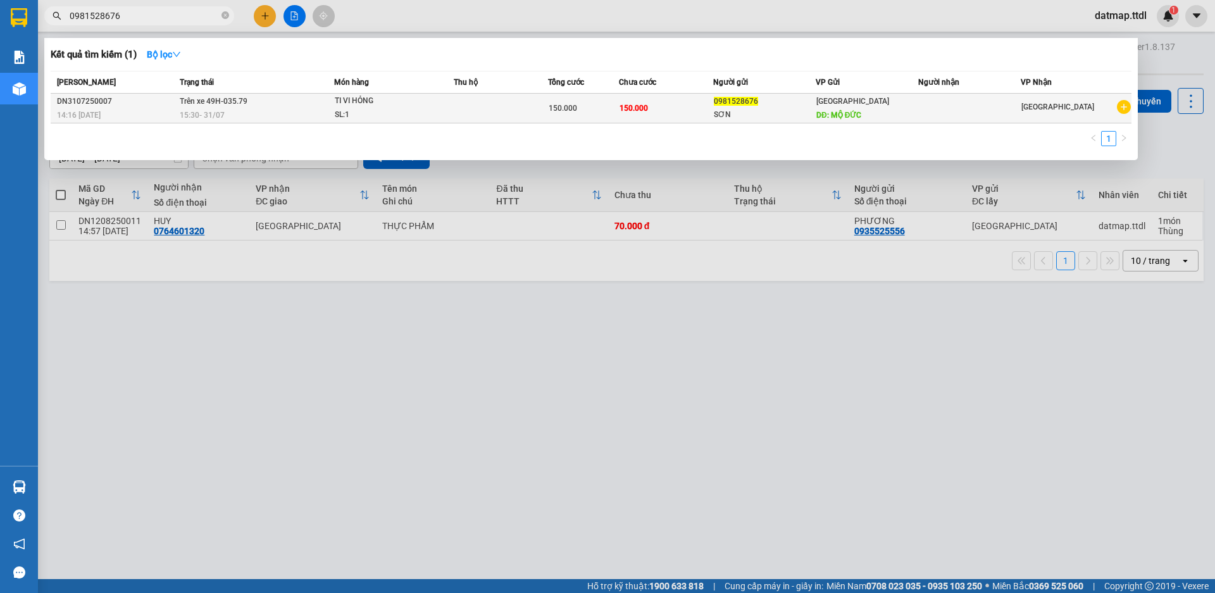
type input "0981528676"
click at [629, 109] on span "150.000" at bounding box center [633, 108] width 28 height 9
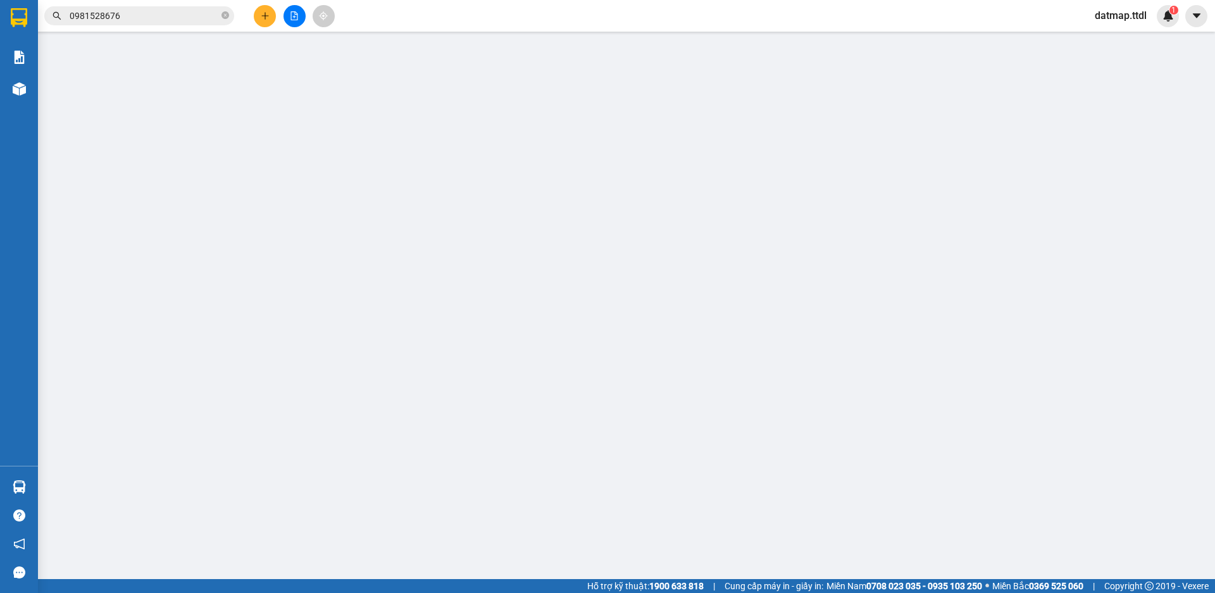
type input "0981528676"
type input "SƠN"
type input "MỘ ĐỨC"
type input "150.000"
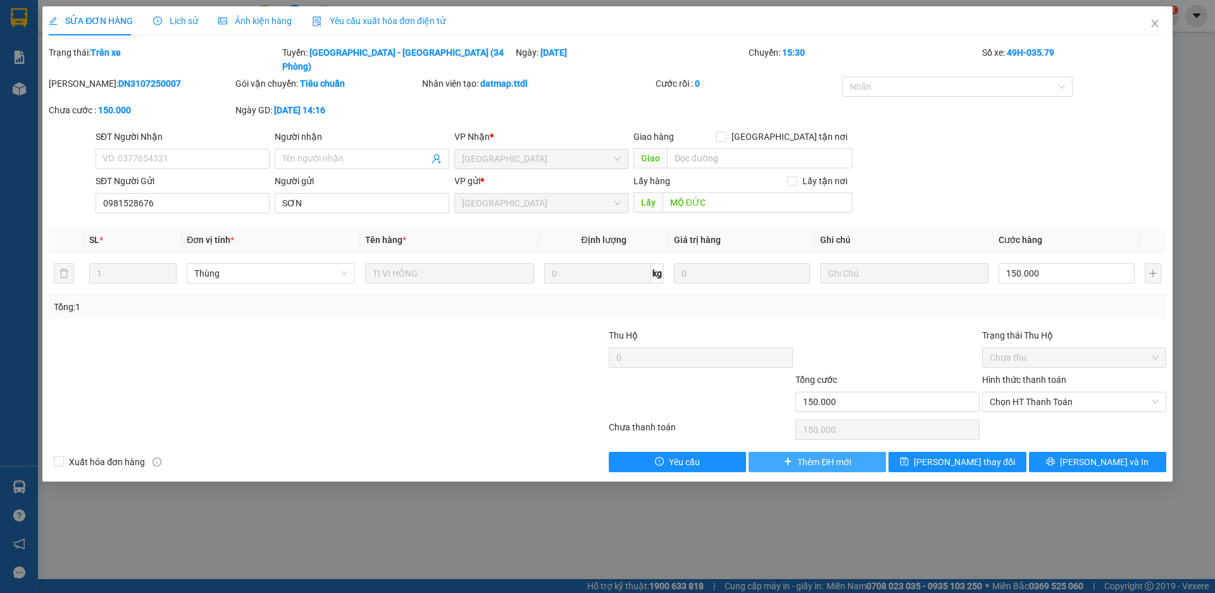
click at [829, 455] on span "Thêm ĐH mới" at bounding box center [824, 462] width 54 height 14
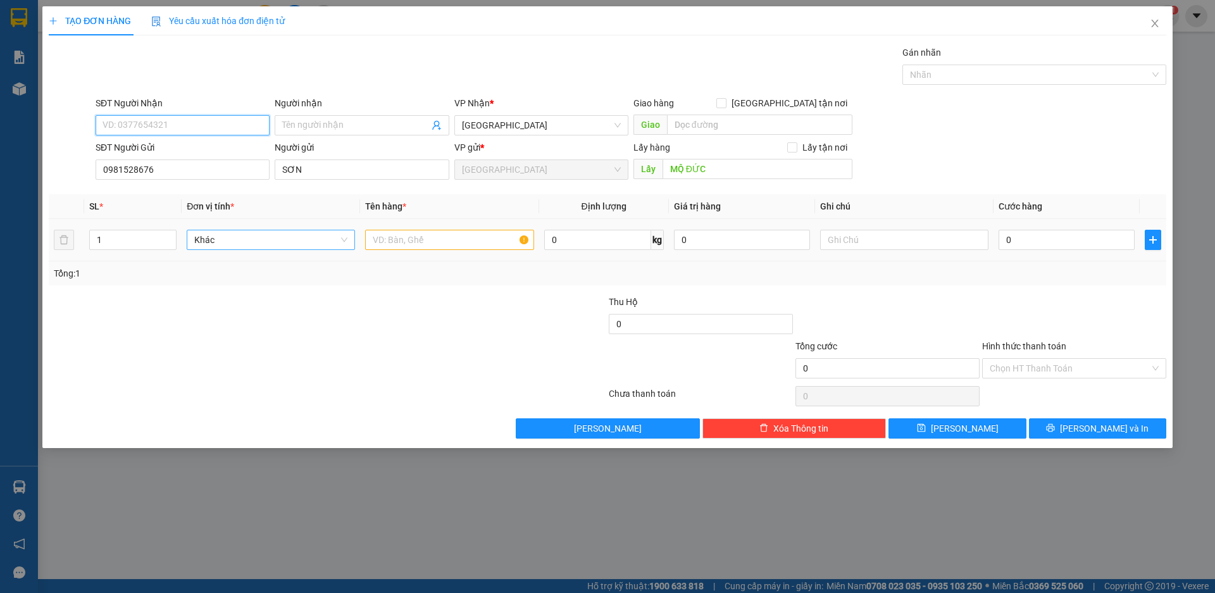
click at [265, 240] on span "Khác" at bounding box center [270, 239] width 153 height 19
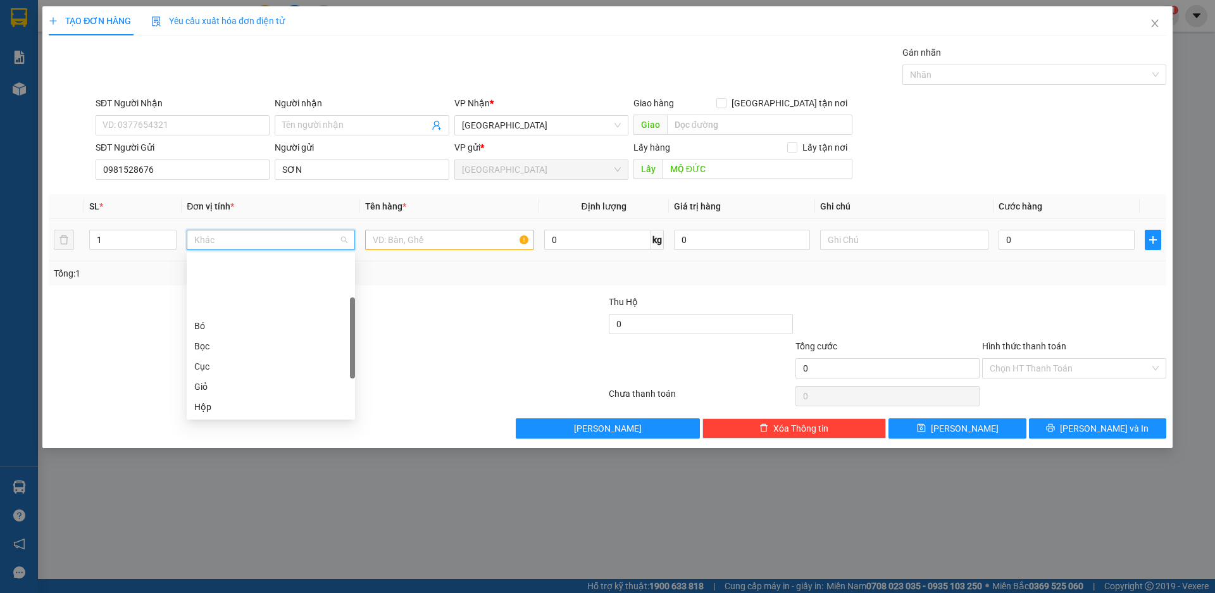
scroll to position [63, 0]
click at [252, 366] on div "Kiện" at bounding box center [270, 364] width 153 height 14
click at [403, 242] on input "text" at bounding box center [449, 240] width 168 height 20
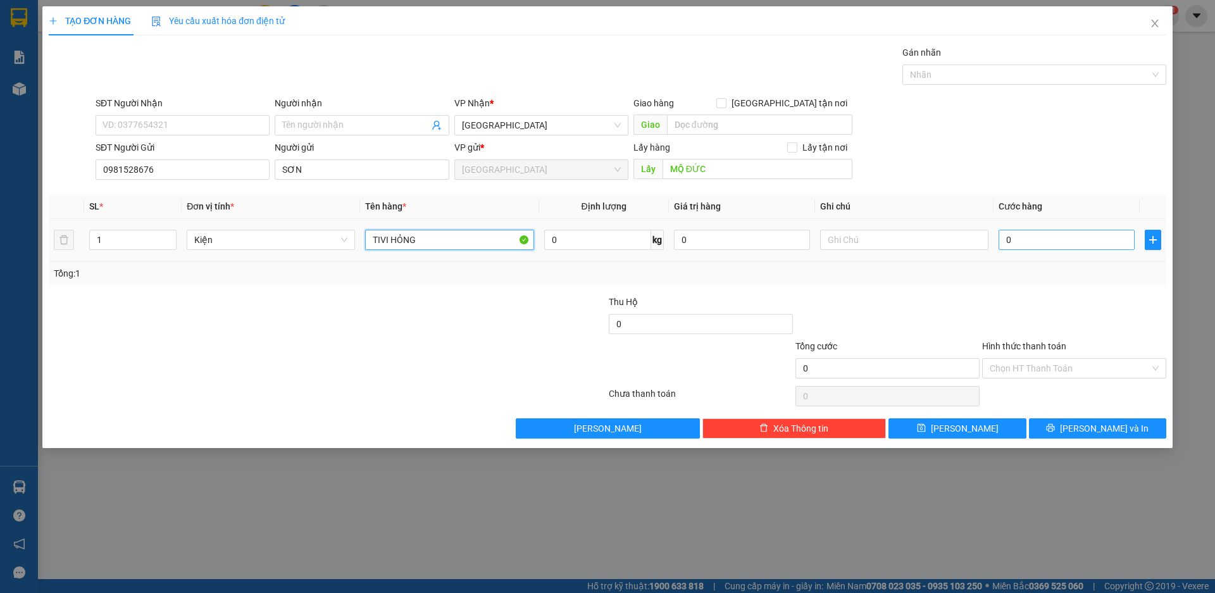
type input "TIVI HỎNG"
click at [1023, 237] on input "0" at bounding box center [1067, 240] width 136 height 20
type input "1"
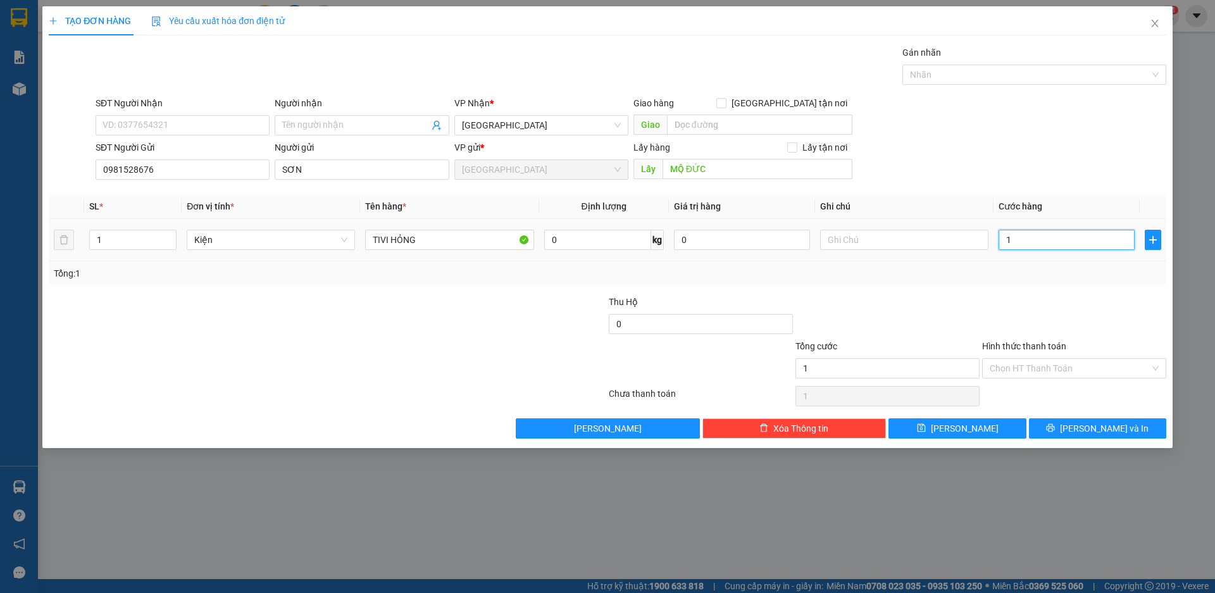
type input "15"
type input "150"
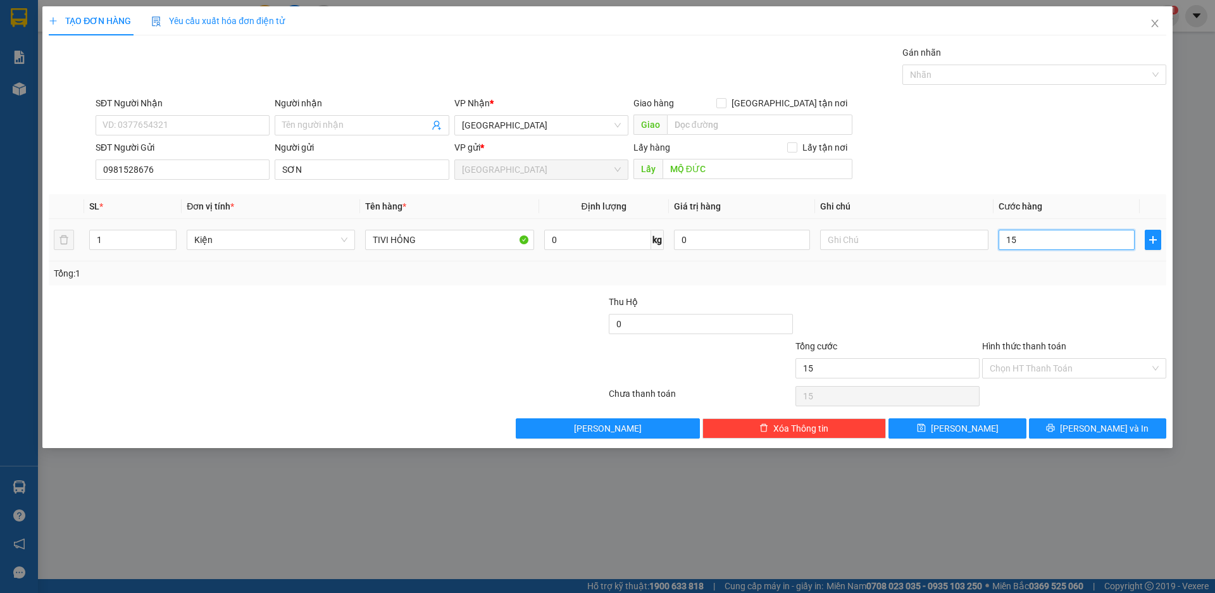
type input "150"
type input "1.500"
type input "15.000"
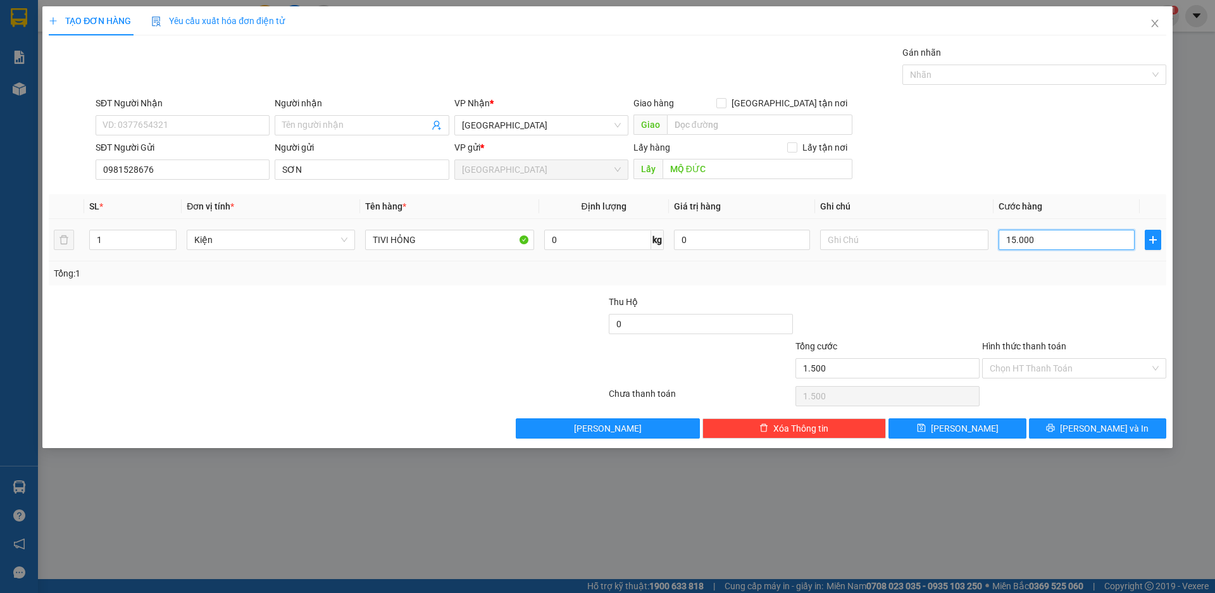
type input "15.000"
type input "150.000"
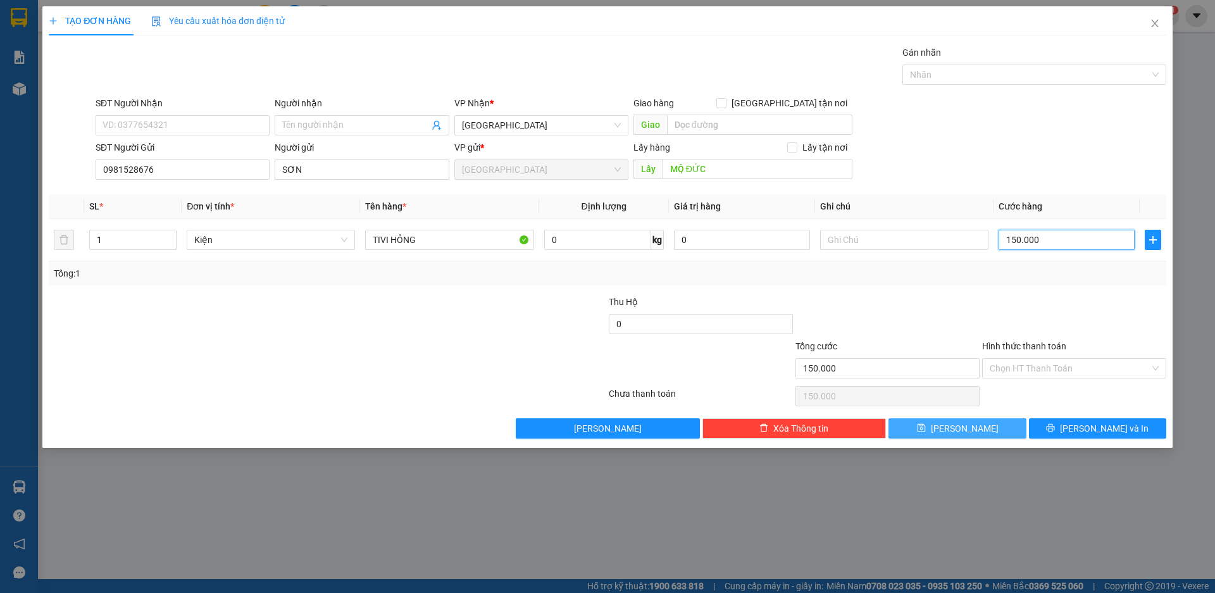
type input "150.000"
click at [977, 426] on button "[PERSON_NAME]" at bounding box center [956, 428] width 137 height 20
type input "0"
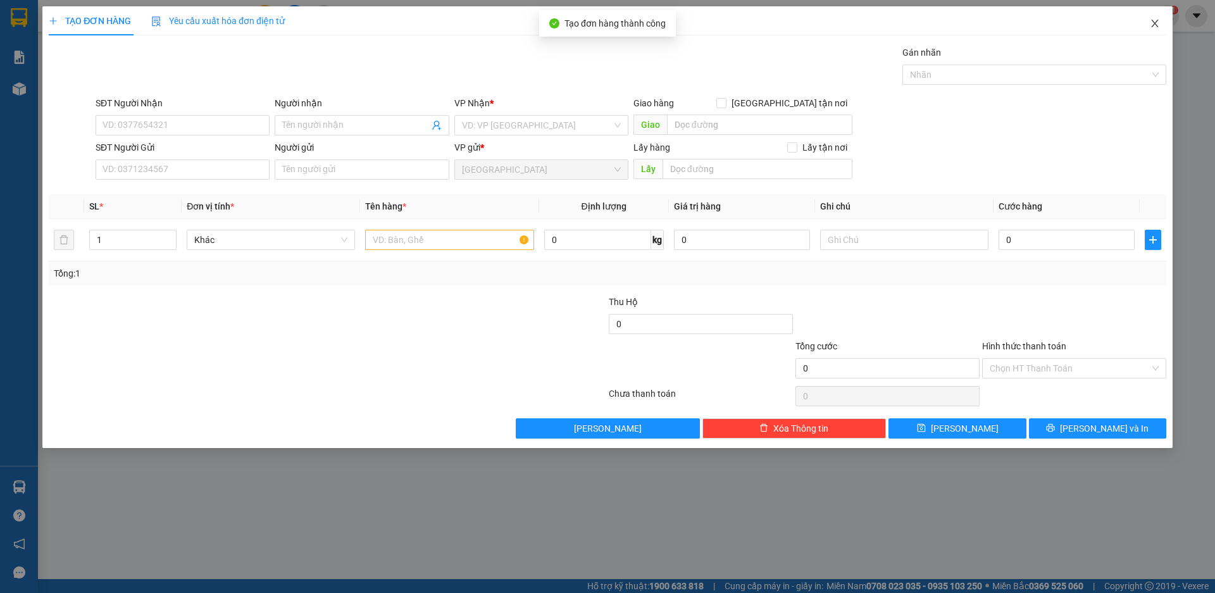
click at [1154, 24] on icon "close" at bounding box center [1155, 23] width 10 height 10
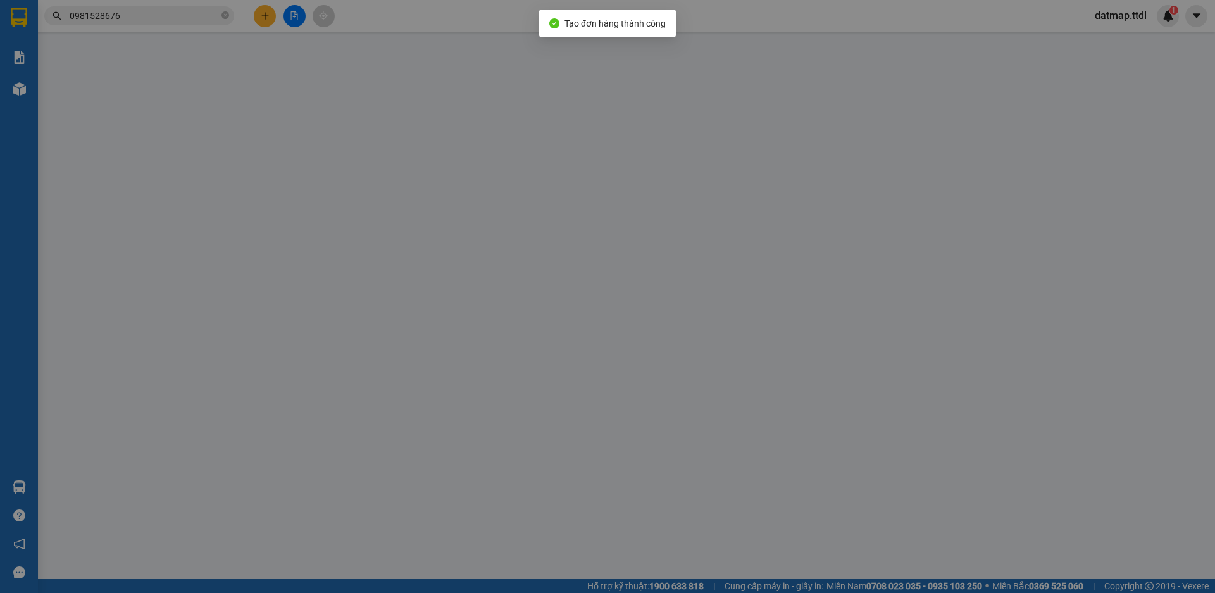
type input "0981528676"
type input "SƠN"
type input "MỘ ĐỨC"
type input "150.000"
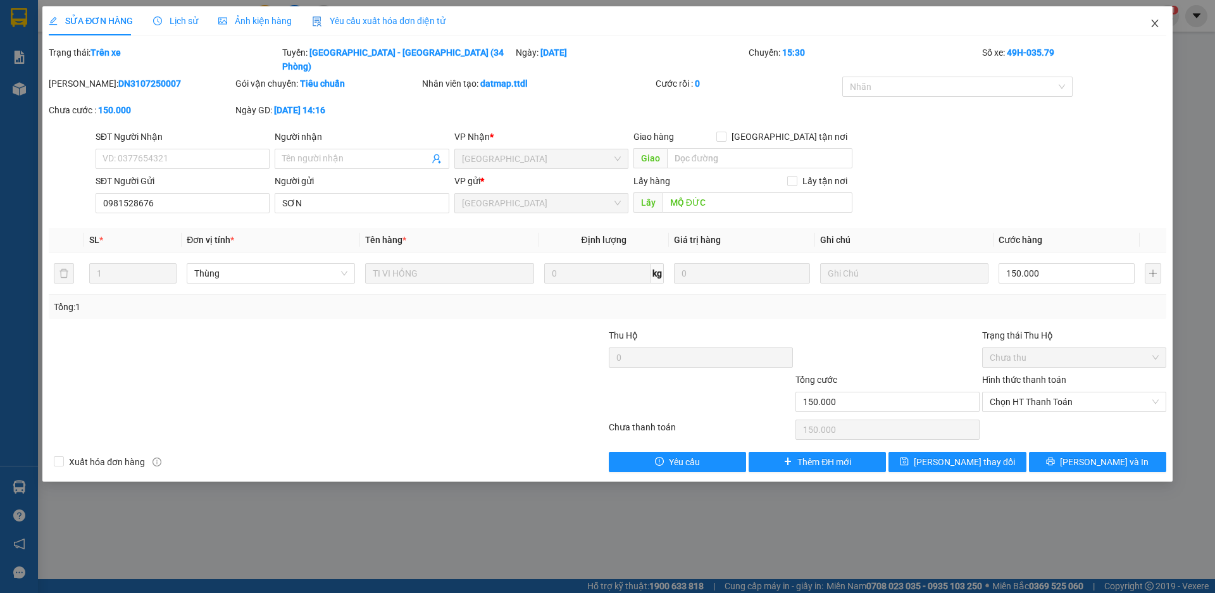
click at [1154, 23] on icon "close" at bounding box center [1154, 24] width 7 height 8
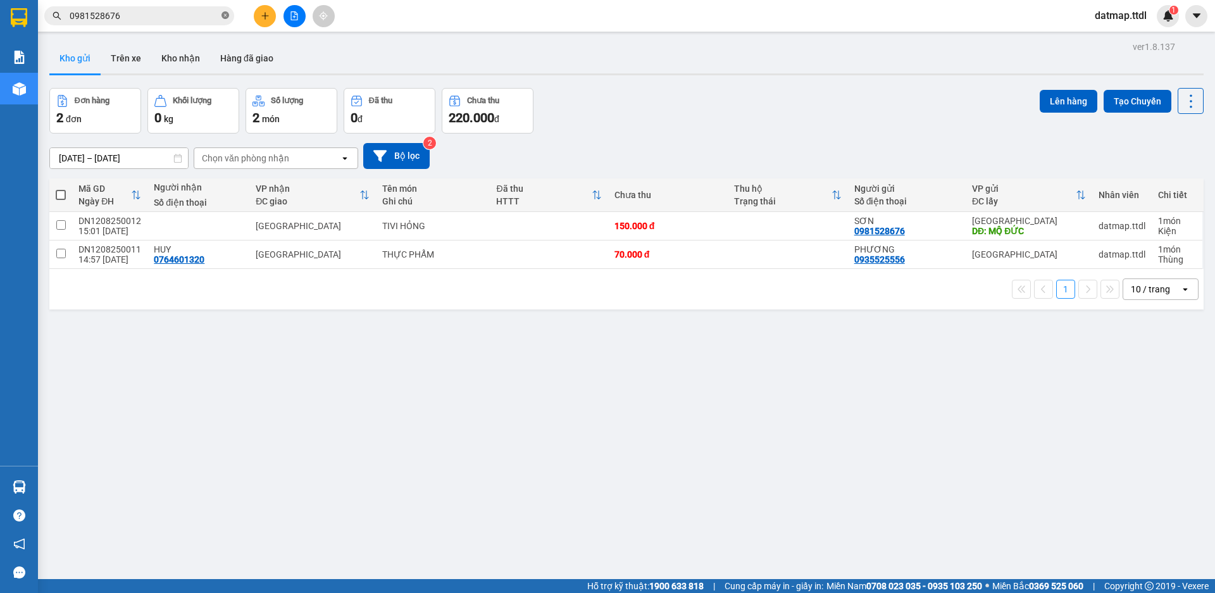
click at [221, 15] on icon "close-circle" at bounding box center [225, 15] width 8 height 8
click at [144, 19] on input "text" at bounding box center [144, 16] width 149 height 14
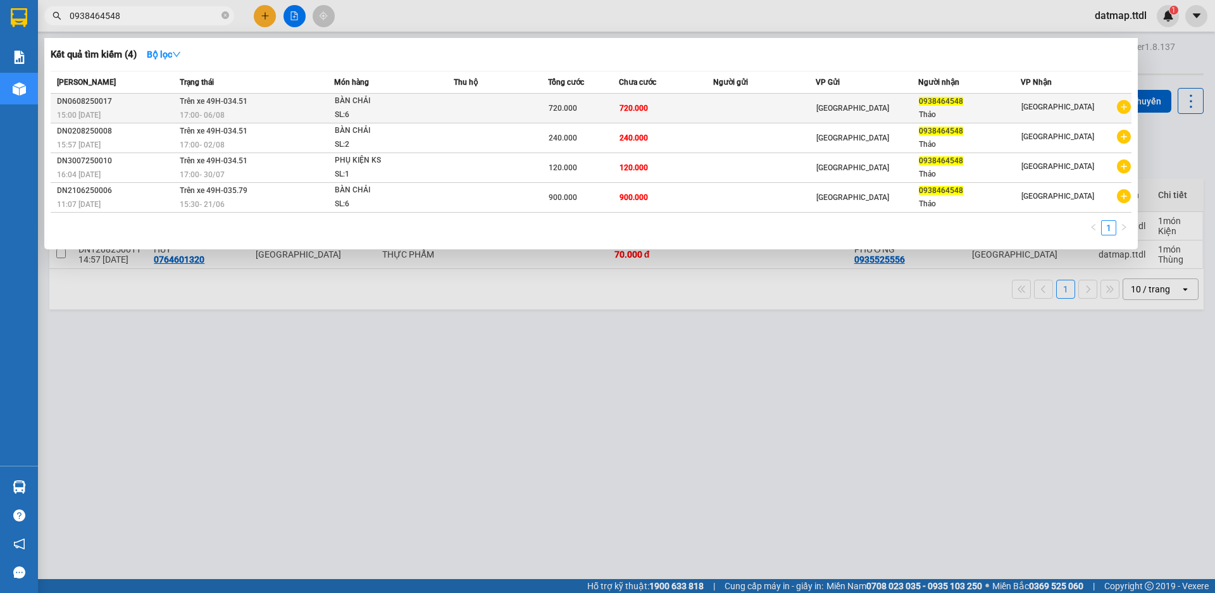
type input "0938464548"
click at [528, 109] on td at bounding box center [501, 109] width 94 height 30
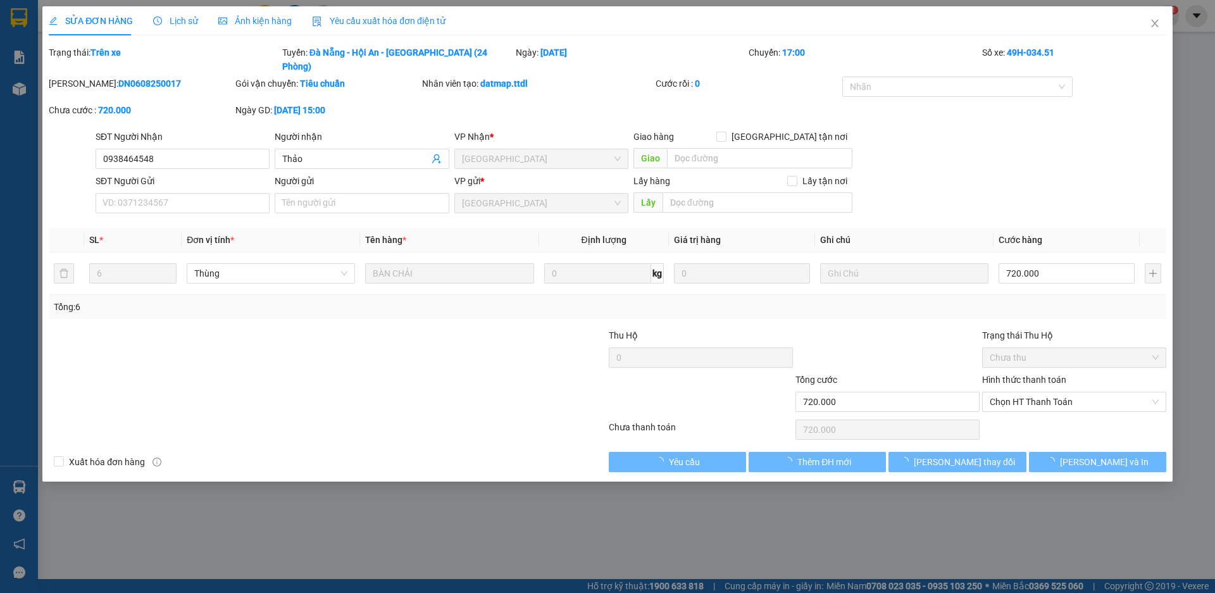
type input "0938464548"
type input "Thảo"
type input "720.000"
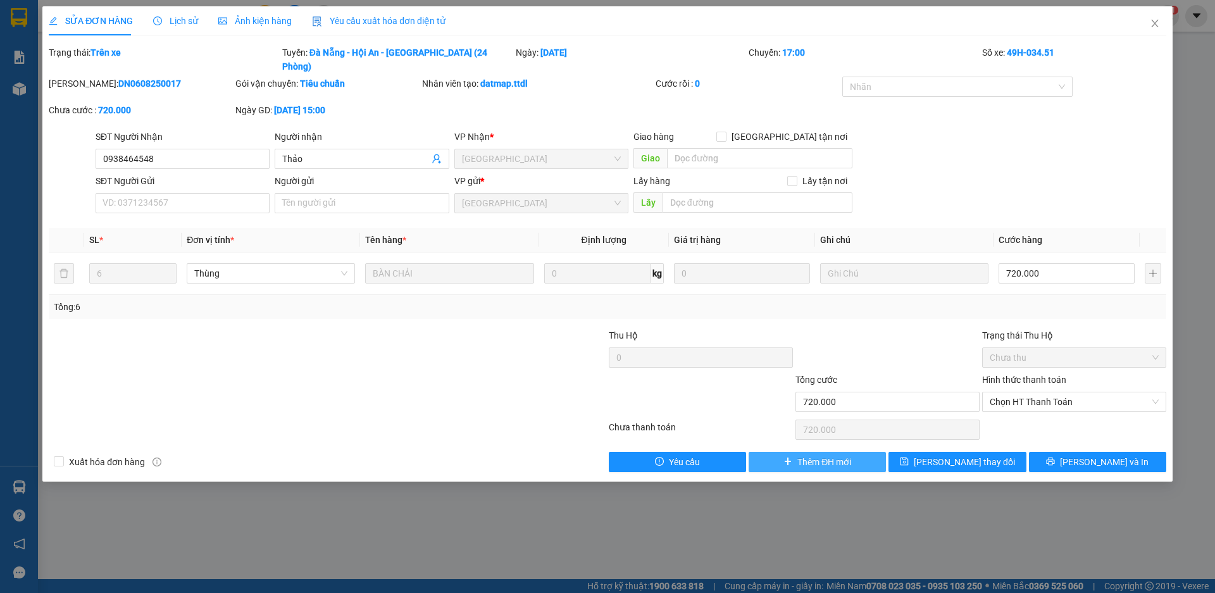
click at [816, 455] on span "Thêm ĐH mới" at bounding box center [824, 462] width 54 height 14
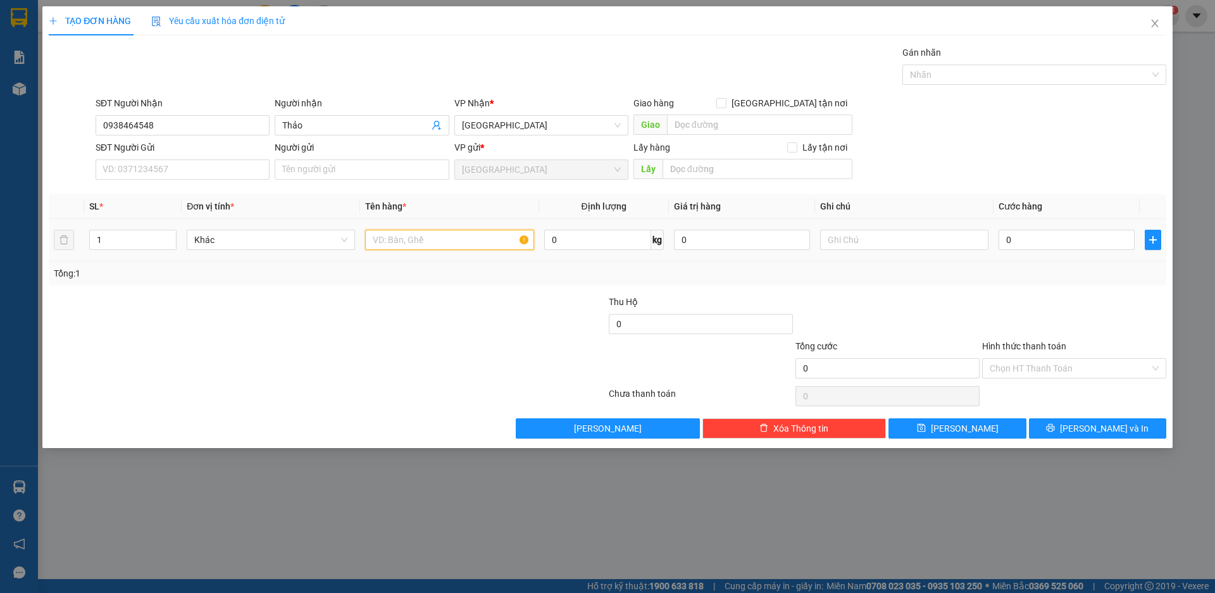
click at [455, 239] on input "text" at bounding box center [449, 240] width 168 height 20
click at [318, 239] on span "Khác" at bounding box center [270, 239] width 153 height 19
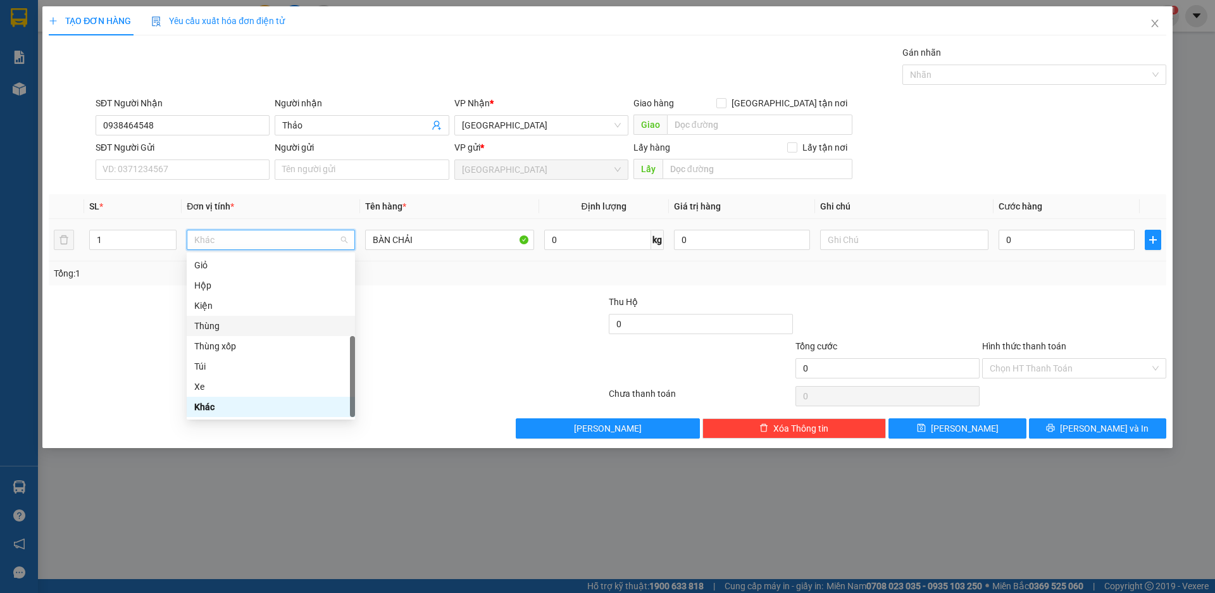
click at [246, 328] on div "Thùng" at bounding box center [270, 326] width 153 height 14
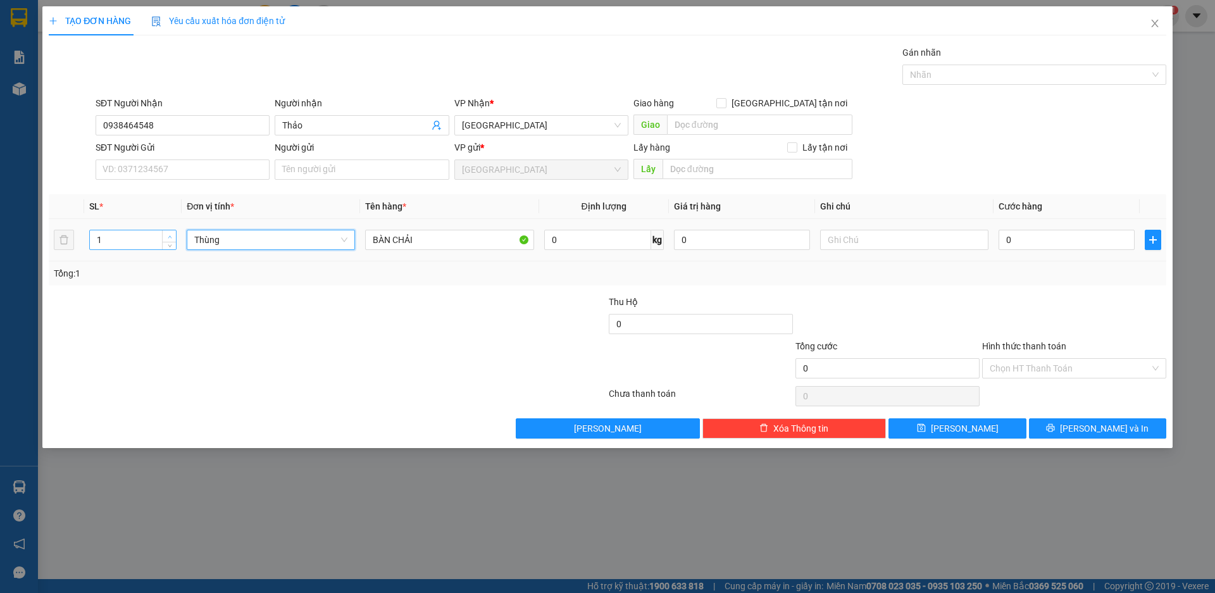
click at [170, 235] on icon "up" at bounding box center [170, 237] width 4 height 4
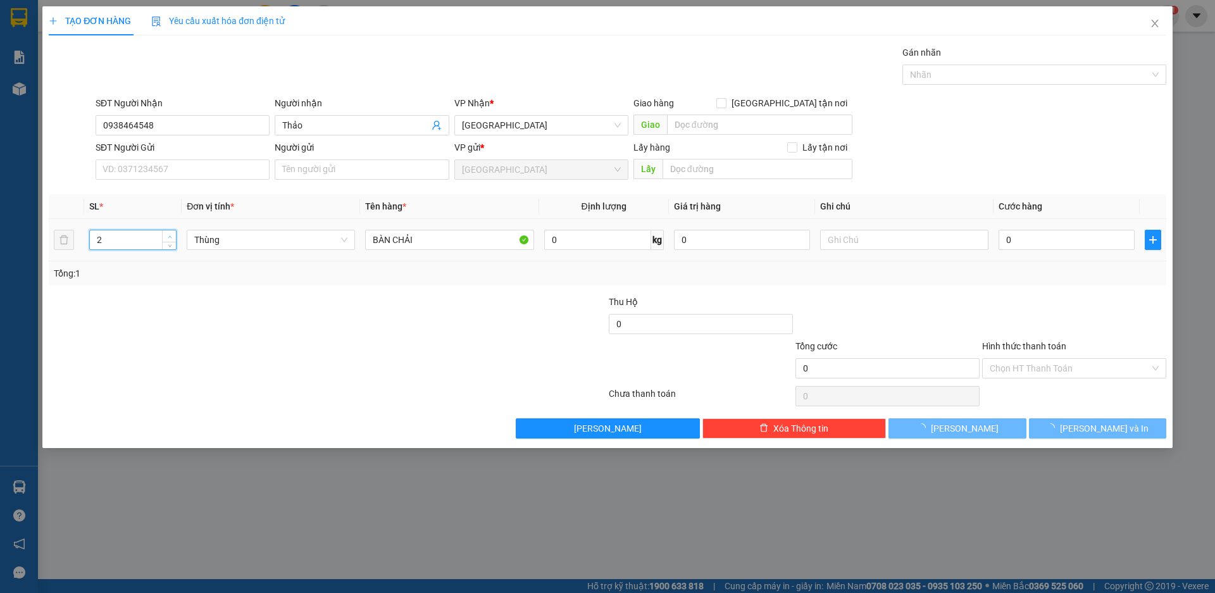
click at [170, 235] on icon "up" at bounding box center [170, 237] width 4 height 4
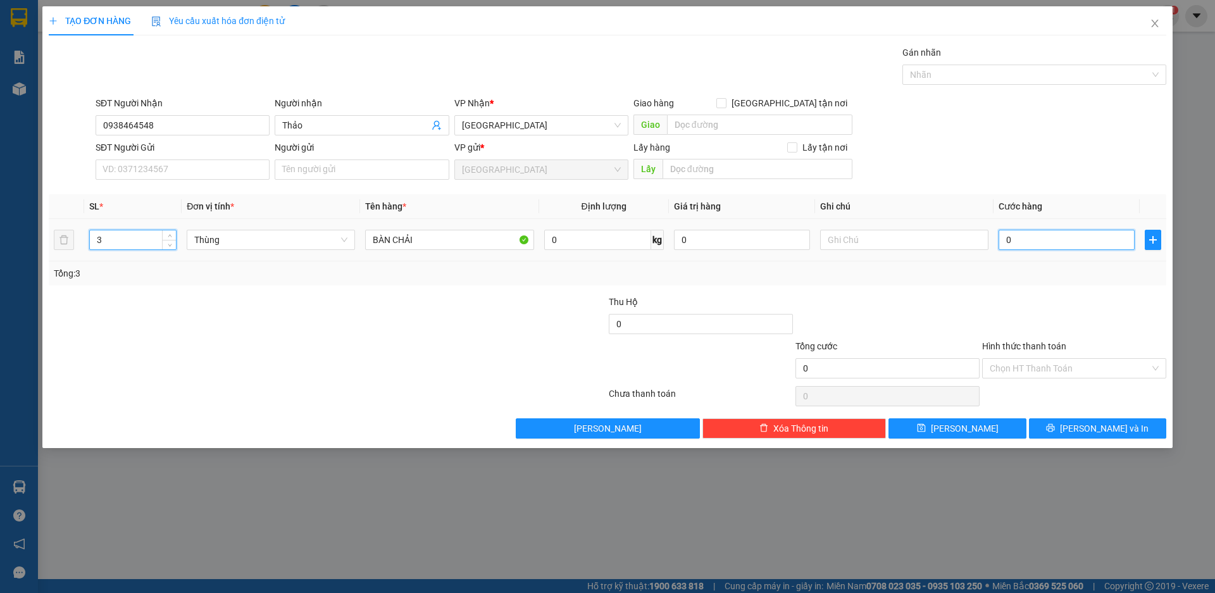
click at [1057, 243] on input "0" at bounding box center [1067, 240] width 136 height 20
click at [1104, 426] on span "[PERSON_NAME] và In" at bounding box center [1104, 428] width 89 height 14
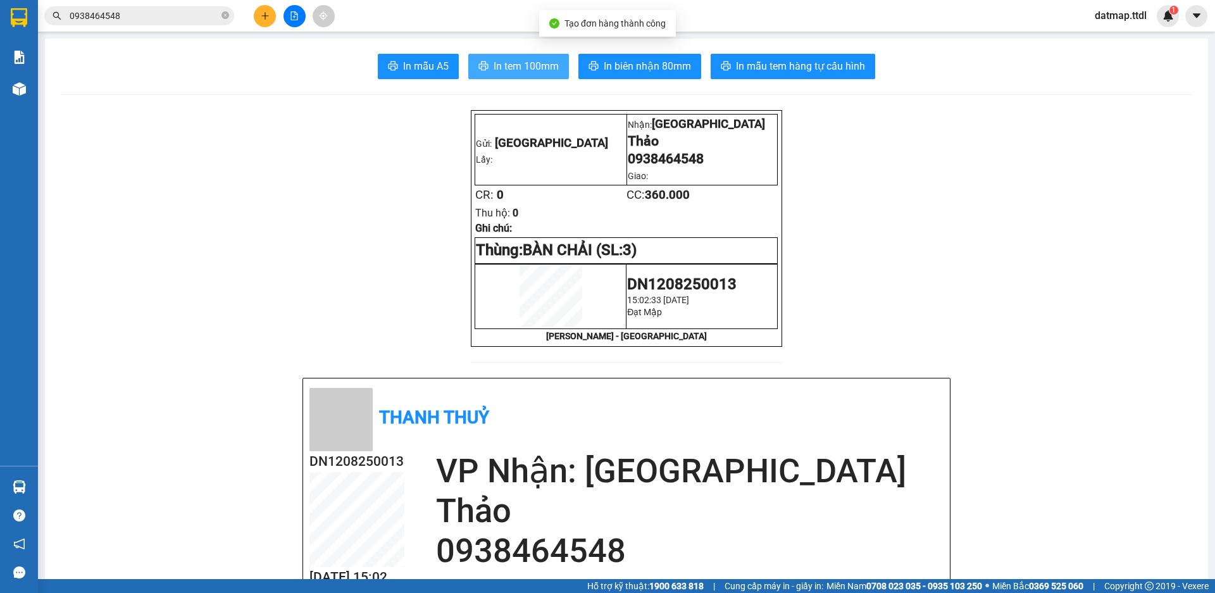
click at [525, 64] on span "In tem 100mm" at bounding box center [526, 66] width 65 height 16
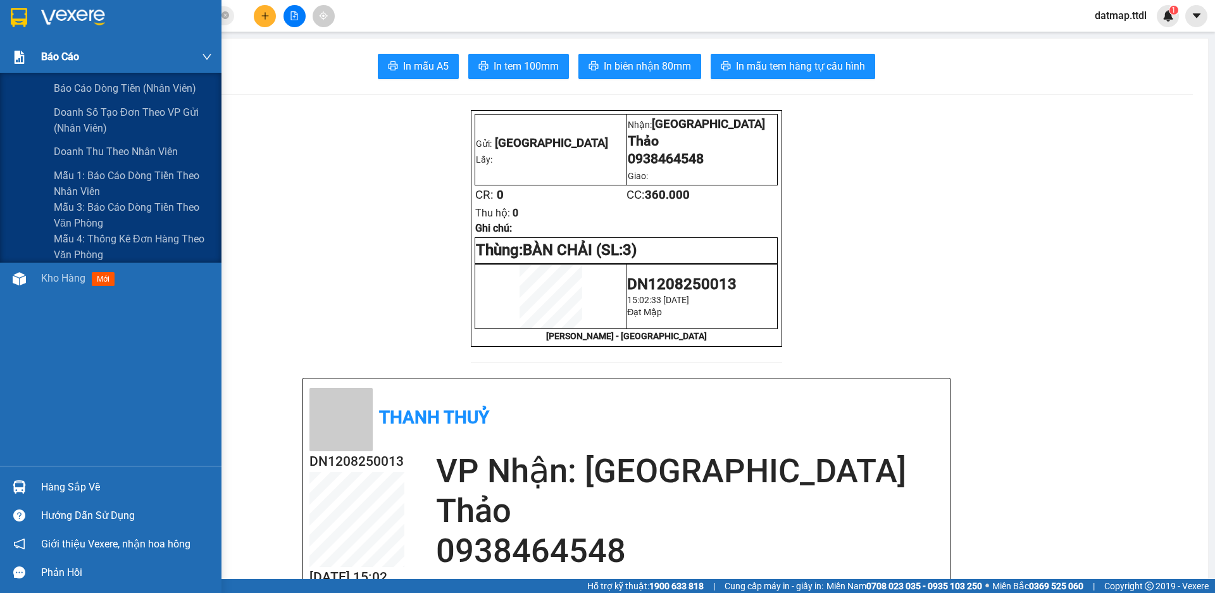
click at [69, 71] on div "Báo cáo" at bounding box center [126, 57] width 171 height 32
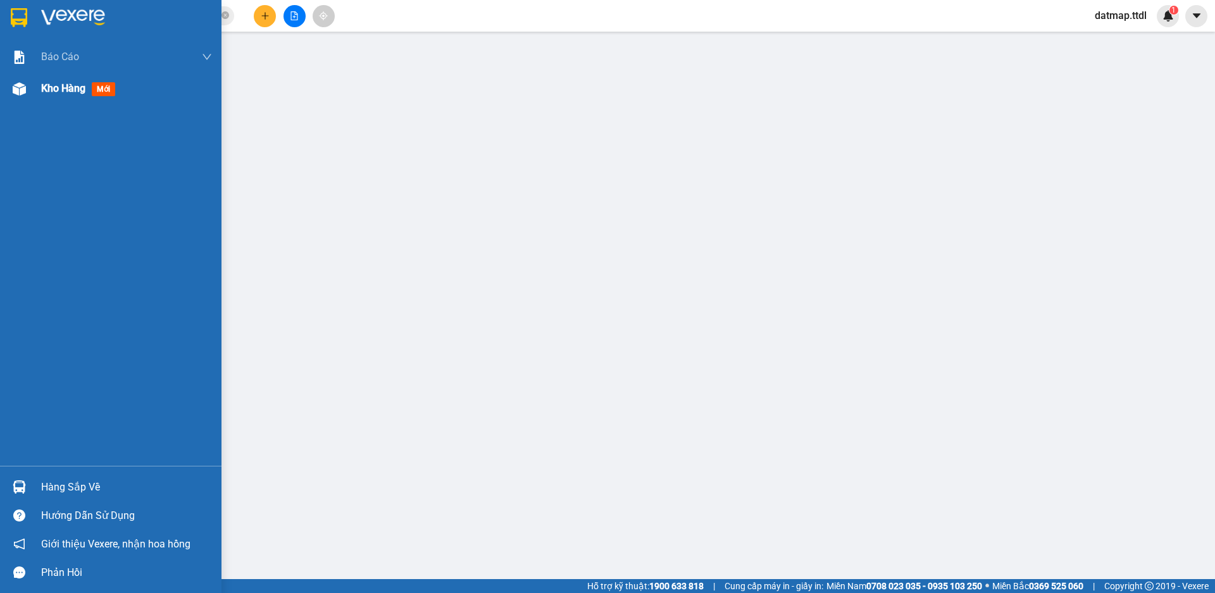
click at [61, 92] on span "Kho hàng" at bounding box center [63, 88] width 44 height 12
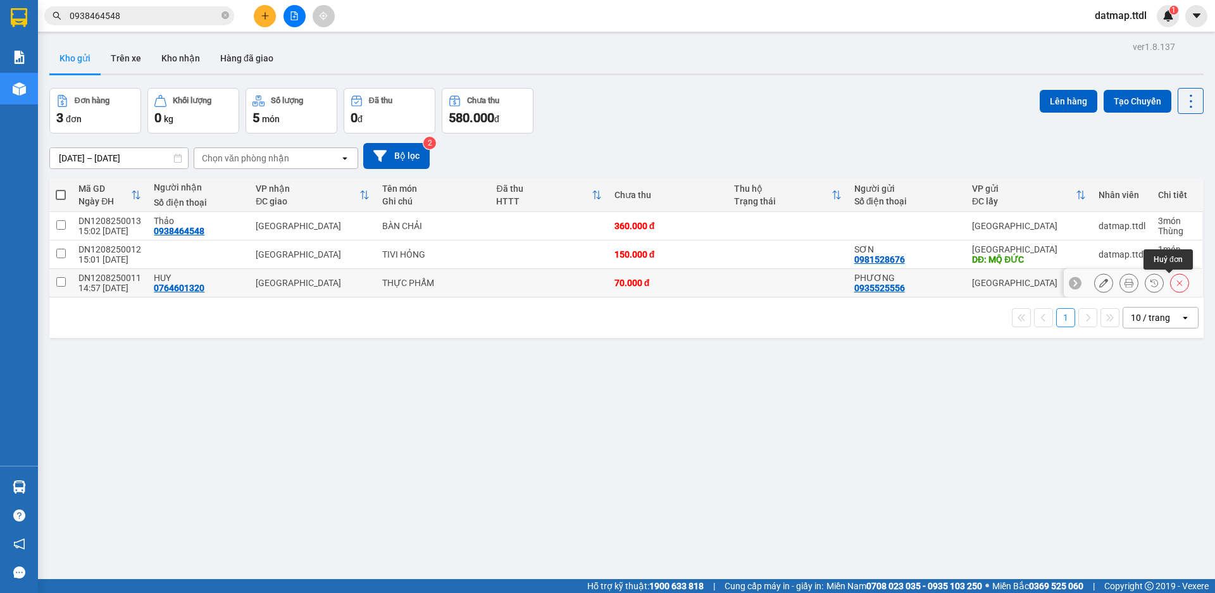
click at [1177, 283] on icon at bounding box center [1180, 283] width 6 height 6
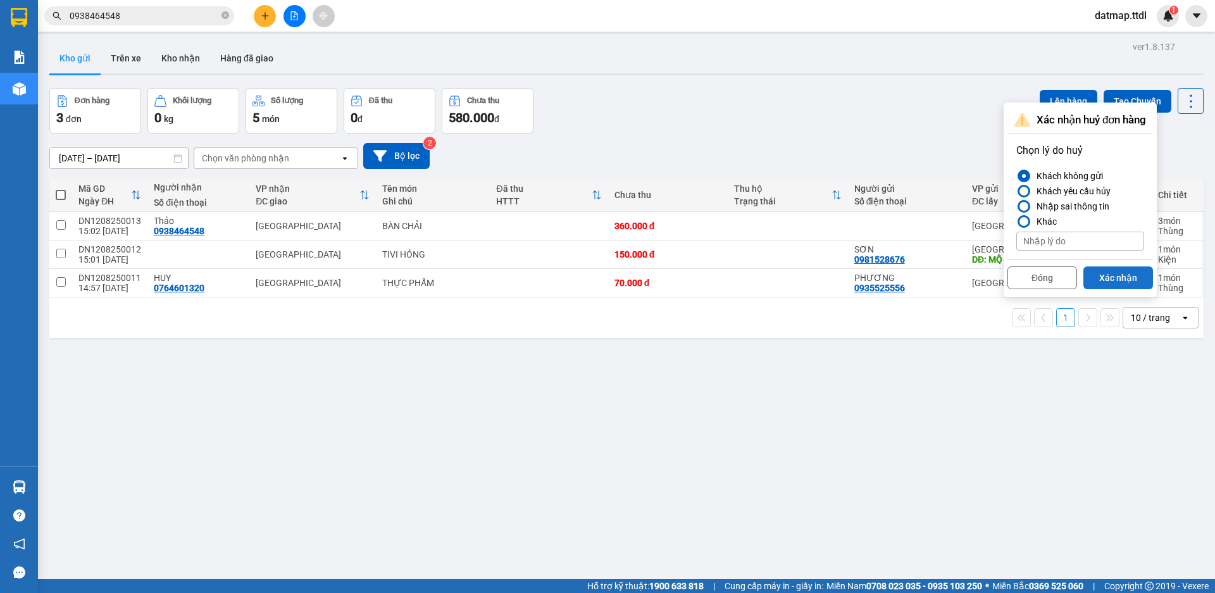
click at [1111, 277] on button "Xác nhận" at bounding box center [1118, 277] width 70 height 23
